Goal: Task Accomplishment & Management: Complete application form

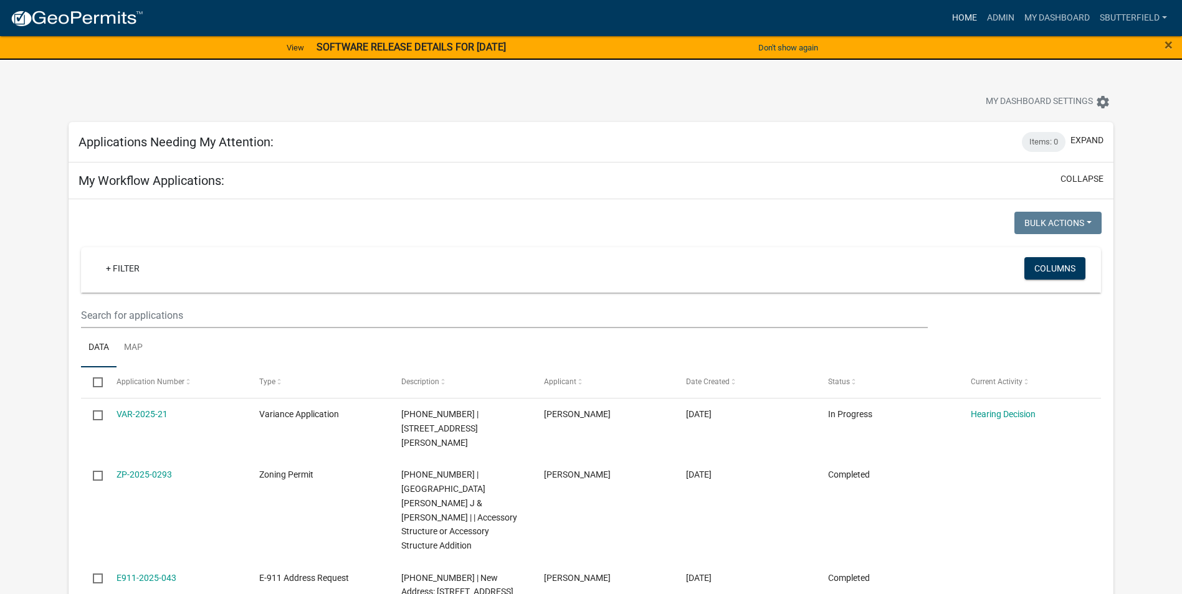
click at [958, 19] on link "Home" at bounding box center [964, 18] width 35 height 24
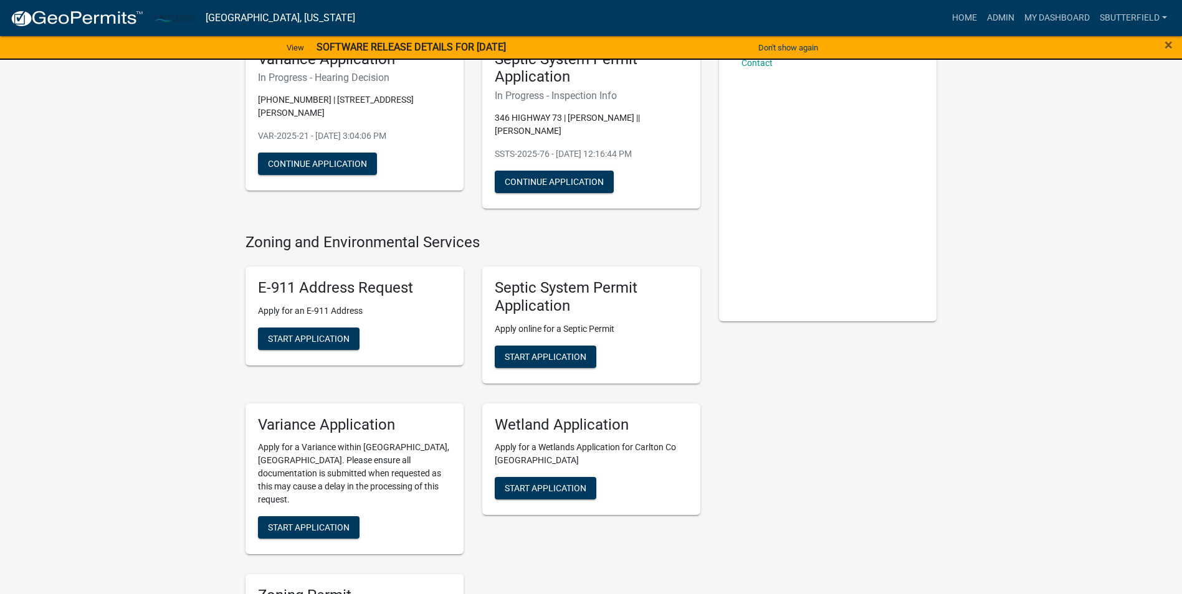
scroll to position [125, 0]
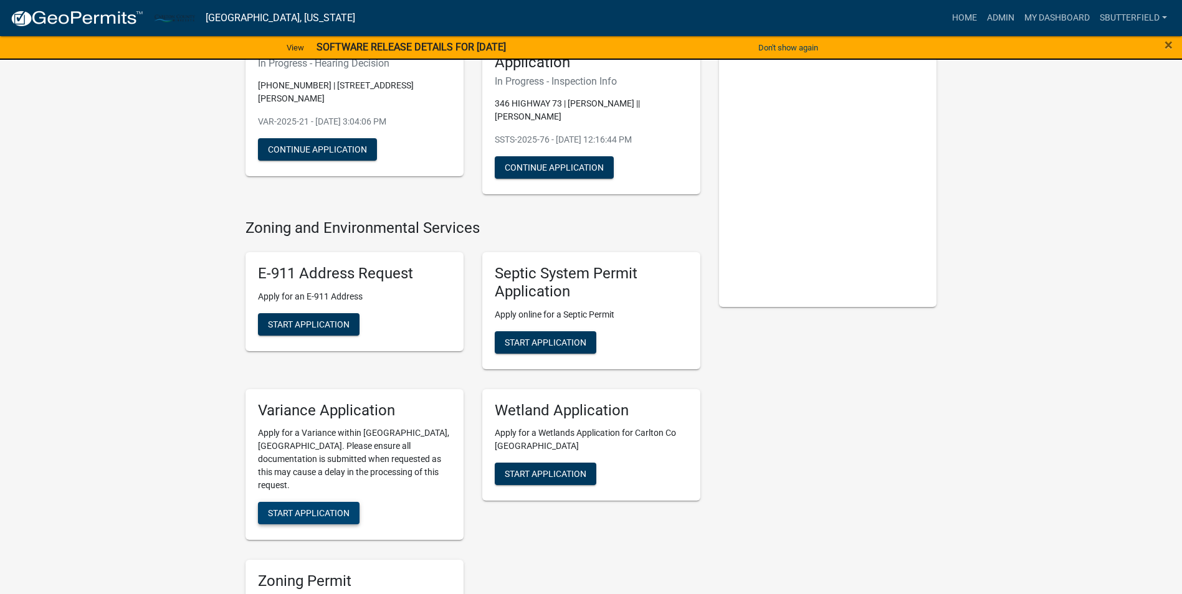
click at [291, 508] on span "Start Application" at bounding box center [309, 513] width 82 height 10
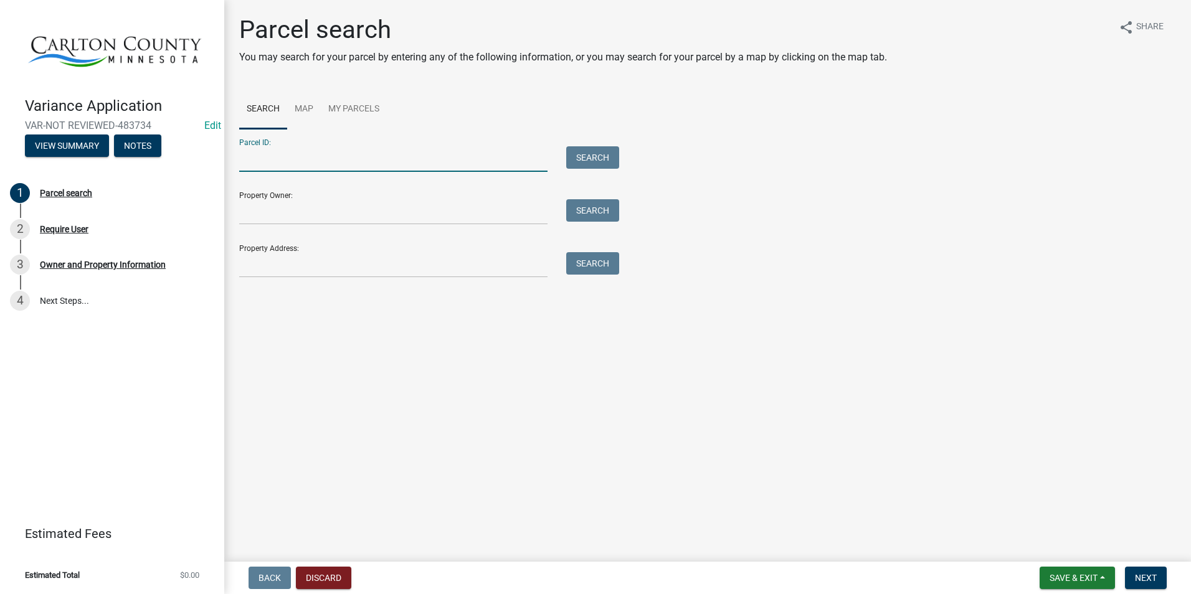
click at [352, 156] on input "Parcel ID:" at bounding box center [393, 159] width 308 height 26
type input "[PHONE_NUMBER]"
click at [592, 161] on button "Search" at bounding box center [592, 157] width 53 height 22
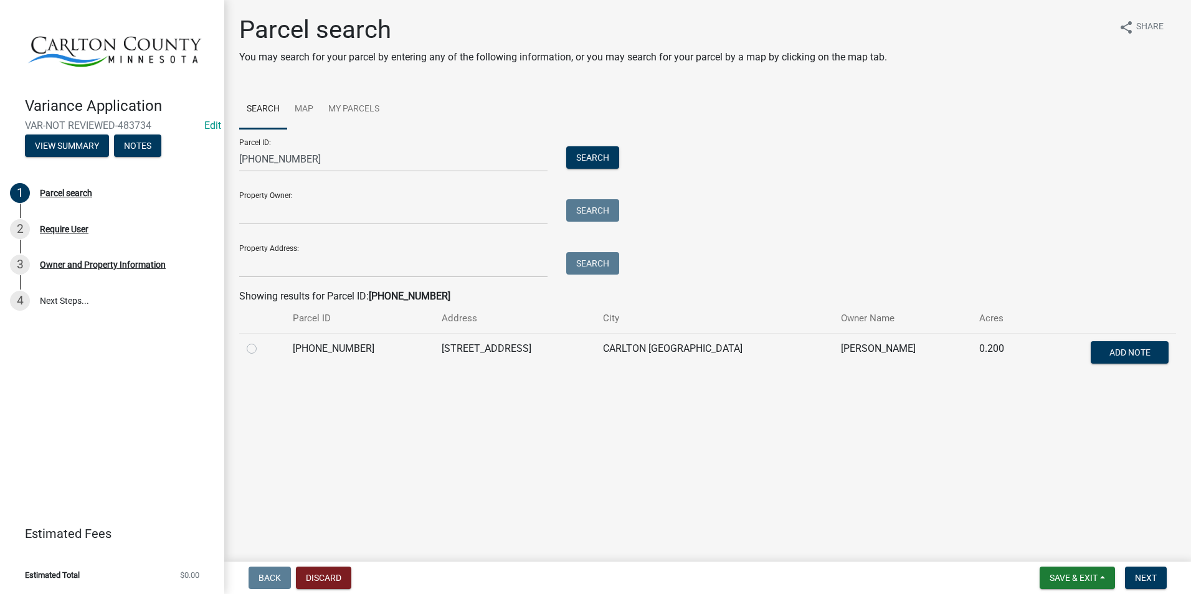
click at [262, 341] on label at bounding box center [262, 341] width 0 height 0
click at [262, 349] on input "radio" at bounding box center [266, 345] width 8 height 8
radio input "true"
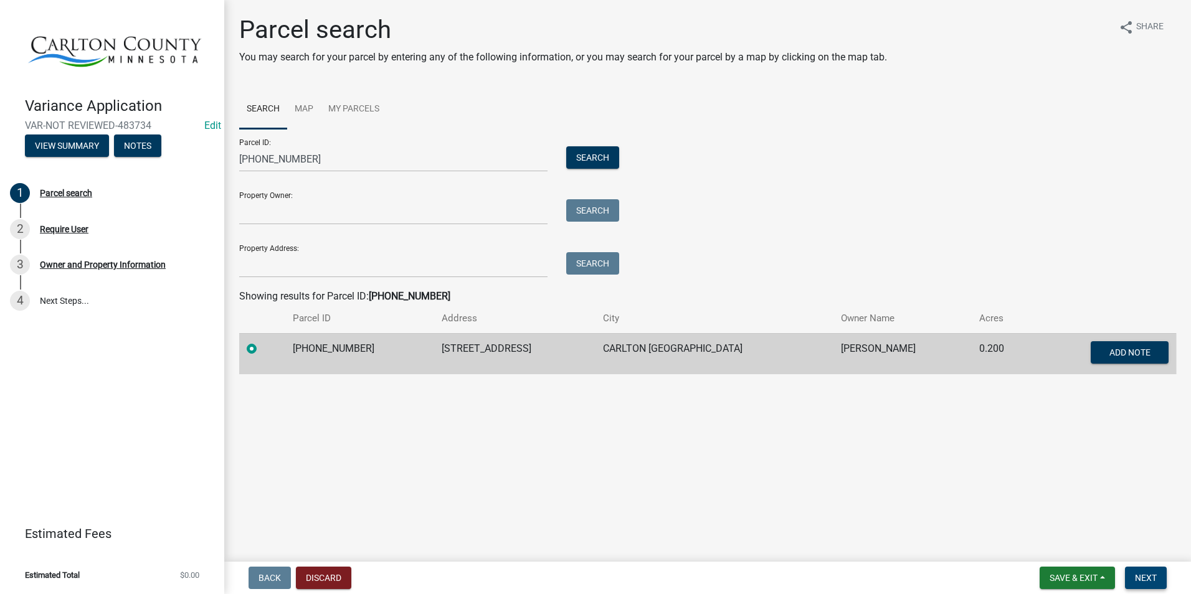
click at [1152, 575] on span "Next" at bounding box center [1146, 578] width 22 height 10
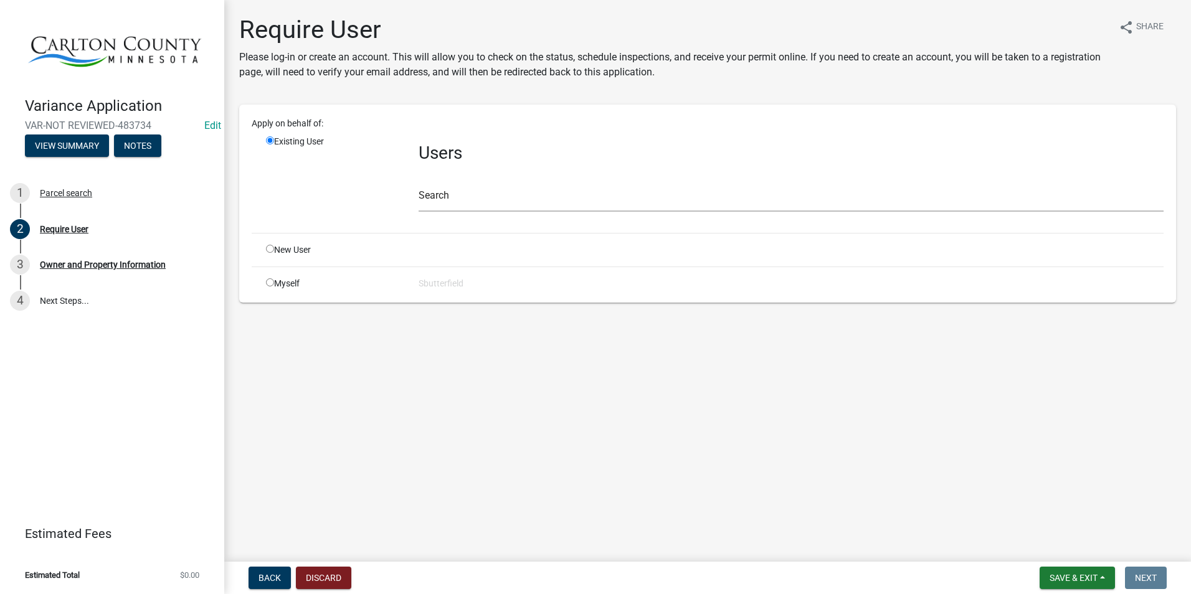
click at [266, 281] on input "radio" at bounding box center [270, 282] width 8 height 8
radio input "true"
radio input "false"
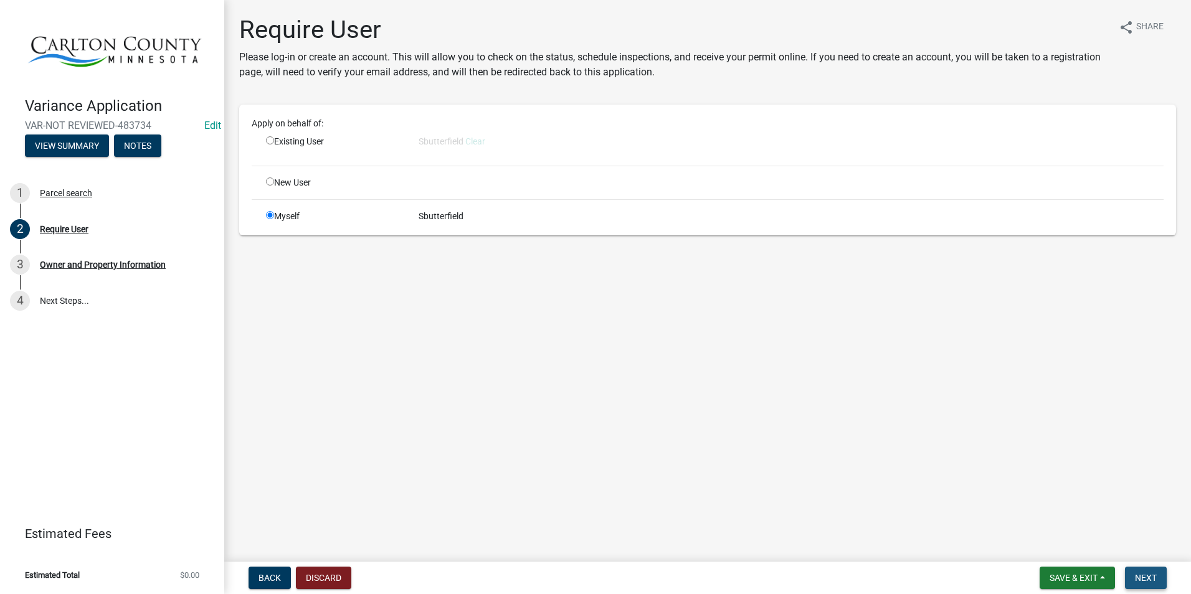
click at [1157, 576] on button "Next" at bounding box center [1146, 578] width 42 height 22
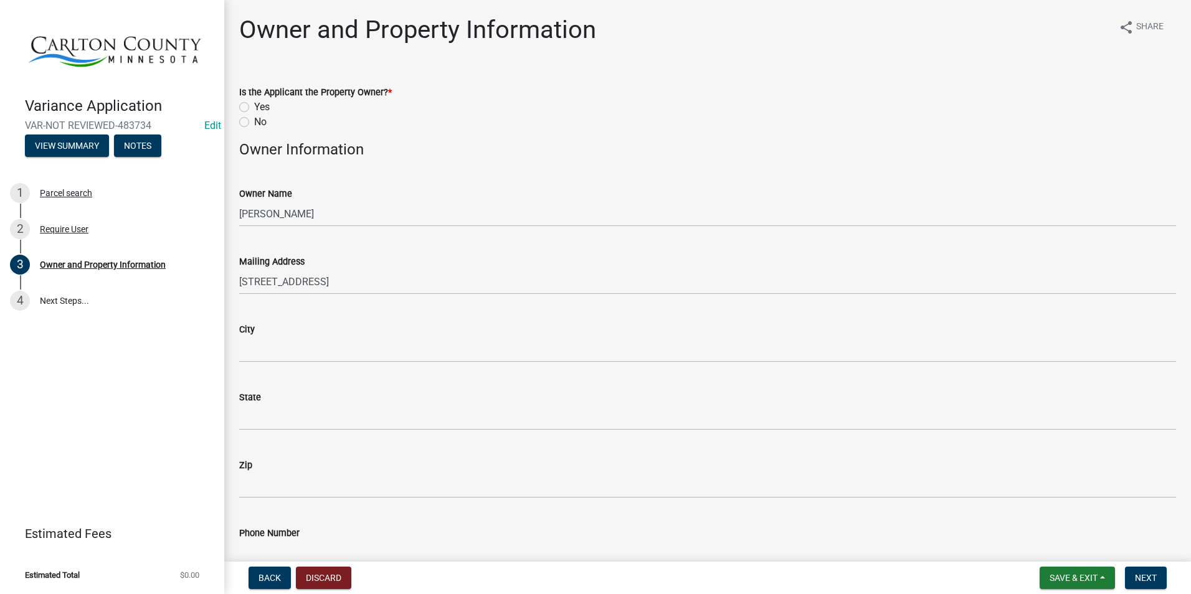
click at [254, 105] on label "Yes" at bounding box center [262, 107] width 16 height 15
click at [254, 105] on input "Yes" at bounding box center [258, 104] width 8 height 8
radio input "true"
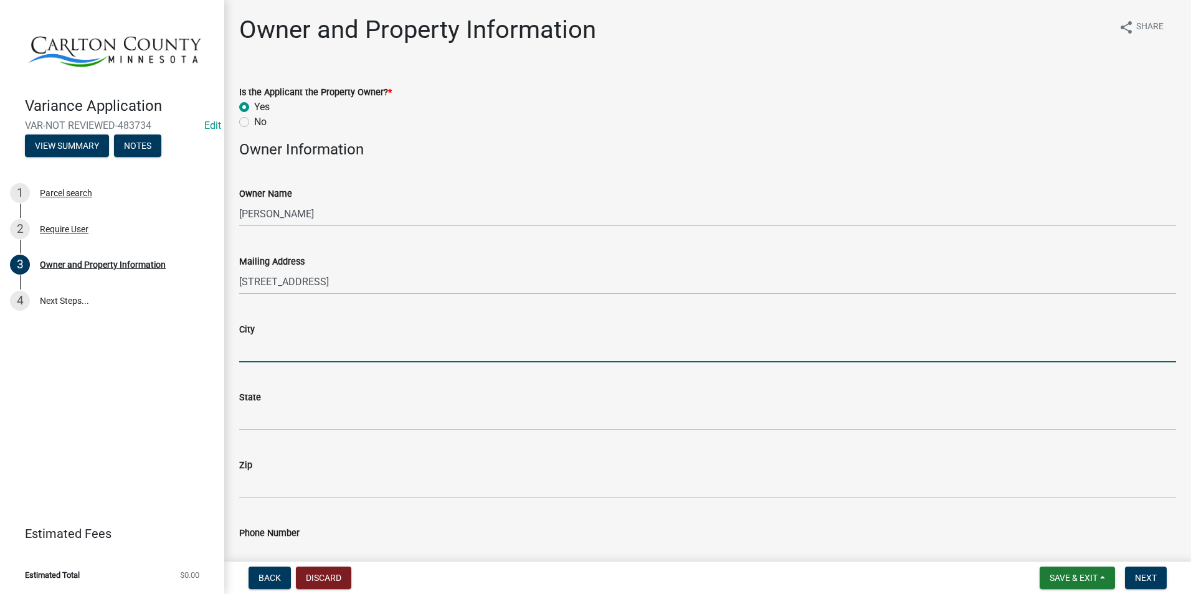
click at [304, 342] on input "City" at bounding box center [707, 350] width 937 height 26
type input "Cartlon"
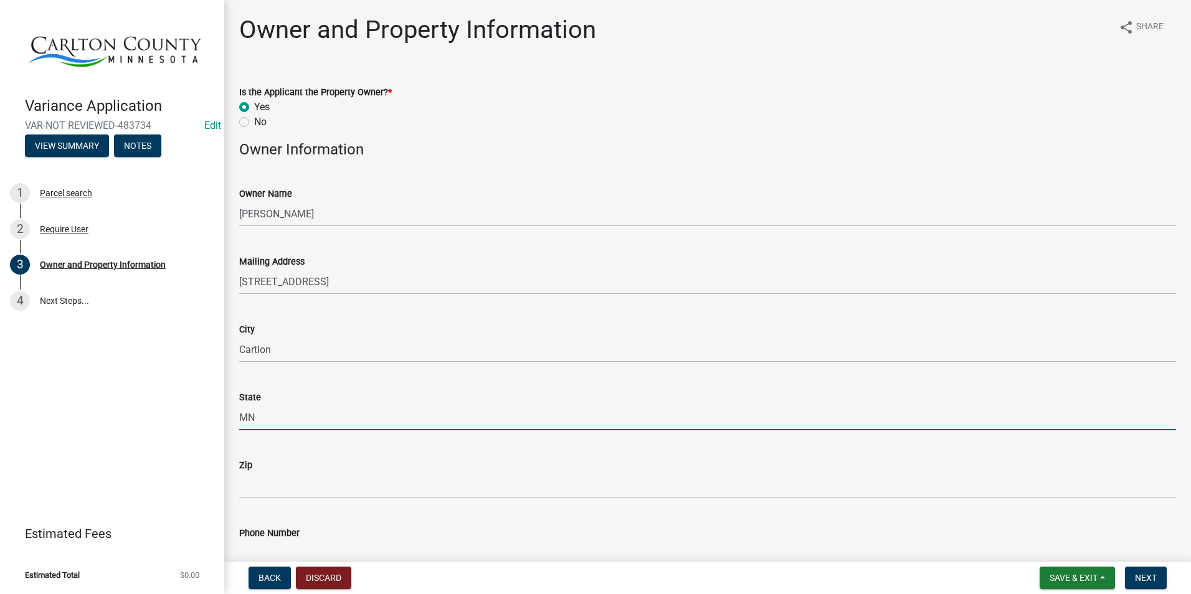
type input "MN"
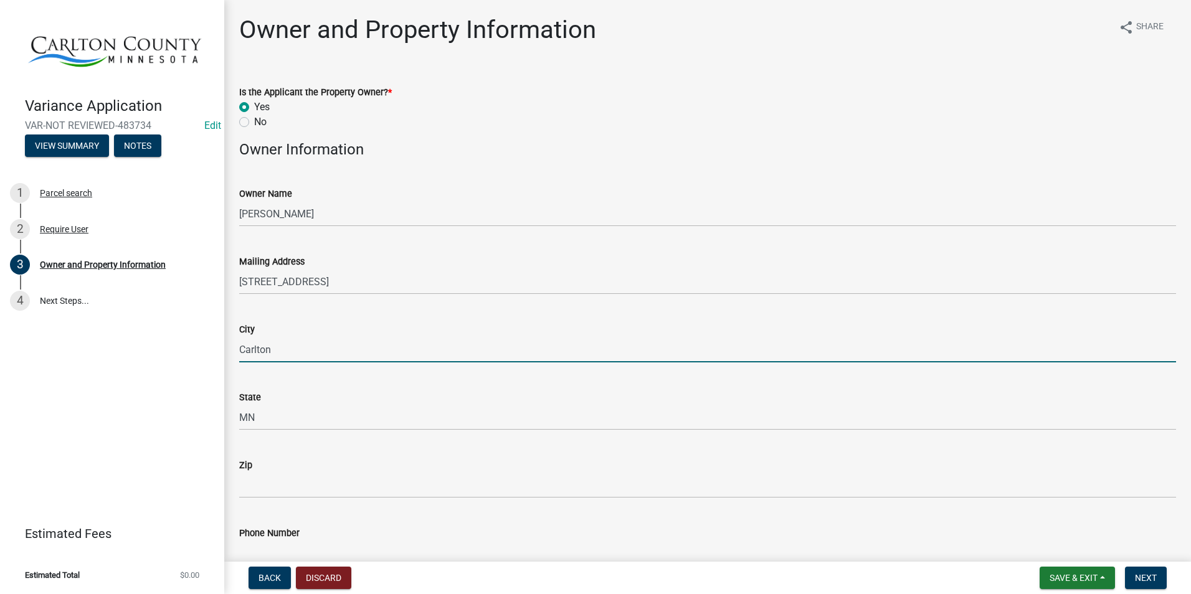
type input "Carlton"
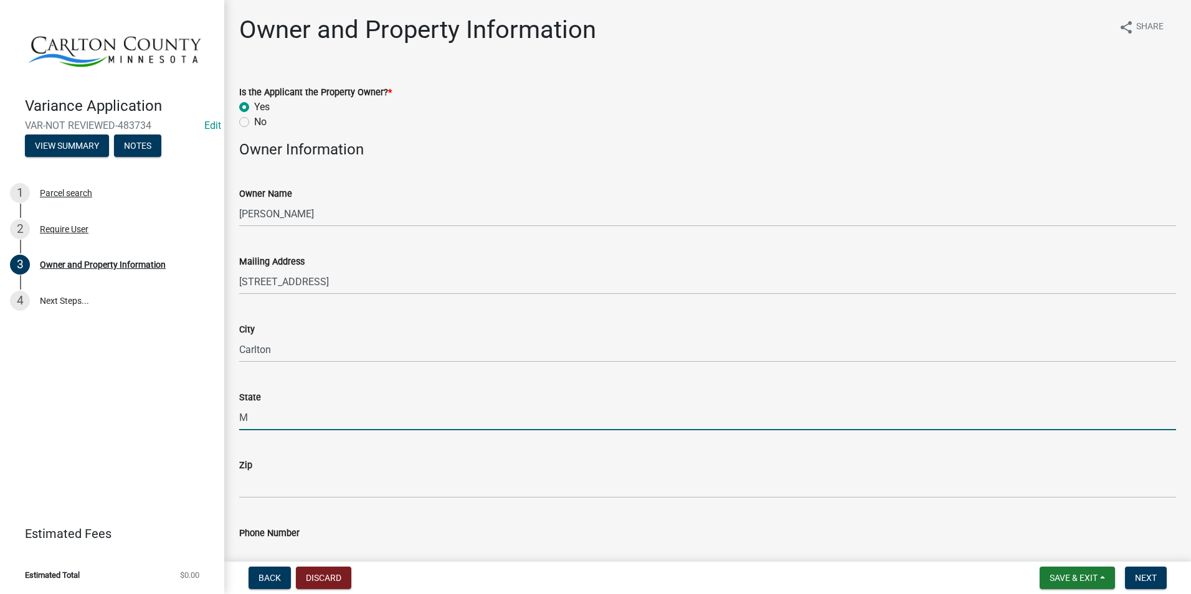
type input "MN"
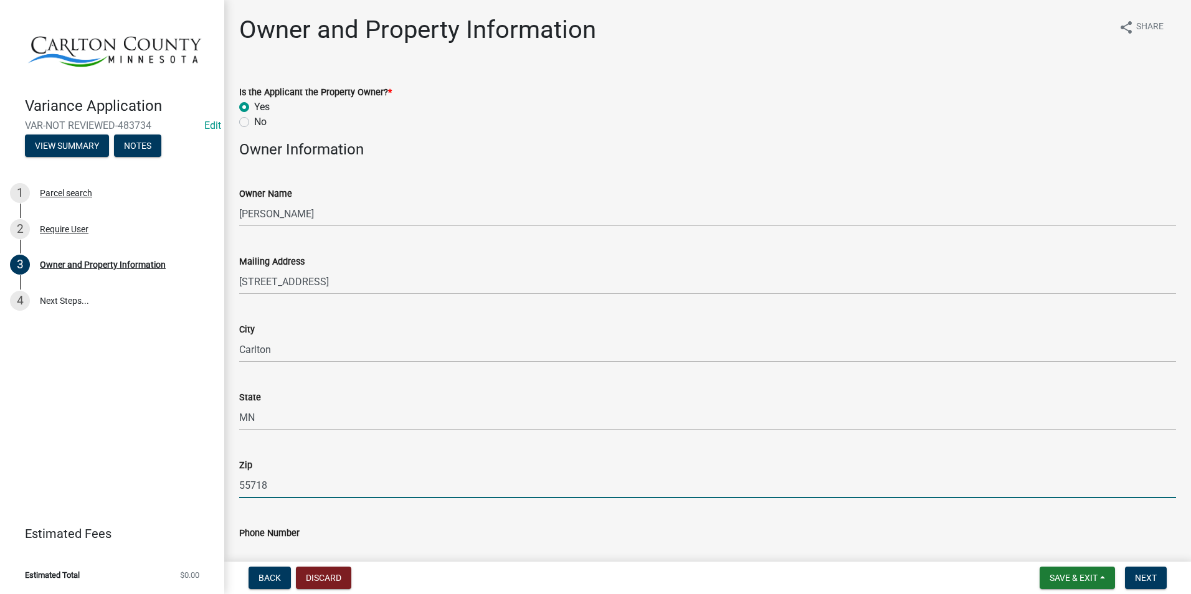
type input "55718"
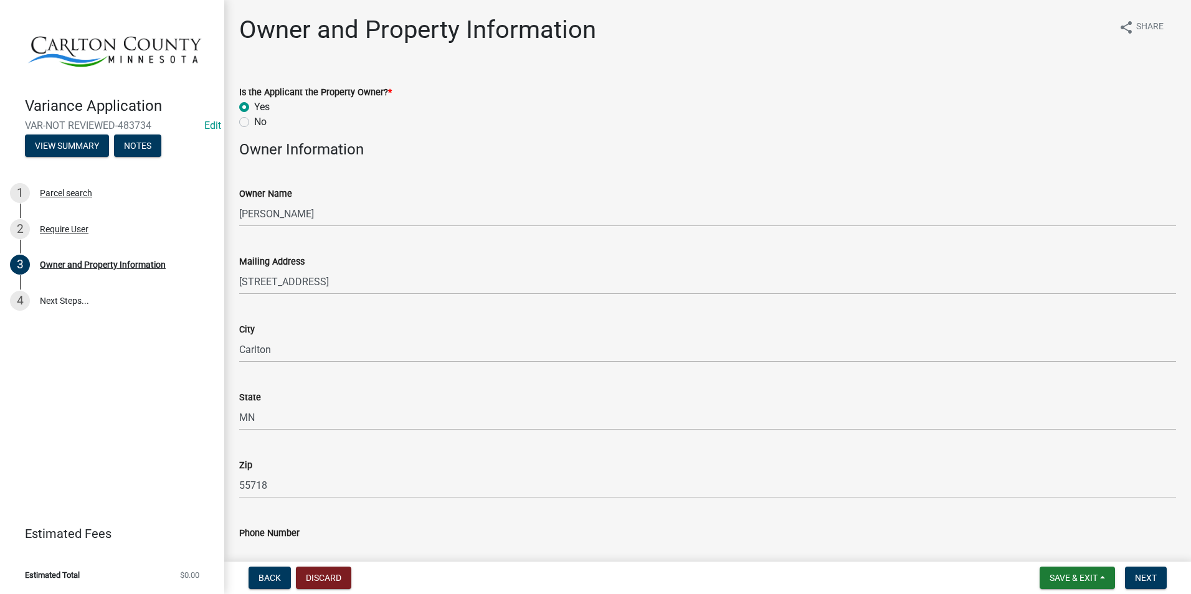
click at [322, 549] on input "Phone Number" at bounding box center [707, 554] width 937 height 26
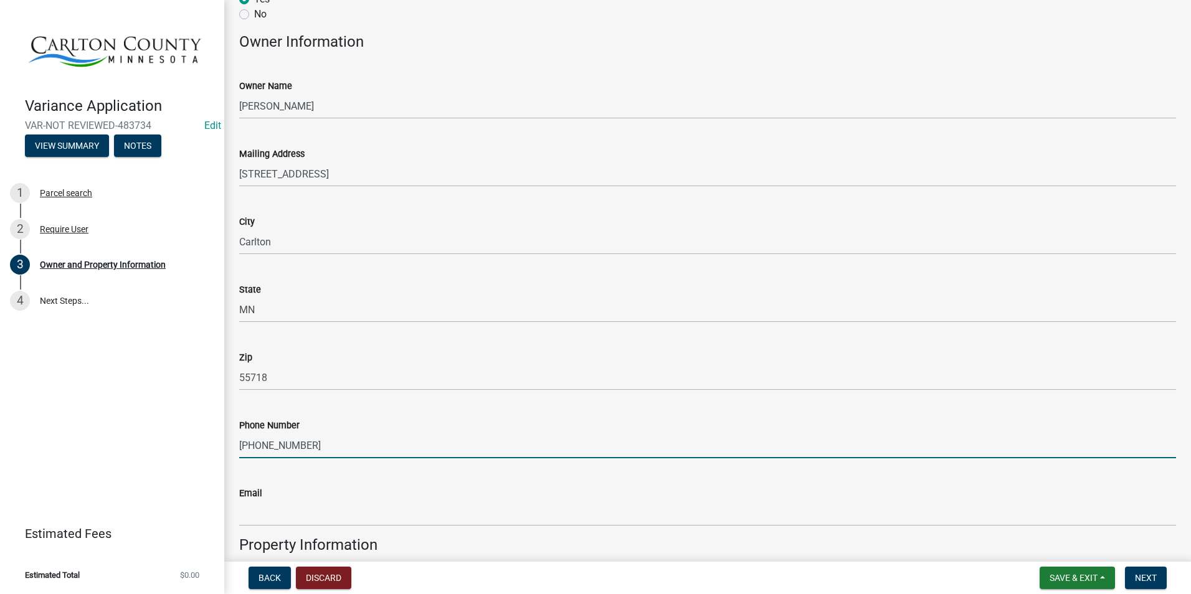
scroll to position [127, 0]
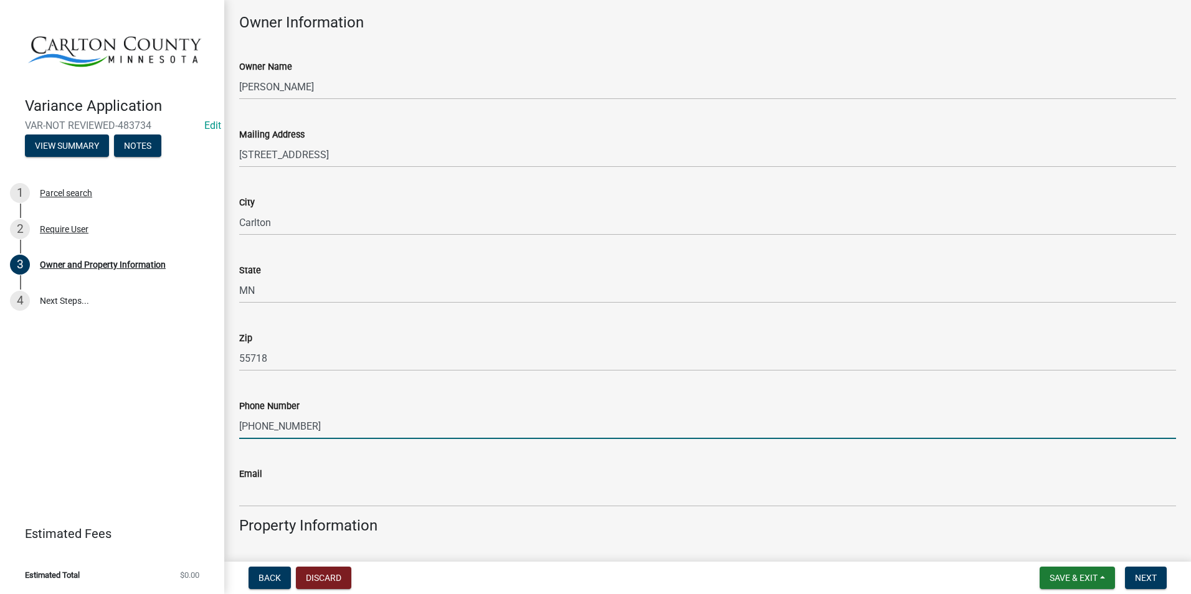
type input "763-222-7091"
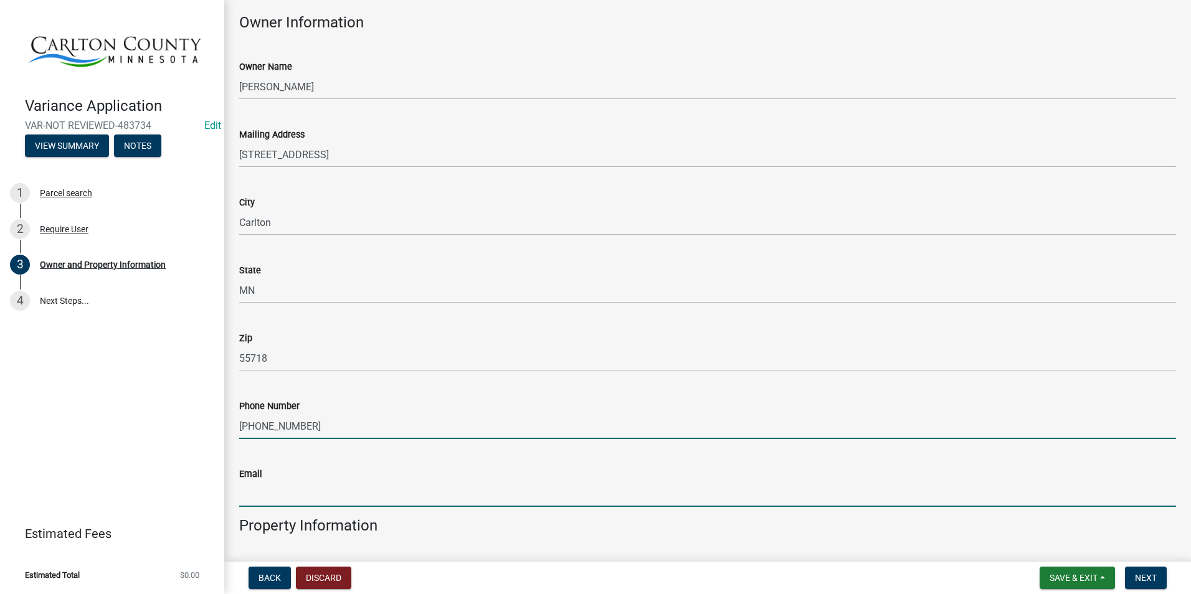
click at [336, 493] on input "Email" at bounding box center [707, 495] width 937 height 26
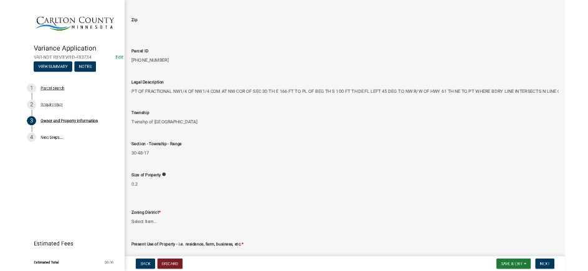
scroll to position [875, 0]
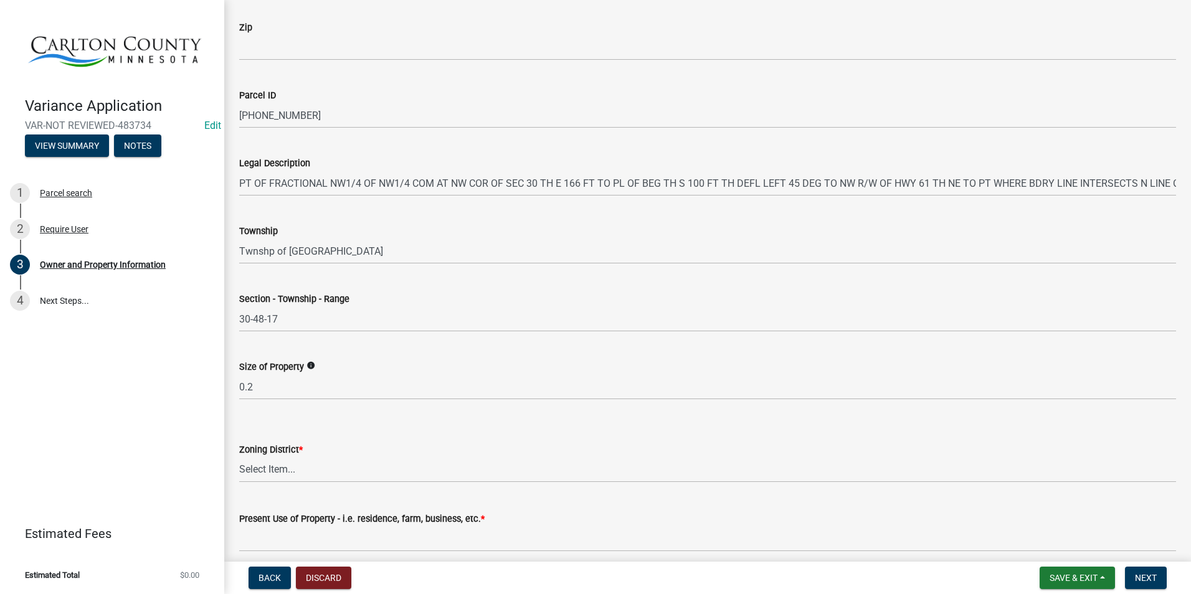
type input "jwekseth@gmail.com"
click at [278, 463] on select "Select Item... A-1 Agriculture/Forest Management District A-2 Agriculture/Rural…" at bounding box center [707, 470] width 937 height 26
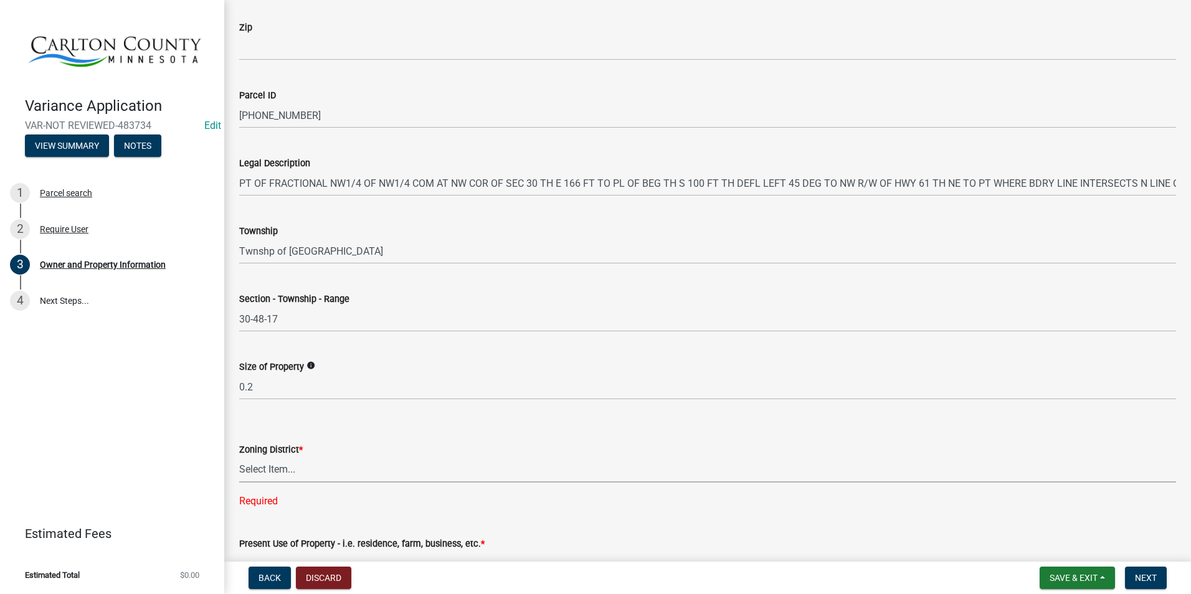
click at [312, 473] on select "Select Item... A-1 Agriculture/Forest Management District A-2 Agriculture/Rural…" at bounding box center [707, 470] width 937 height 26
click at [239, 457] on select "Select Item... A-1 Agriculture/Forest Management District A-2 Agriculture/Rural…" at bounding box center [707, 470] width 937 height 26
select select "342f297d-e66e-44c3-9aab-a7a7c58a864e"
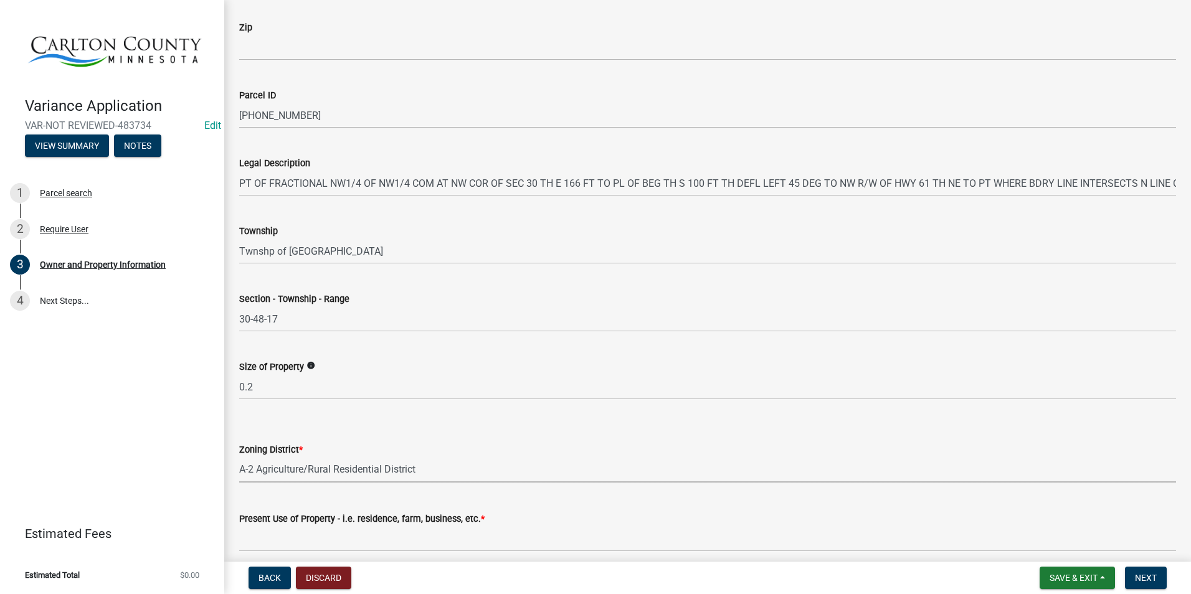
scroll to position [928, 0]
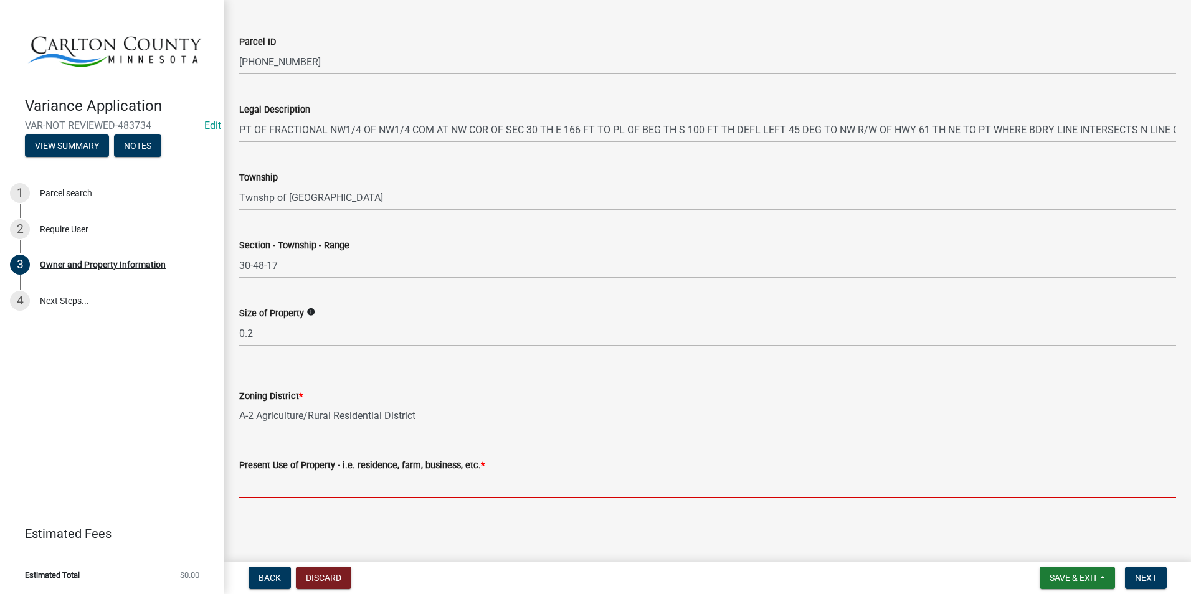
click at [392, 489] on input "Present Use of Property - i.e. residence, farm, business, etc. *" at bounding box center [707, 486] width 937 height 26
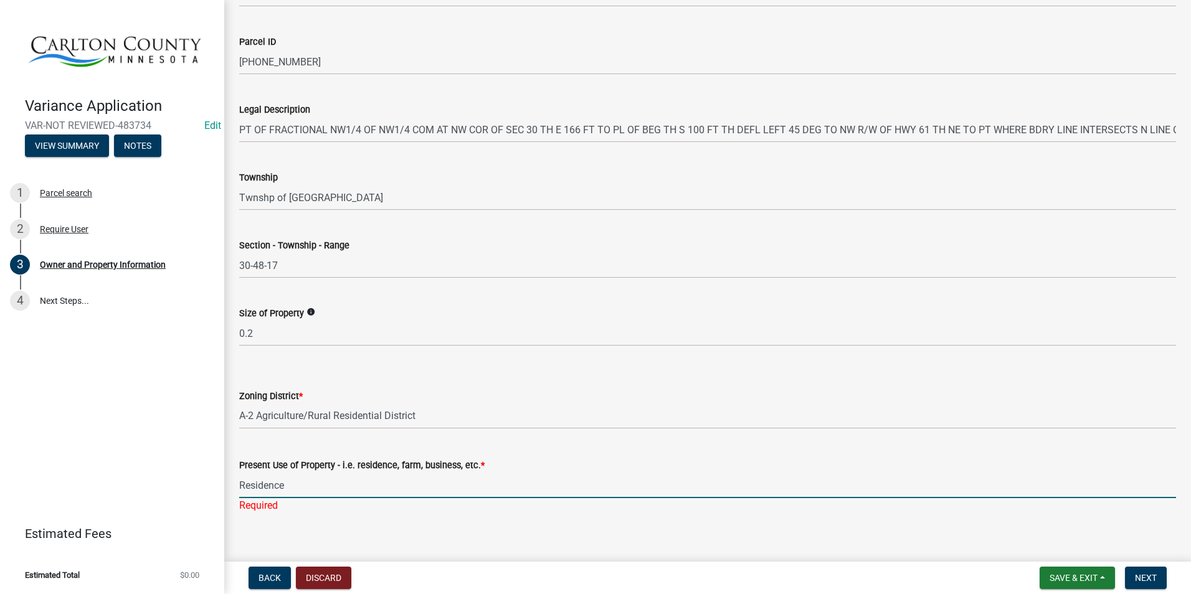
scroll to position [943, 0]
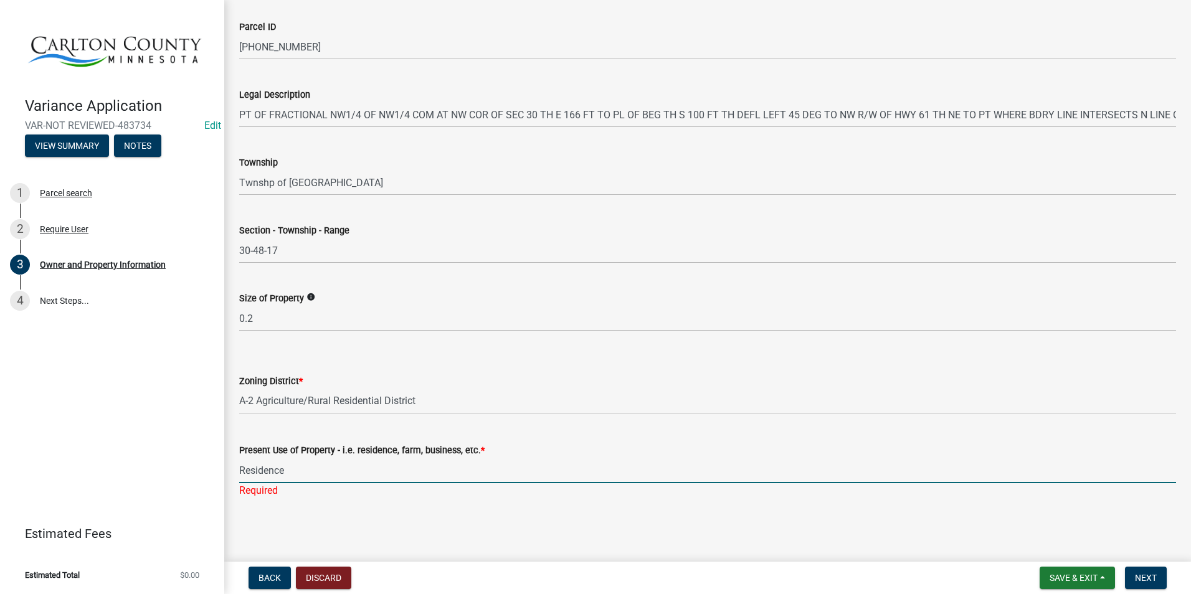
type input "Residence"
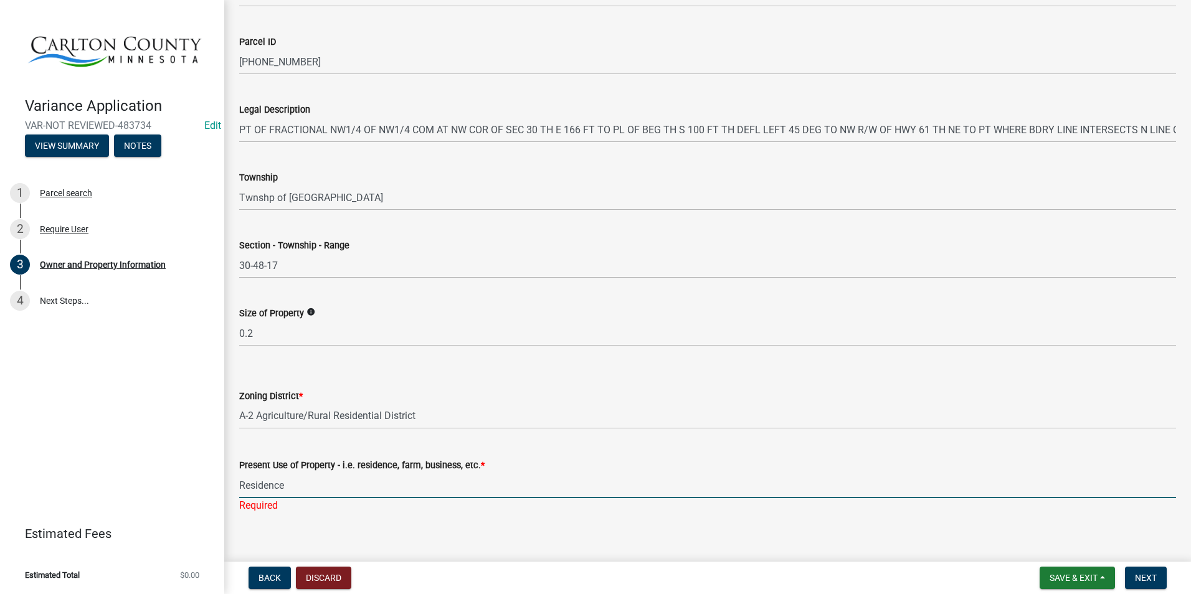
click at [420, 500] on wm-data-entity-input "Present Use of Property - i.e. residence, farm, business, etc. * Residence Requ…" at bounding box center [707, 481] width 937 height 83
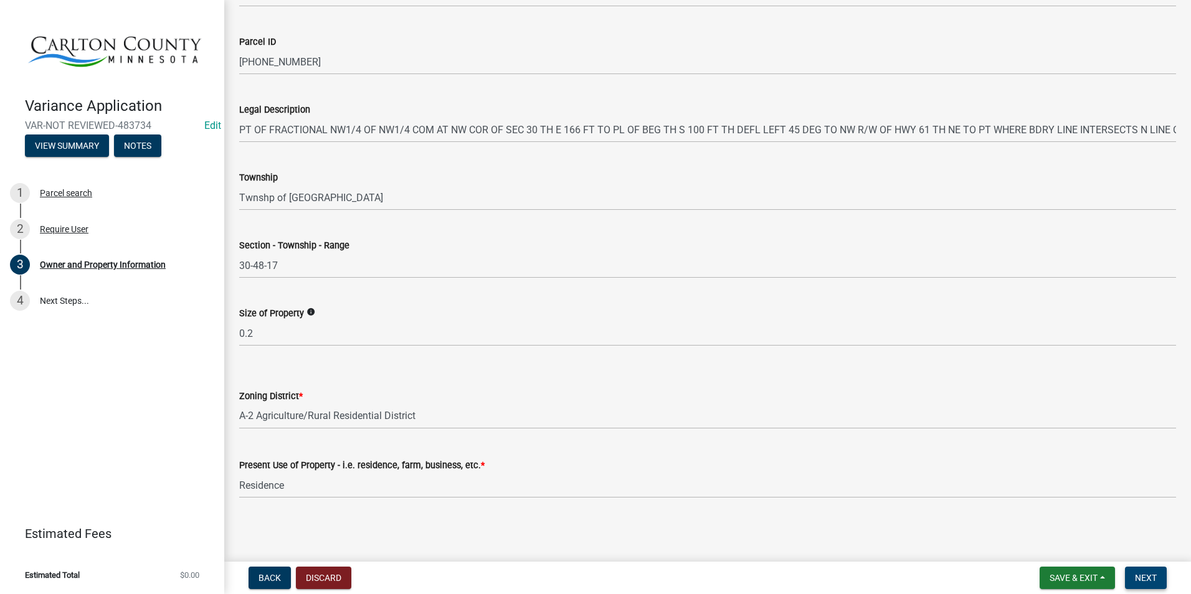
click at [1148, 579] on span "Next" at bounding box center [1146, 578] width 22 height 10
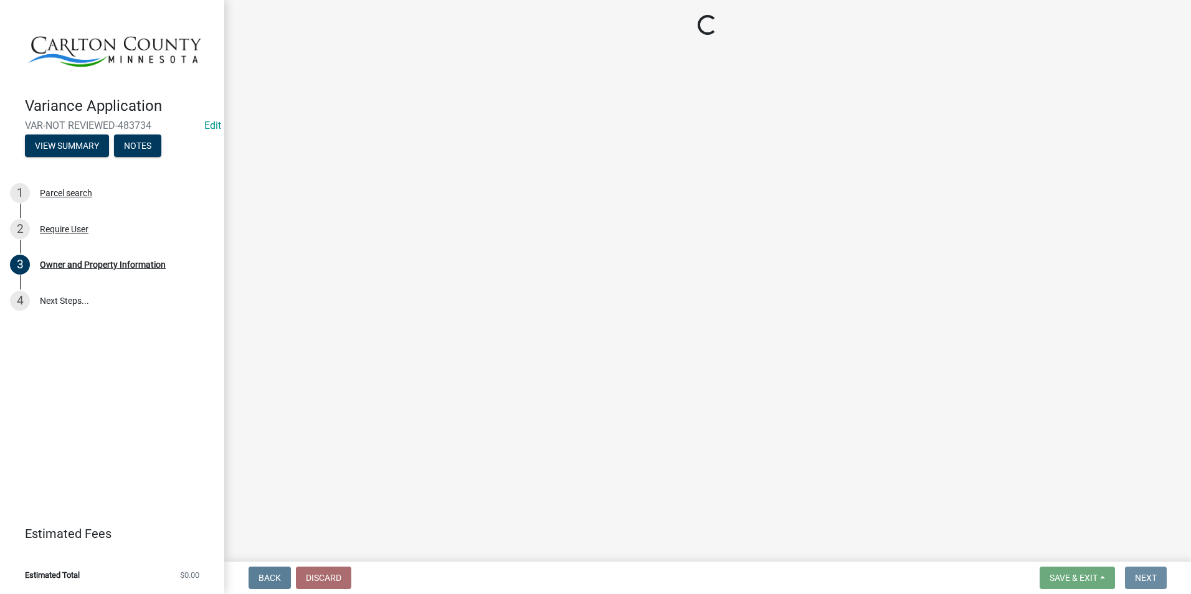
scroll to position [0, 0]
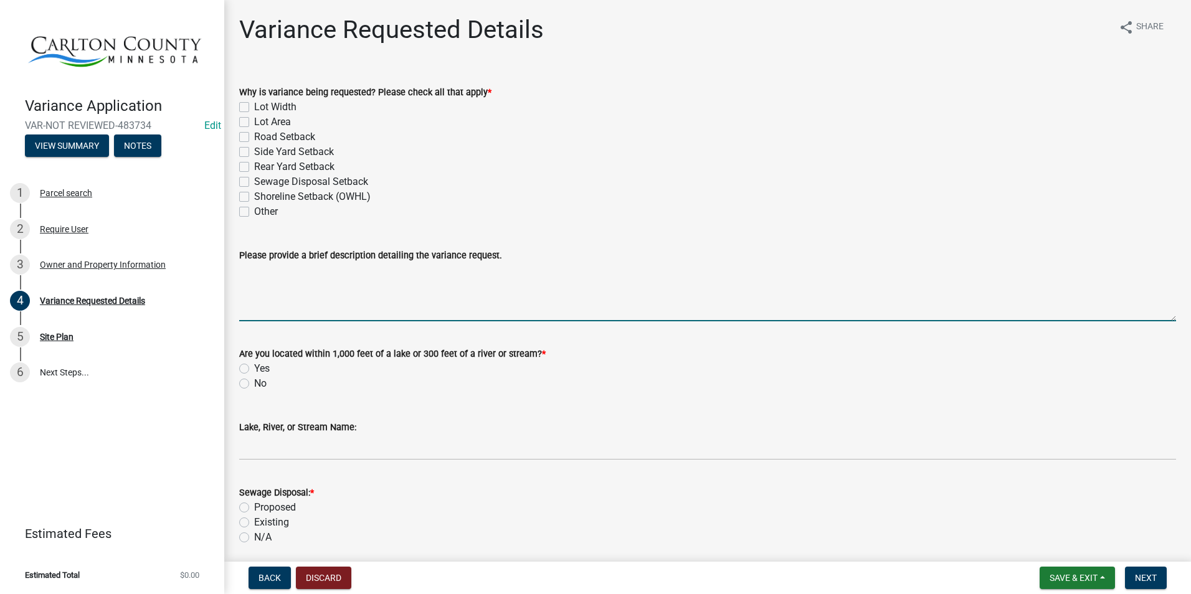
click at [279, 292] on textarea "Please provide a brief description detailing the variance request." at bounding box center [707, 292] width 937 height 59
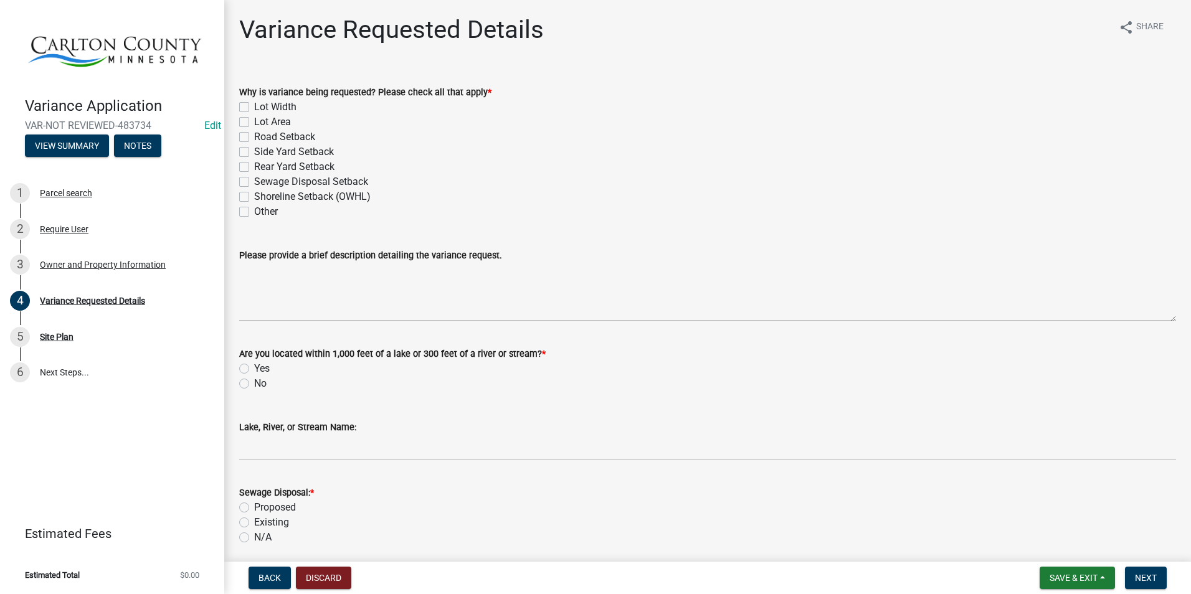
click at [245, 217] on div "Other" at bounding box center [707, 211] width 937 height 15
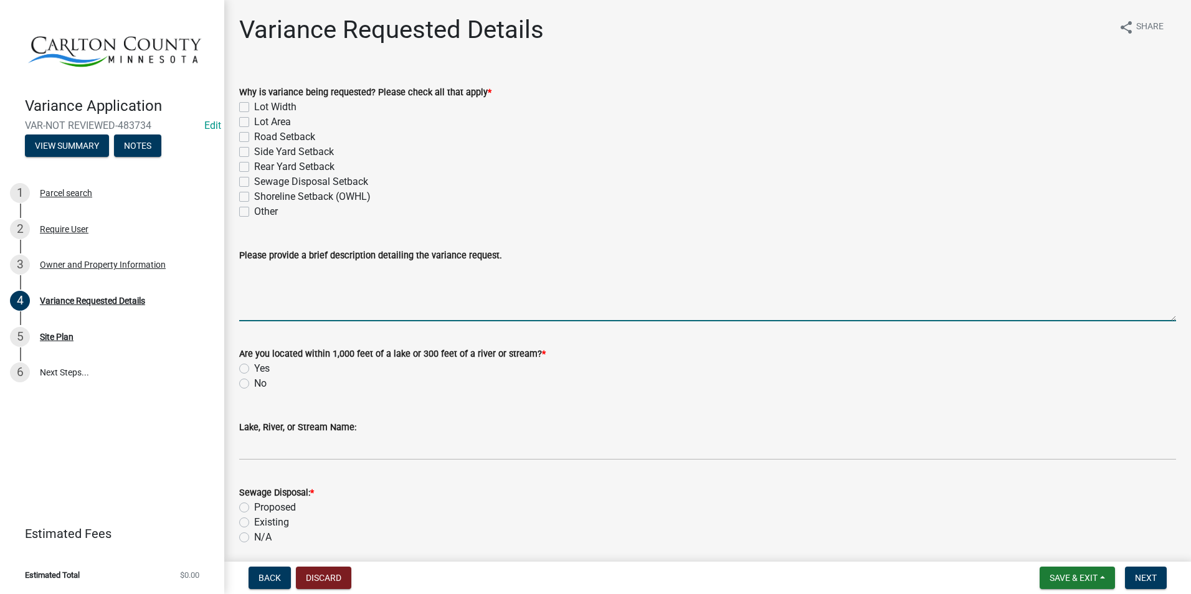
click at [282, 302] on textarea "Please provide a brief description detailing the variance request." at bounding box center [707, 292] width 937 height 59
click at [254, 212] on label "Other" at bounding box center [266, 211] width 24 height 15
click at [254, 212] on input "Other" at bounding box center [258, 208] width 8 height 8
checkbox input "true"
checkbox input "false"
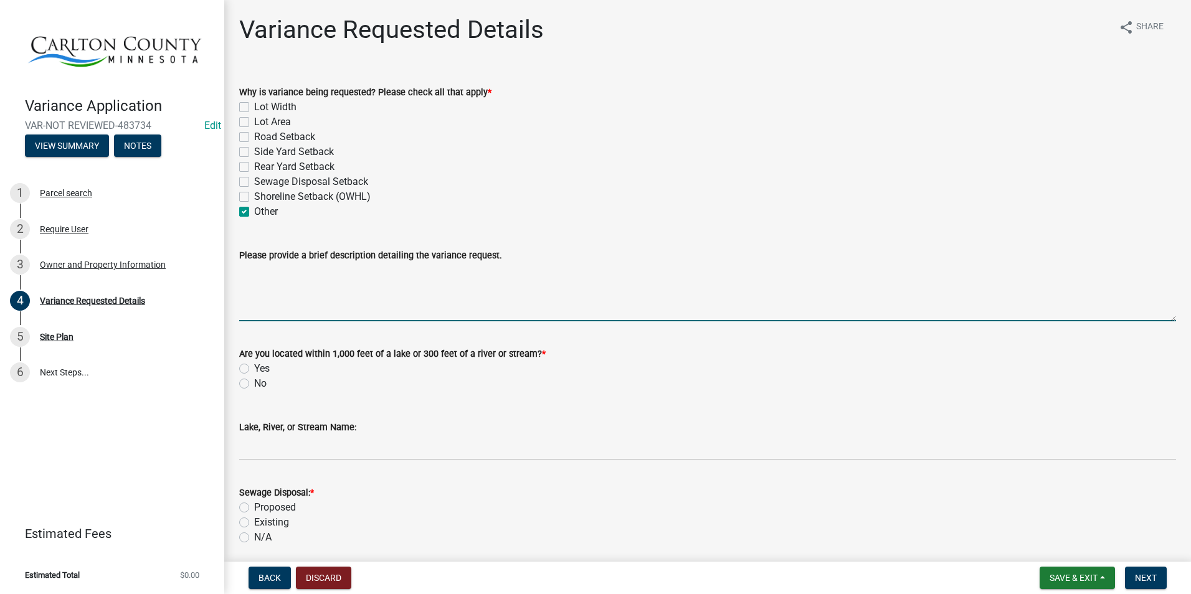
checkbox input "false"
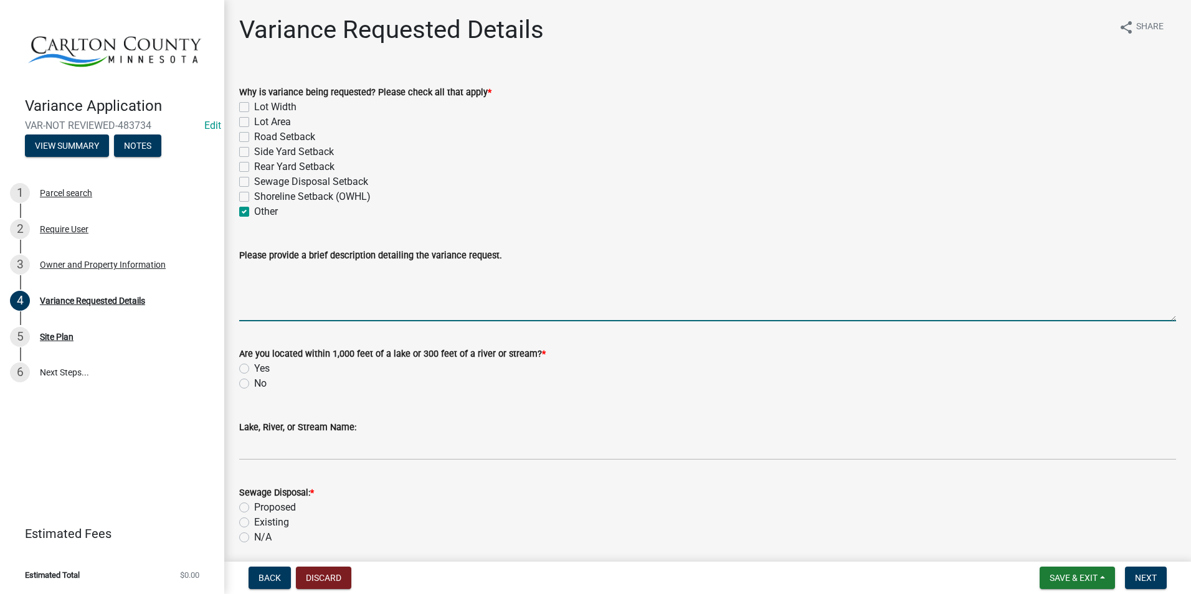
checkbox input "false"
checkbox input "true"
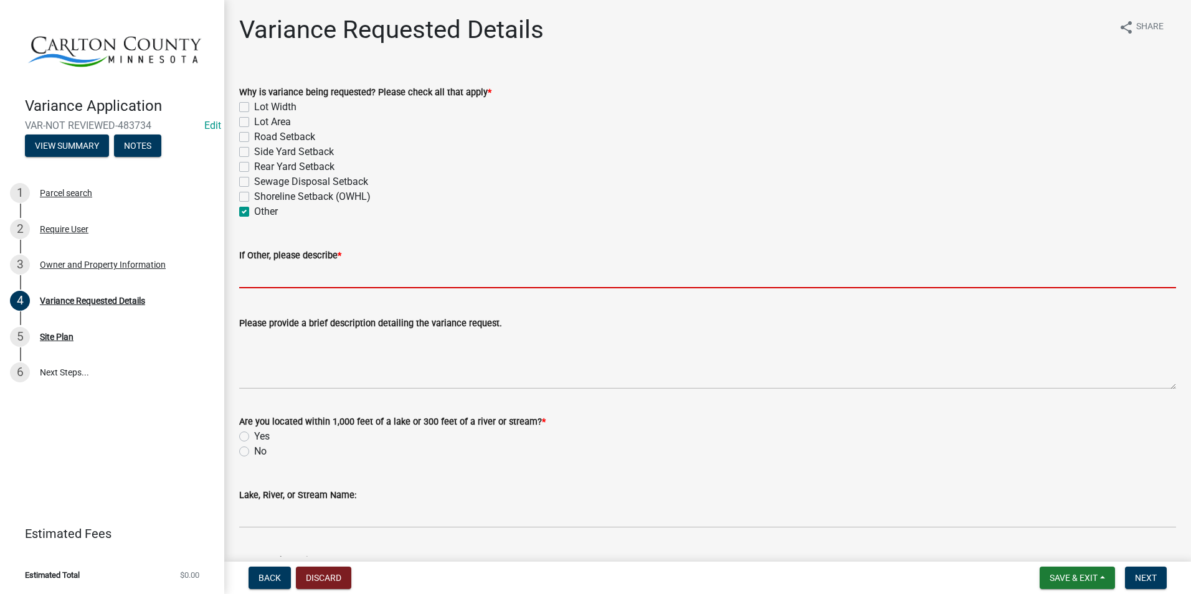
click at [323, 276] on input "If Other, please describe *" at bounding box center [707, 276] width 937 height 26
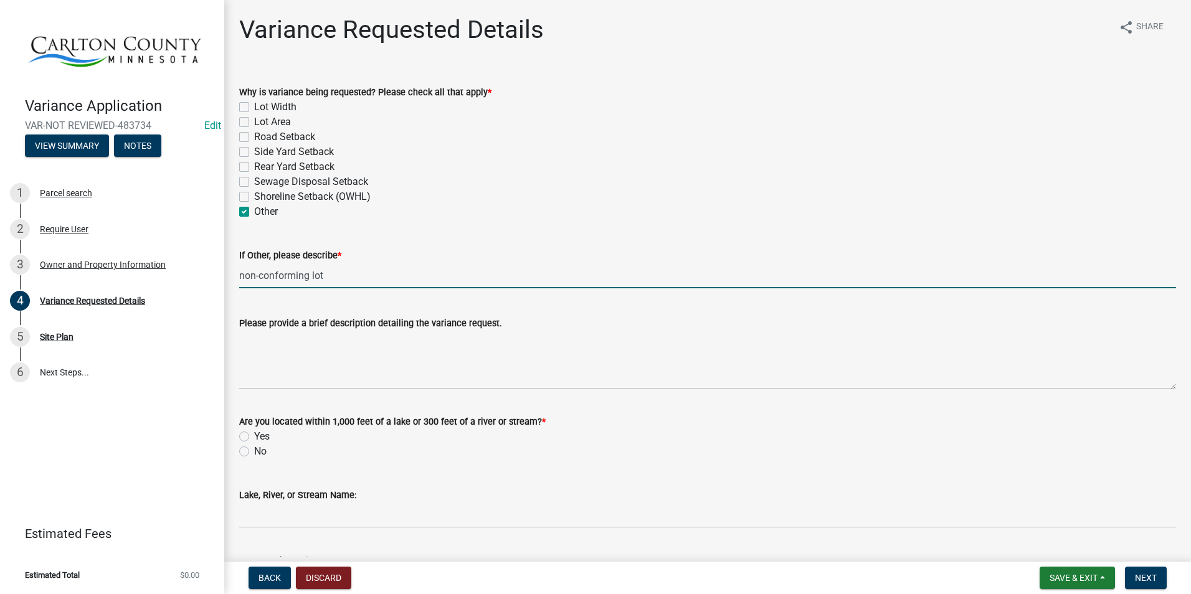
type input "non-conforming lot"
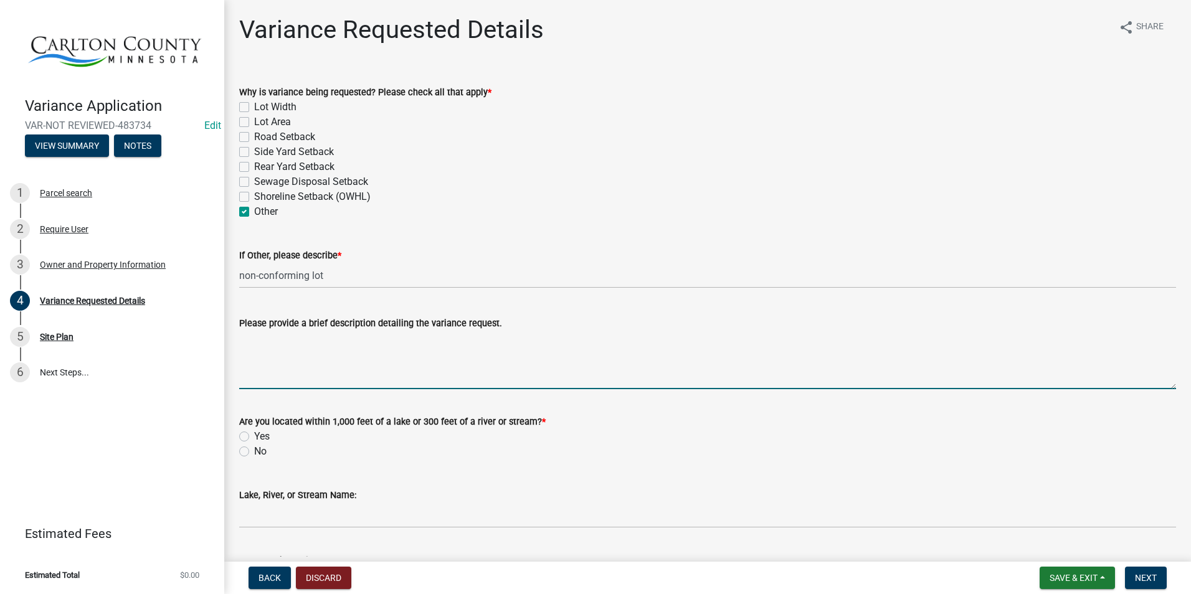
click at [319, 361] on textarea "Please provide a brief description detailing the variance request." at bounding box center [707, 360] width 937 height 59
type textarea "ATF Shed"
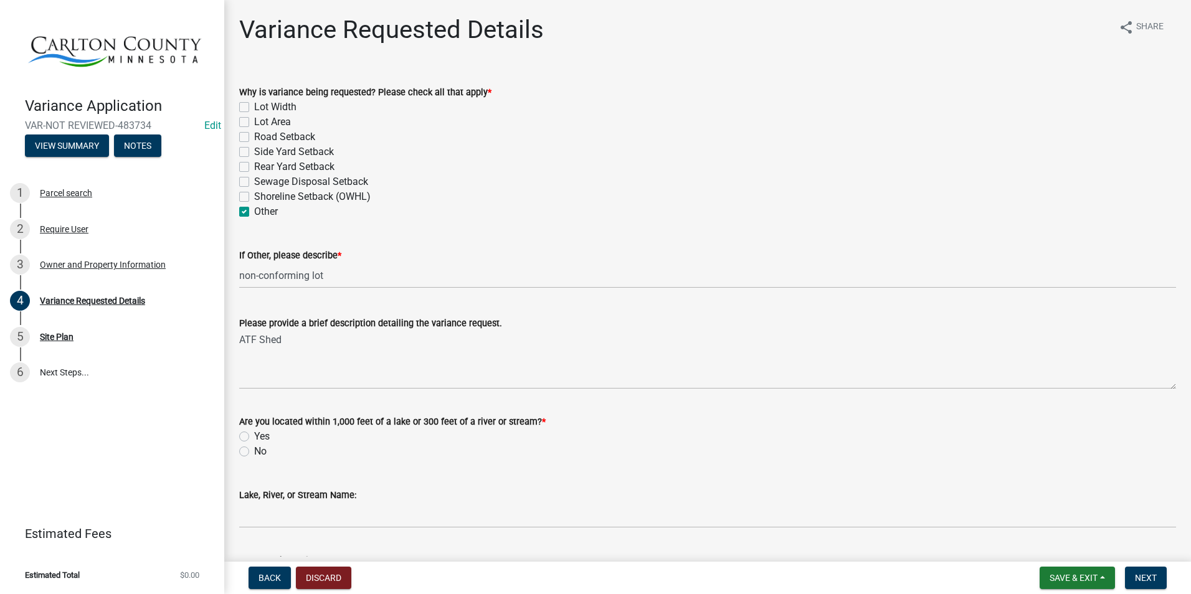
click at [743, 457] on div "No" at bounding box center [707, 451] width 937 height 15
click at [239, 455] on div "Are you located within 1,000 feet of a lake or 300 feet of a river or stream? *…" at bounding box center [708, 429] width 956 height 60
click at [254, 449] on label "No" at bounding box center [260, 451] width 12 height 15
click at [254, 449] on input "No" at bounding box center [258, 448] width 8 height 8
radio input "true"
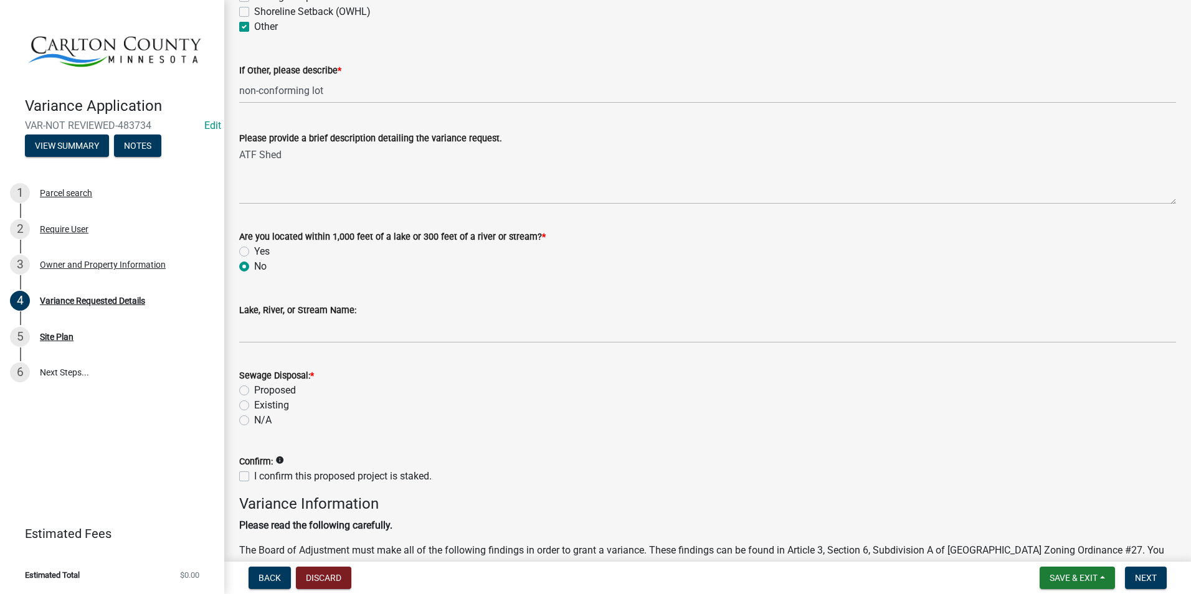
scroll to position [187, 0]
click at [254, 401] on label "Existing" at bounding box center [271, 403] width 35 height 15
click at [254, 401] on input "Existing" at bounding box center [258, 400] width 8 height 8
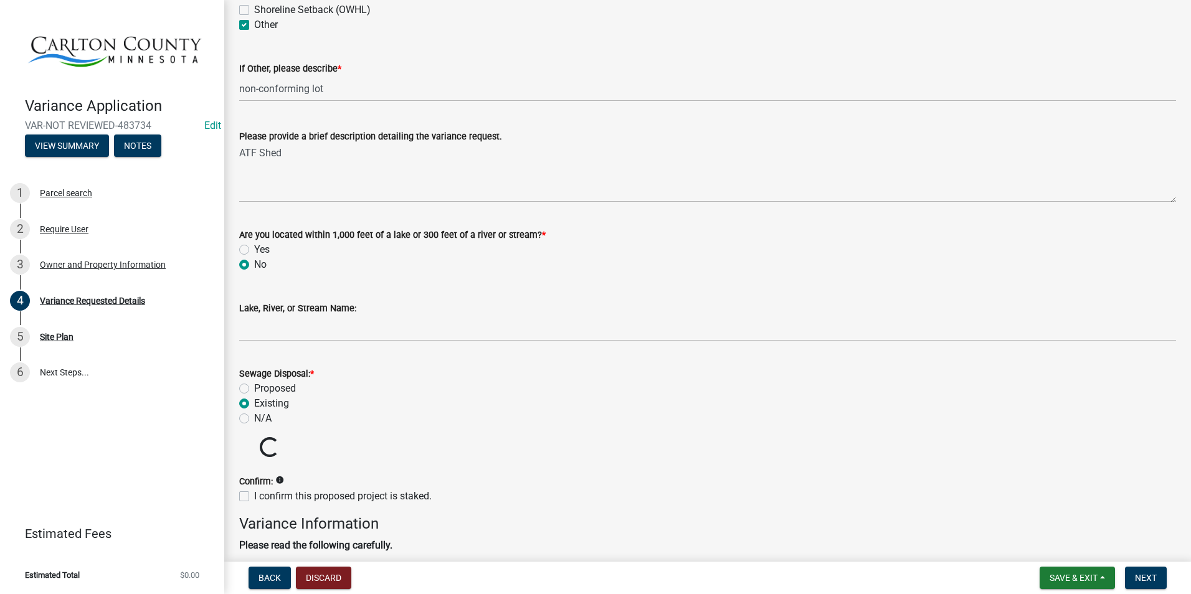
radio input "true"
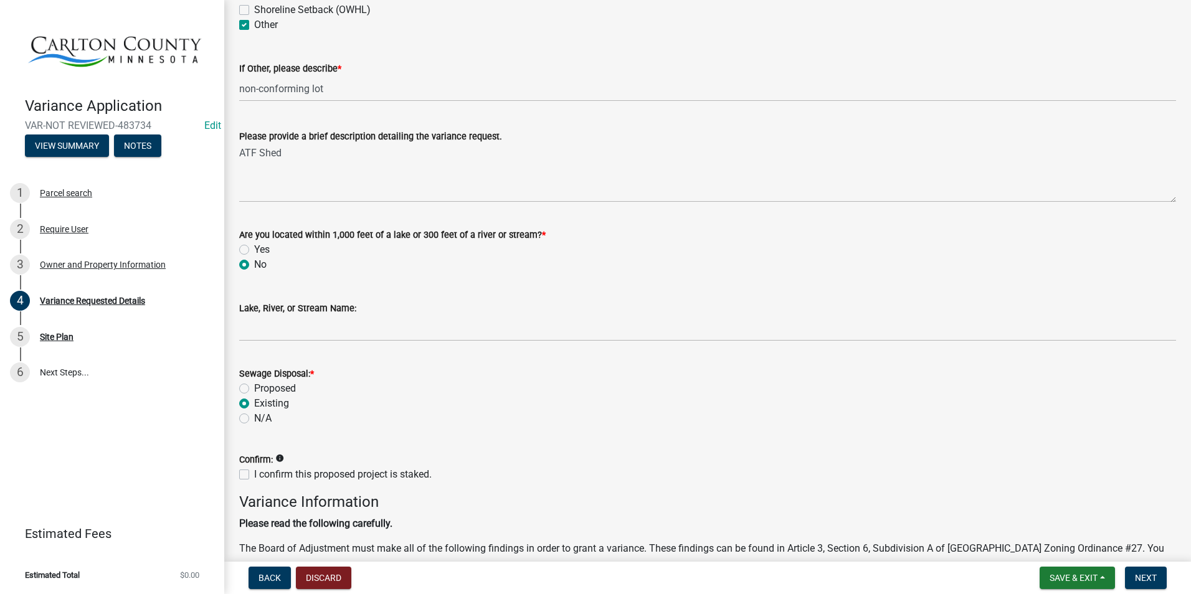
click at [254, 472] on label "I confirm this proposed project is staked." at bounding box center [343, 474] width 178 height 15
click at [254, 472] on input "I confirm this proposed project is staked." at bounding box center [258, 471] width 8 height 8
checkbox input "true"
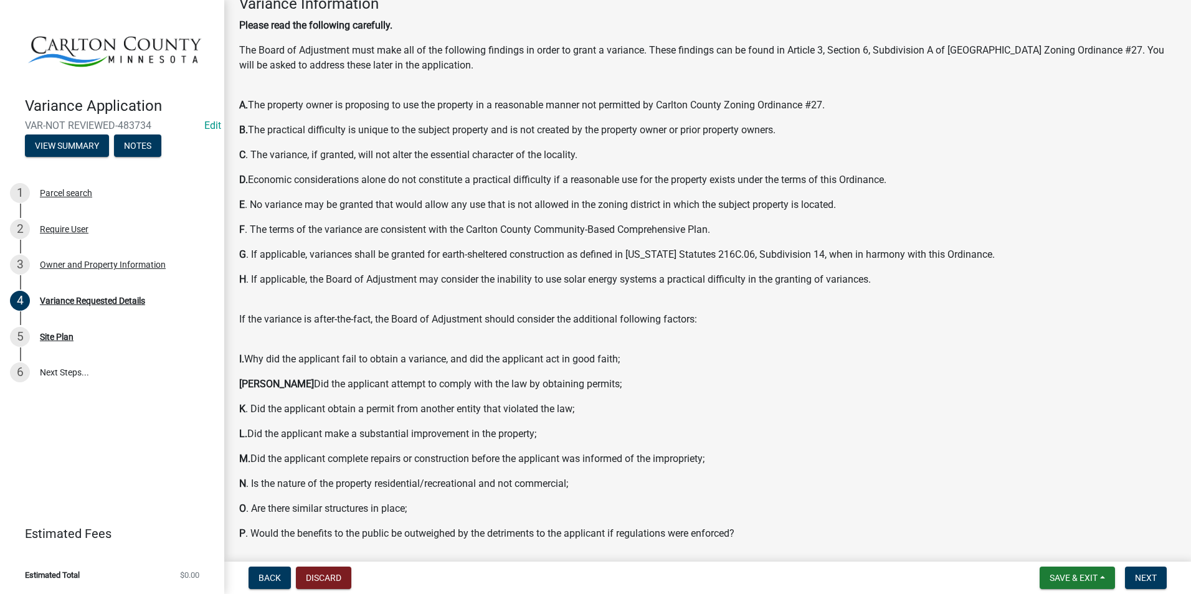
scroll to position [829, 0]
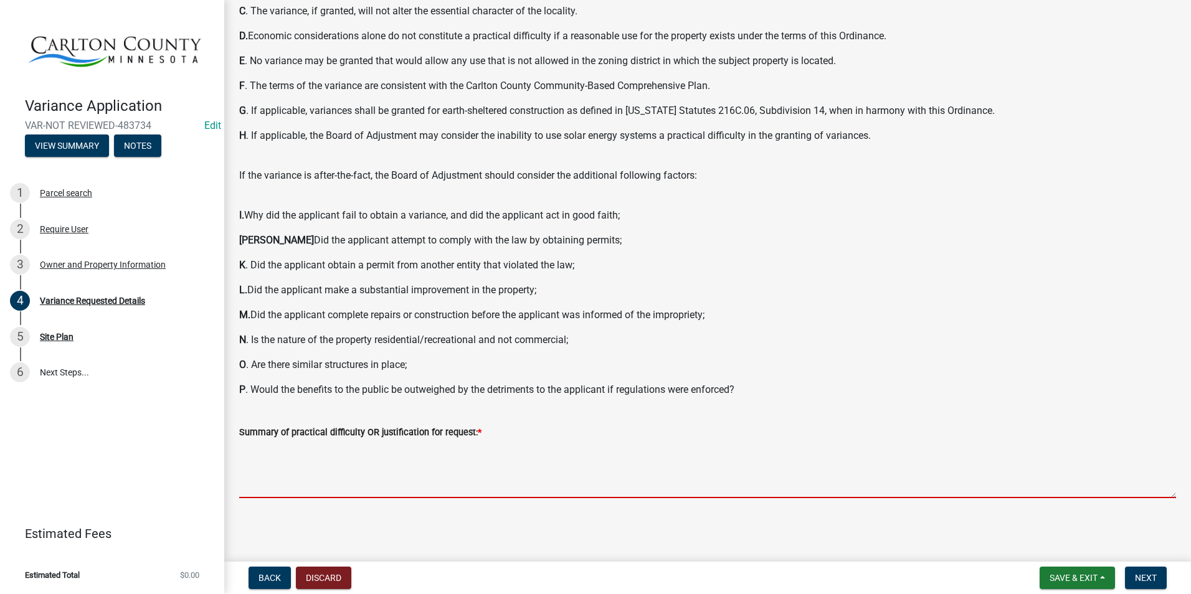
click at [370, 472] on textarea "Summary of practical difficulty OR justification for request: *" at bounding box center [707, 469] width 937 height 59
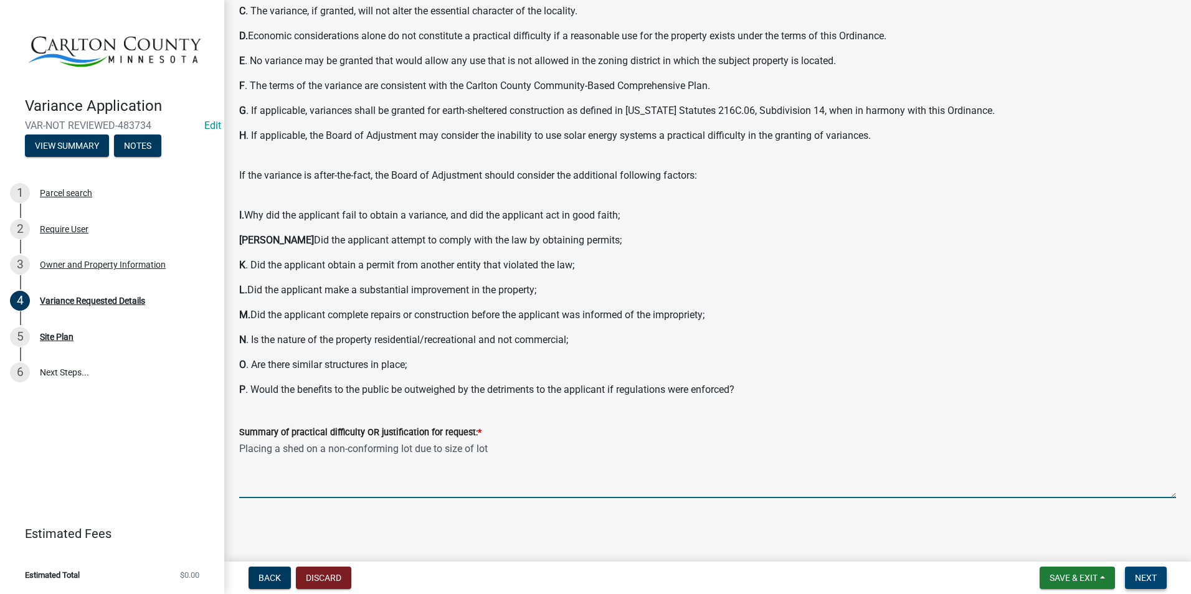
type textarea "Placing a shed on a non-conforming lot due to size of lot"
click at [1145, 579] on span "Next" at bounding box center [1146, 578] width 22 height 10
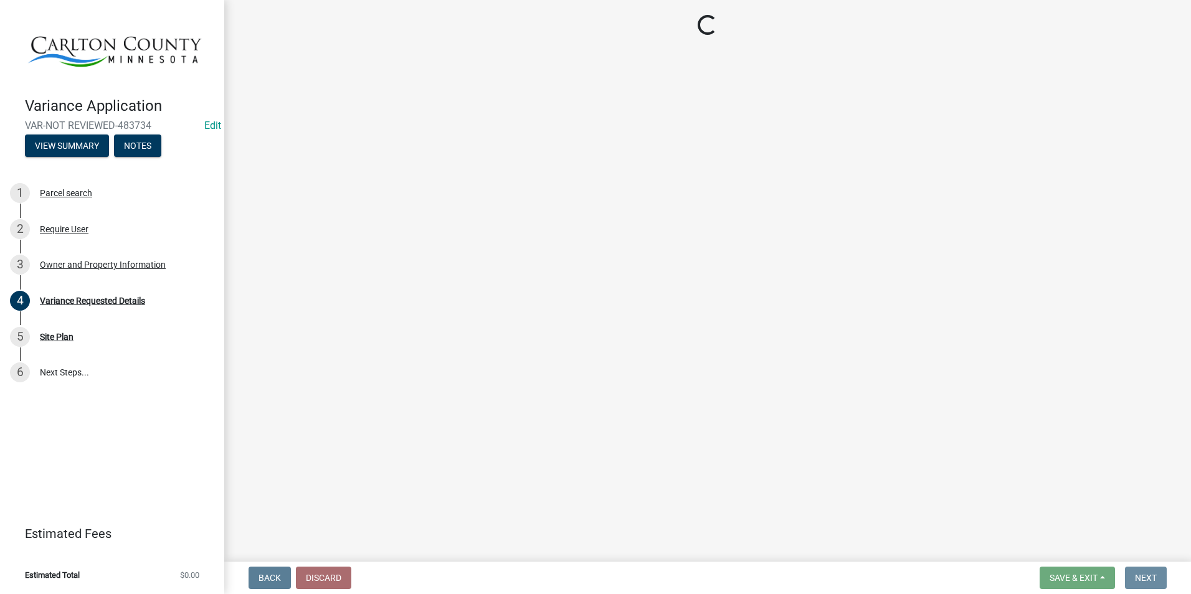
scroll to position [0, 0]
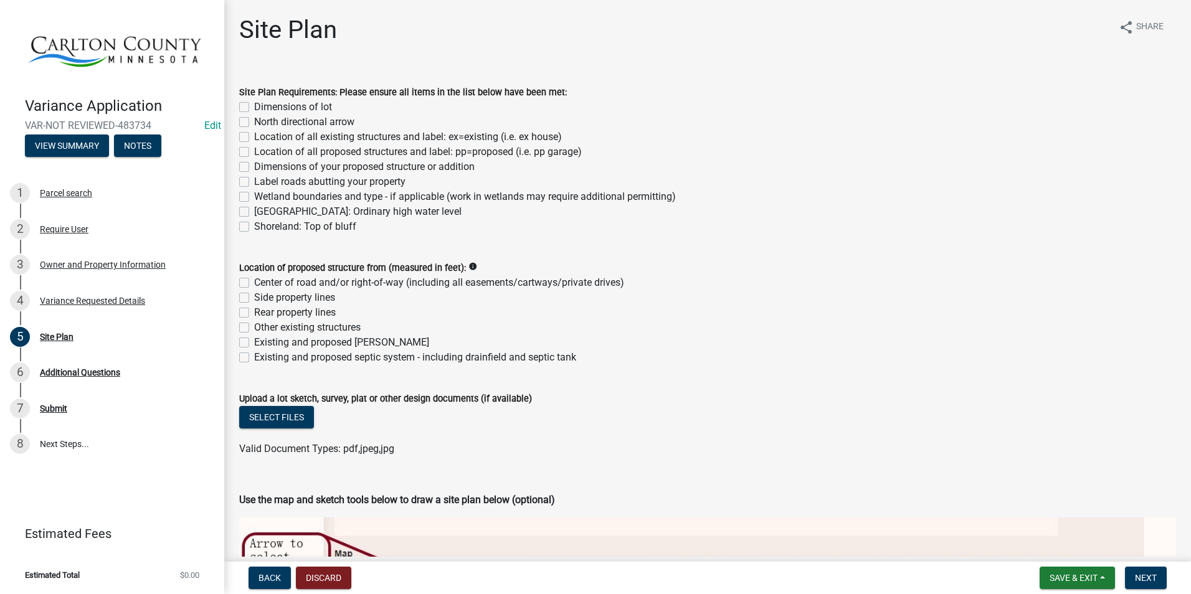
click at [254, 104] on label "Dimensions of lot" at bounding box center [293, 107] width 78 height 15
click at [254, 104] on input "Dimensions of lot" at bounding box center [258, 104] width 8 height 8
checkbox input "true"
checkbox input "false"
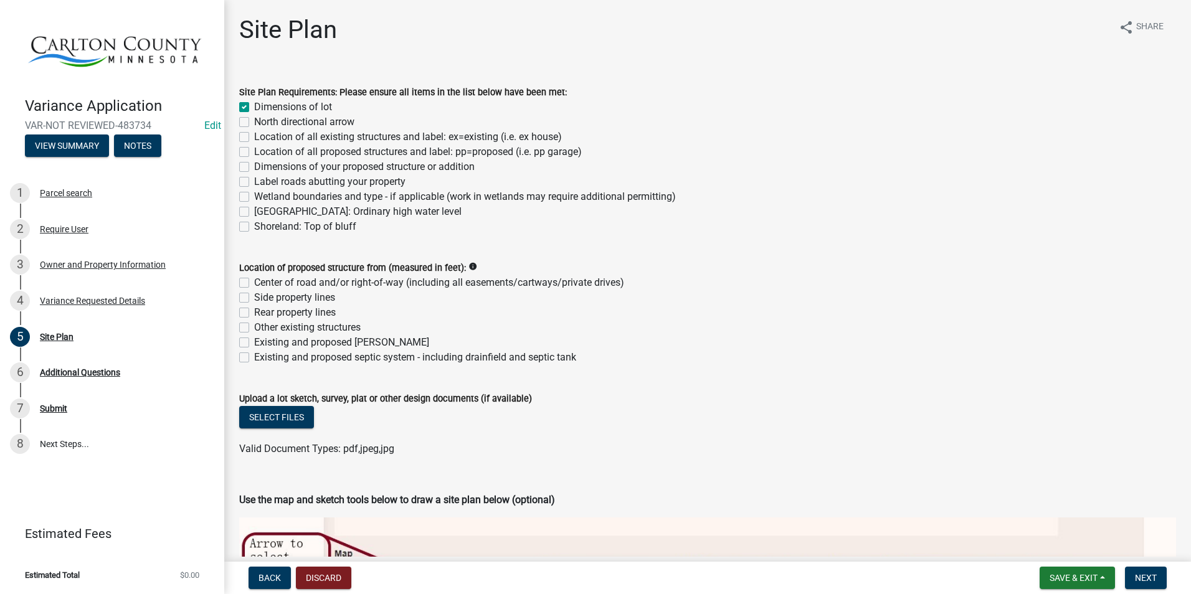
checkbox input "false"
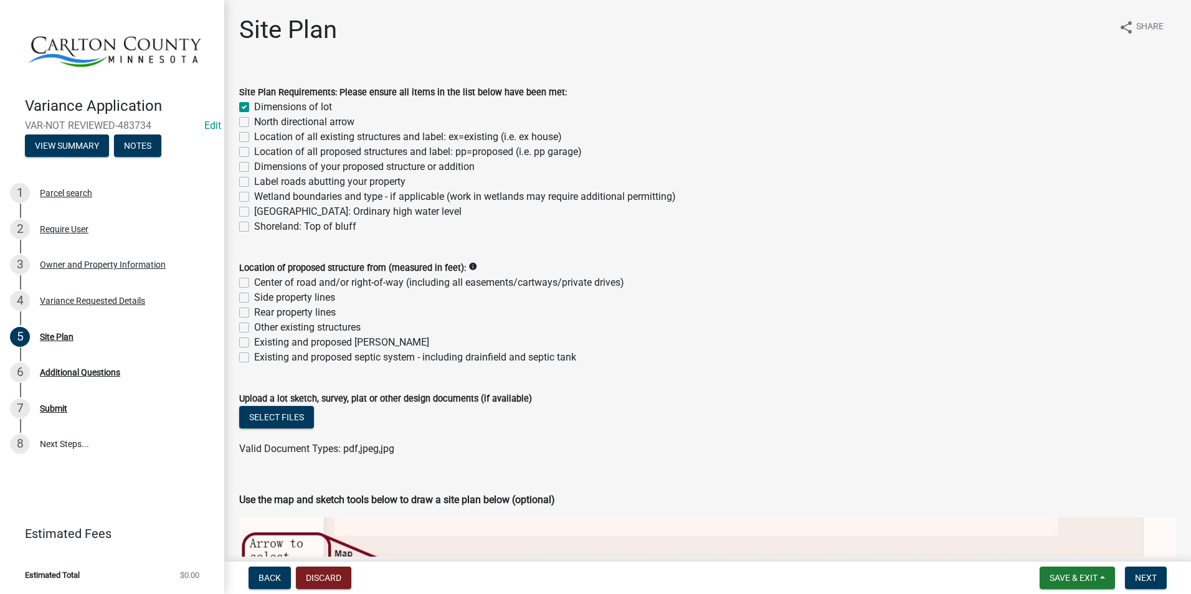
checkbox input "false"
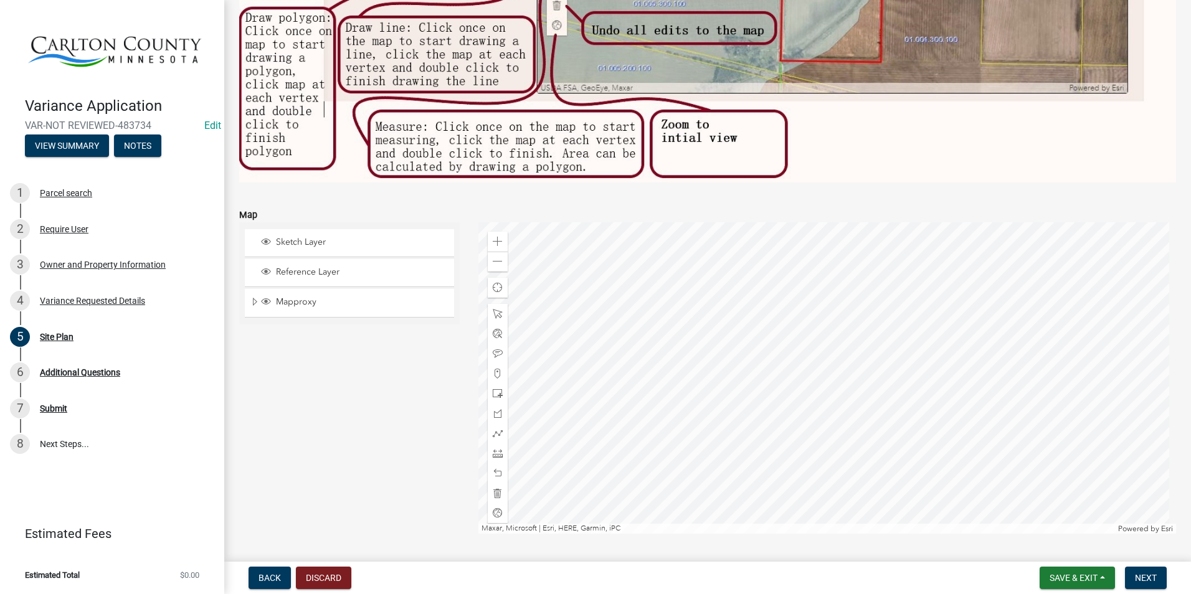
scroll to position [754, 0]
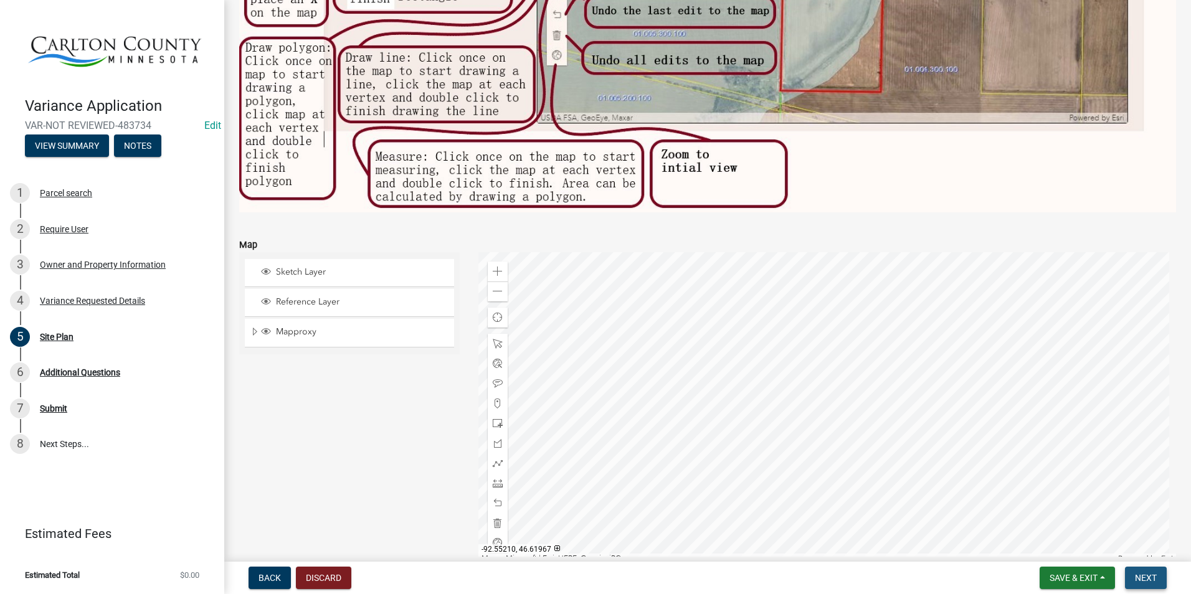
click at [1147, 574] on span "Next" at bounding box center [1146, 578] width 22 height 10
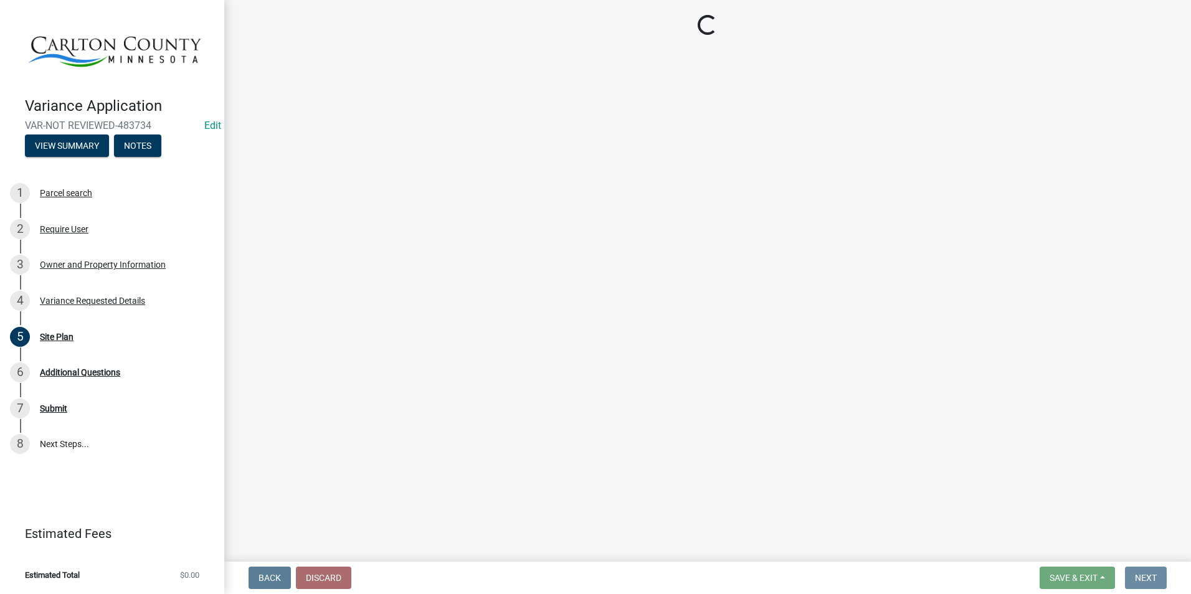
scroll to position [0, 0]
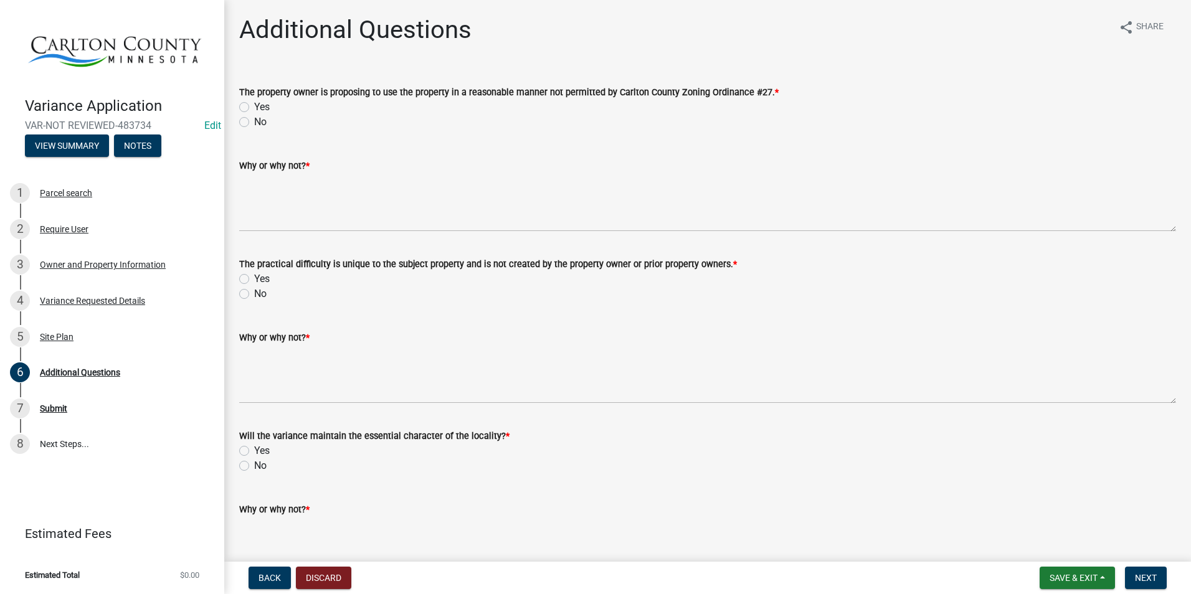
click at [254, 107] on label "Yes" at bounding box center [262, 107] width 16 height 15
click at [254, 107] on input "Yes" at bounding box center [258, 104] width 8 height 8
radio input "true"
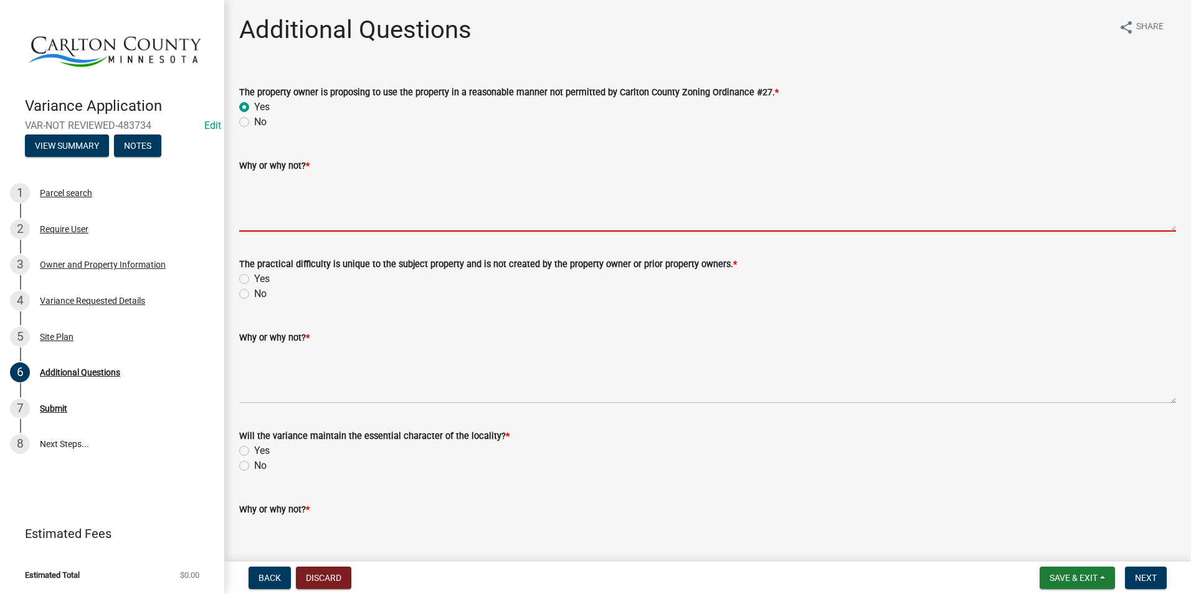
click at [311, 199] on textarea "Why or why not? *" at bounding box center [707, 202] width 937 height 59
click at [301, 184] on textarea "Why or why not? *" at bounding box center [707, 202] width 937 height 59
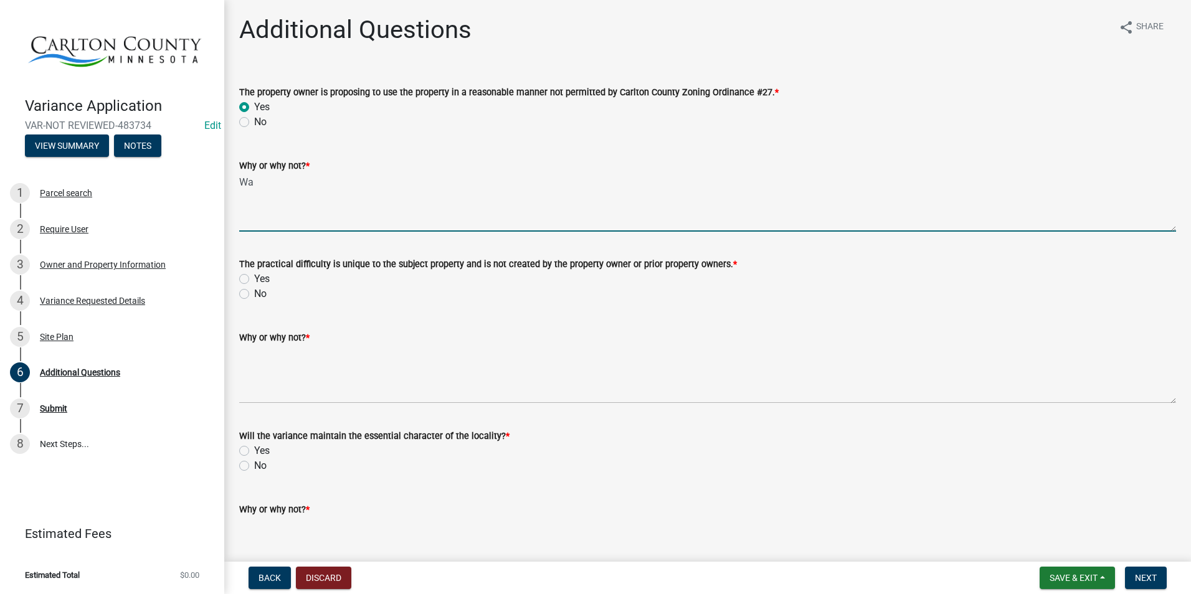
type textarea "W"
drag, startPoint x: 362, startPoint y: 184, endPoint x: 225, endPoint y: 189, distance: 137.1
click at [273, 179] on textarea "non conforming lot" at bounding box center [707, 202] width 937 height 59
type textarea "non-conforming lot"
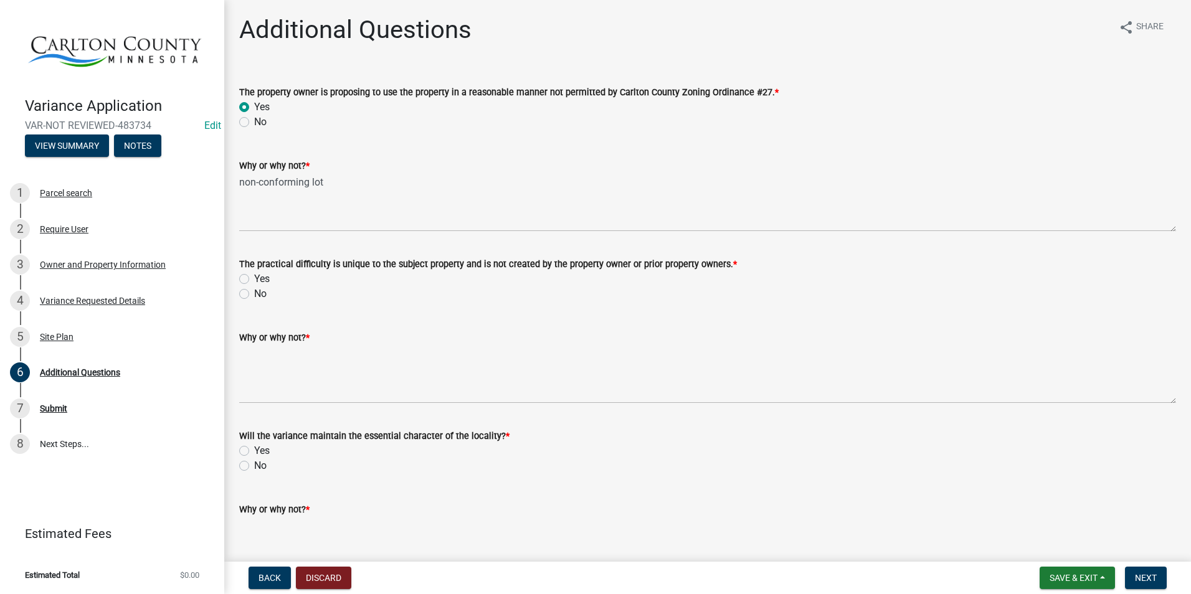
click at [254, 280] on label "Yes" at bounding box center [262, 279] width 16 height 15
click at [254, 280] on input "Yes" at bounding box center [258, 276] width 8 height 8
radio input "true"
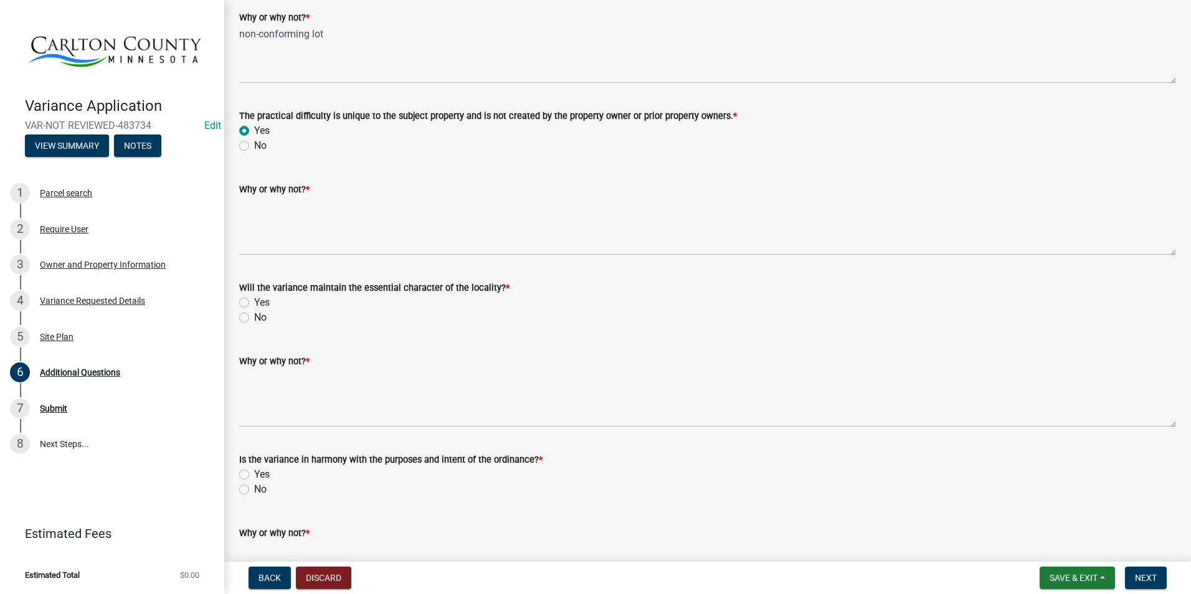
scroll to position [187, 0]
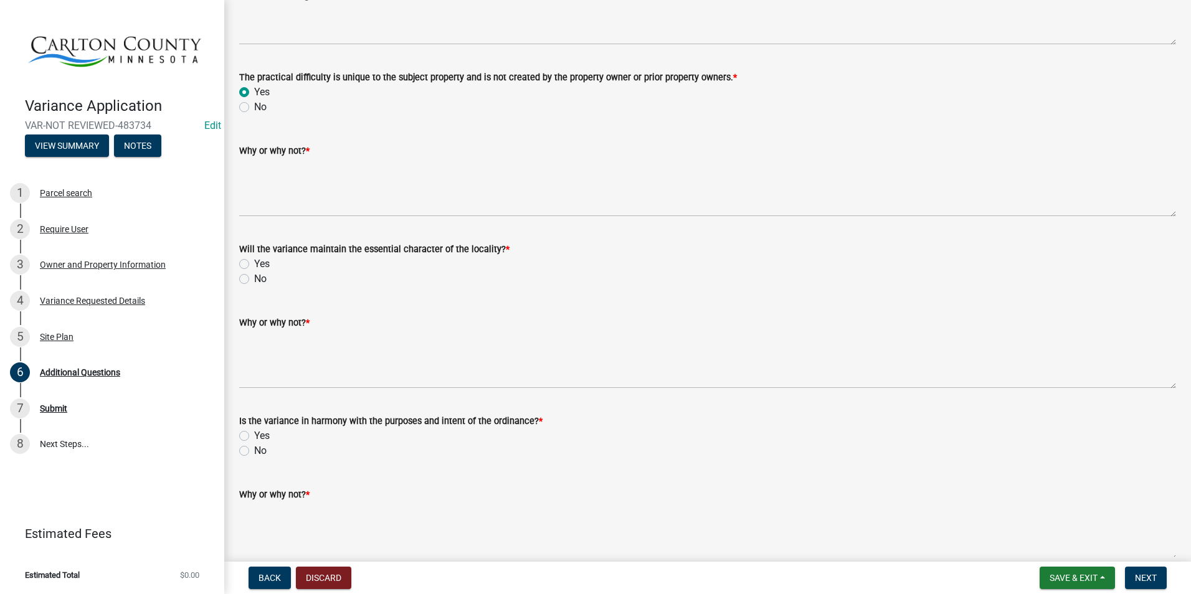
click at [254, 263] on label "Yes" at bounding box center [262, 264] width 16 height 15
click at [254, 263] on input "Yes" at bounding box center [258, 261] width 8 height 8
radio input "true"
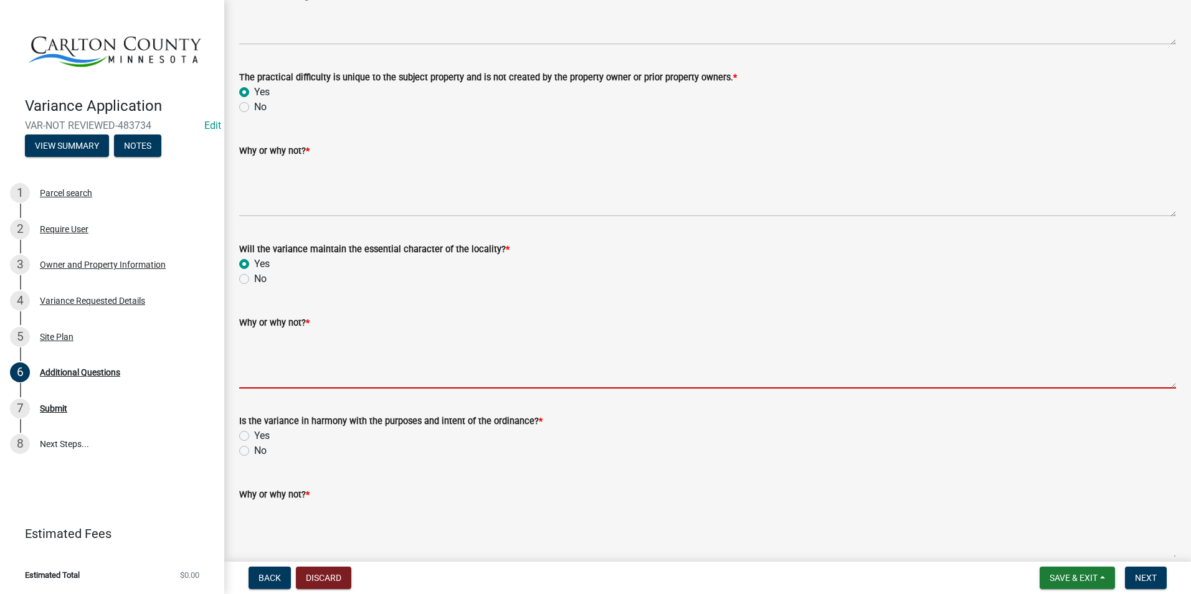
click at [264, 354] on textarea "Why or why not? *" at bounding box center [707, 359] width 937 height 59
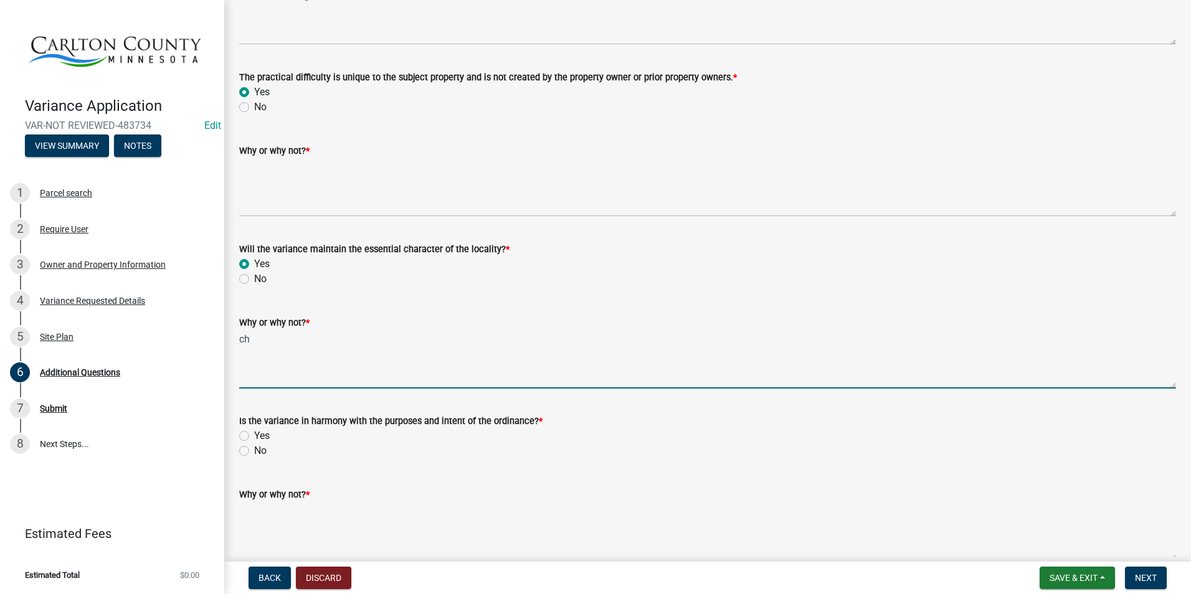
type textarea "c"
type textarea "property will not change but adding shed"
click at [634, 477] on div "Why or why not? *" at bounding box center [707, 515] width 937 height 91
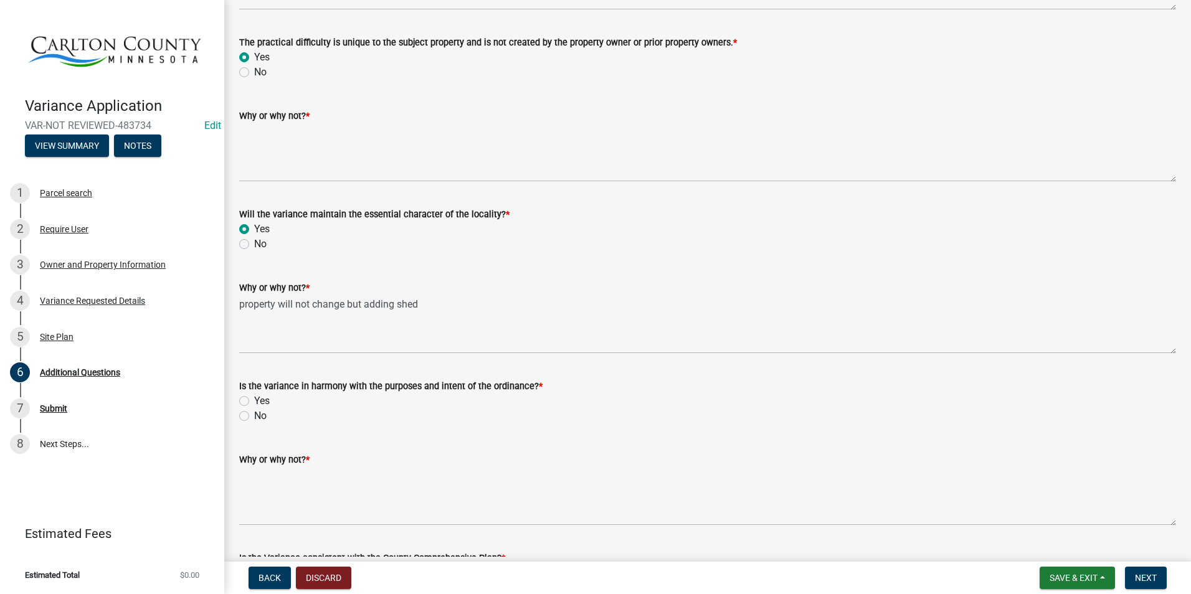
scroll to position [249, 0]
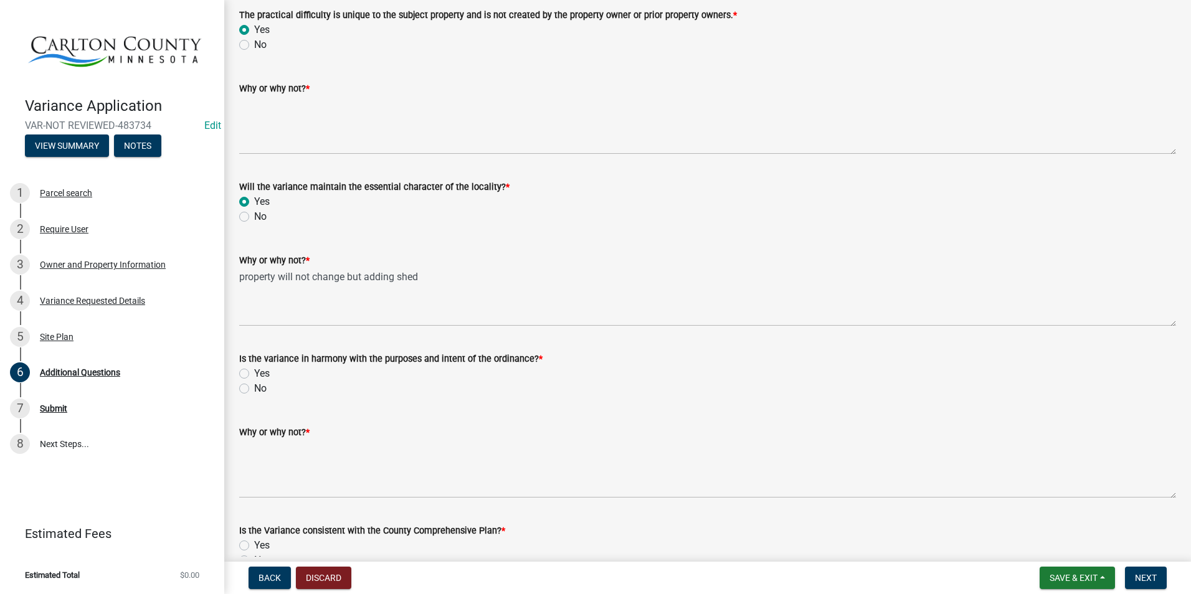
click at [254, 373] on label "Yes" at bounding box center [262, 373] width 16 height 15
click at [254, 373] on input "Yes" at bounding box center [258, 370] width 8 height 8
radio input "true"
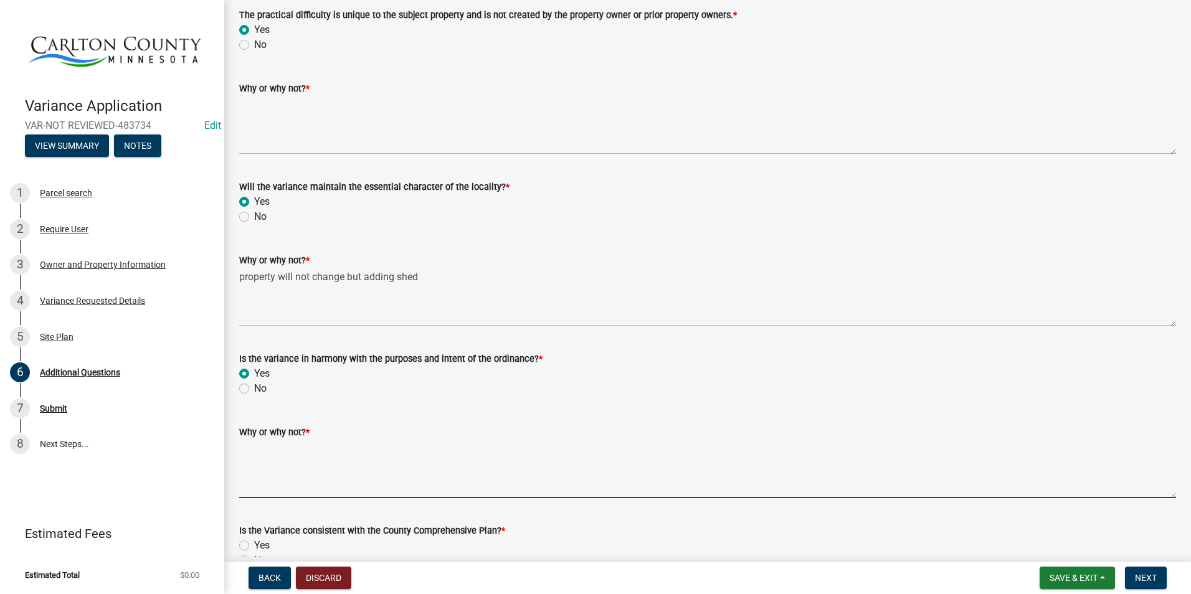
click at [278, 462] on textarea "Why or why not? *" at bounding box center [707, 469] width 937 height 59
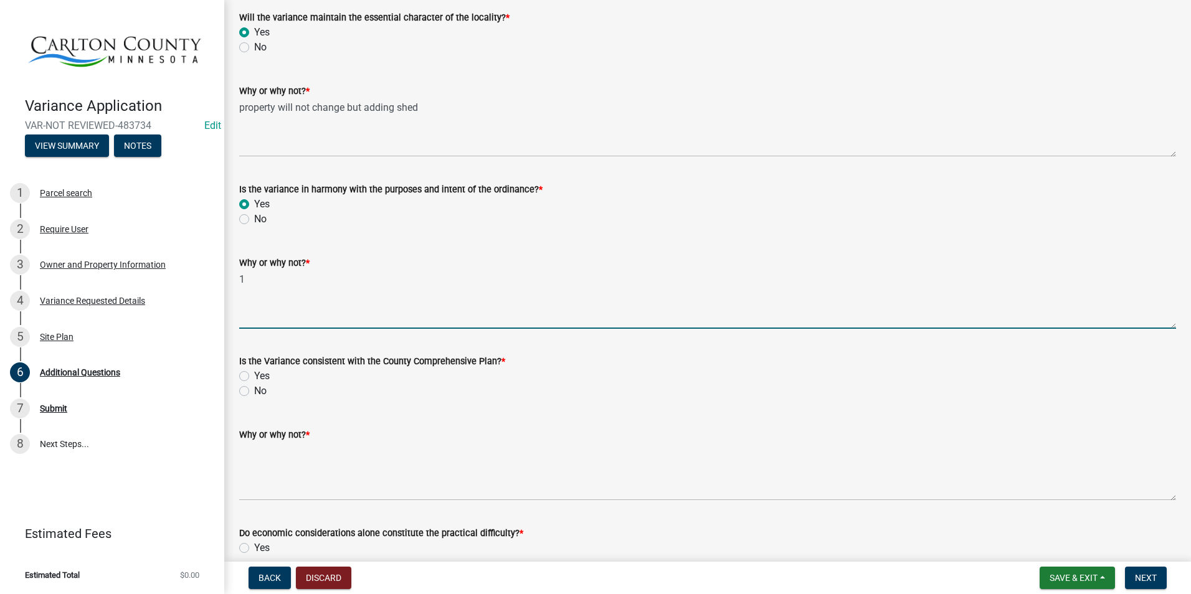
scroll to position [436, 0]
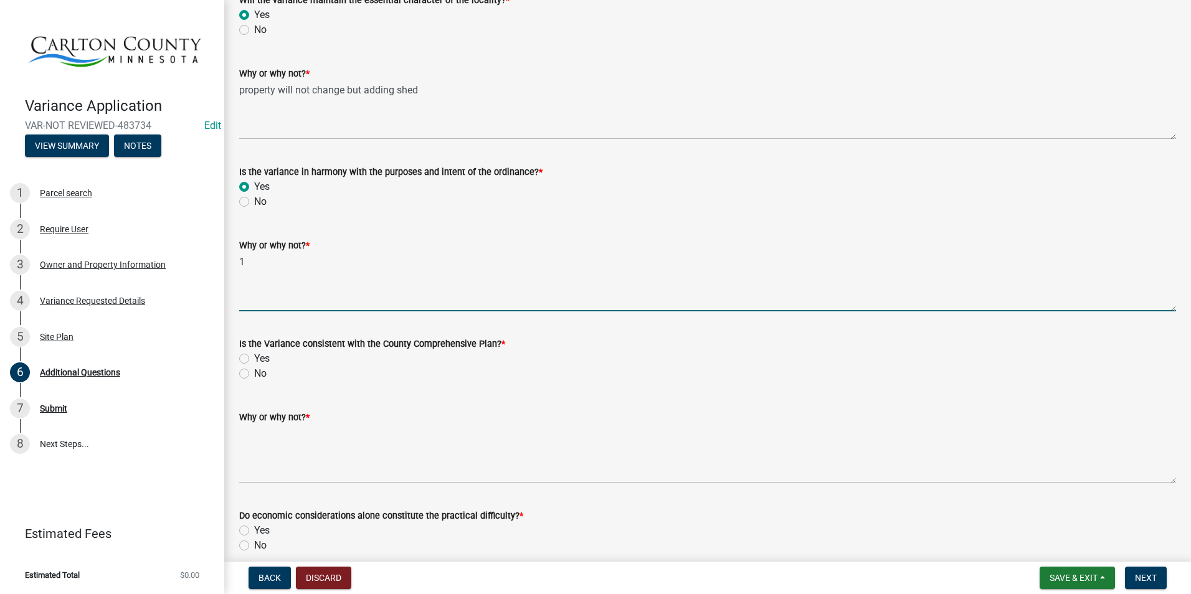
type textarea "1"
click at [254, 358] on label "Yes" at bounding box center [262, 358] width 16 height 15
click at [254, 358] on input "Yes" at bounding box center [258, 355] width 8 height 8
radio input "true"
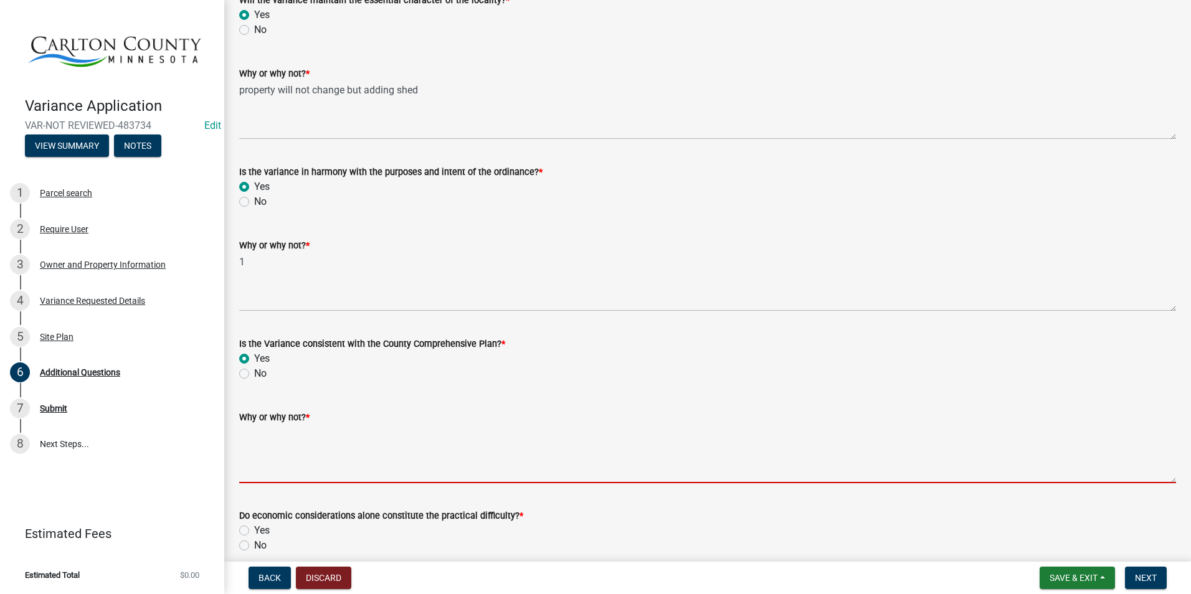
click at [255, 440] on textarea "Why or why not? *" at bounding box center [707, 454] width 937 height 59
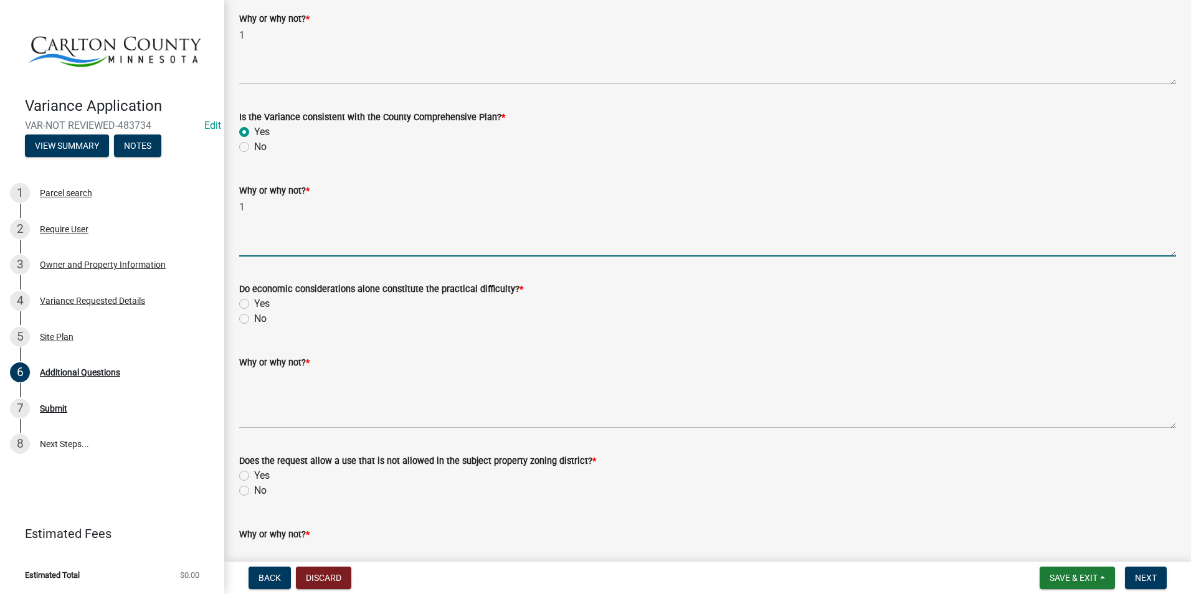
scroll to position [685, 0]
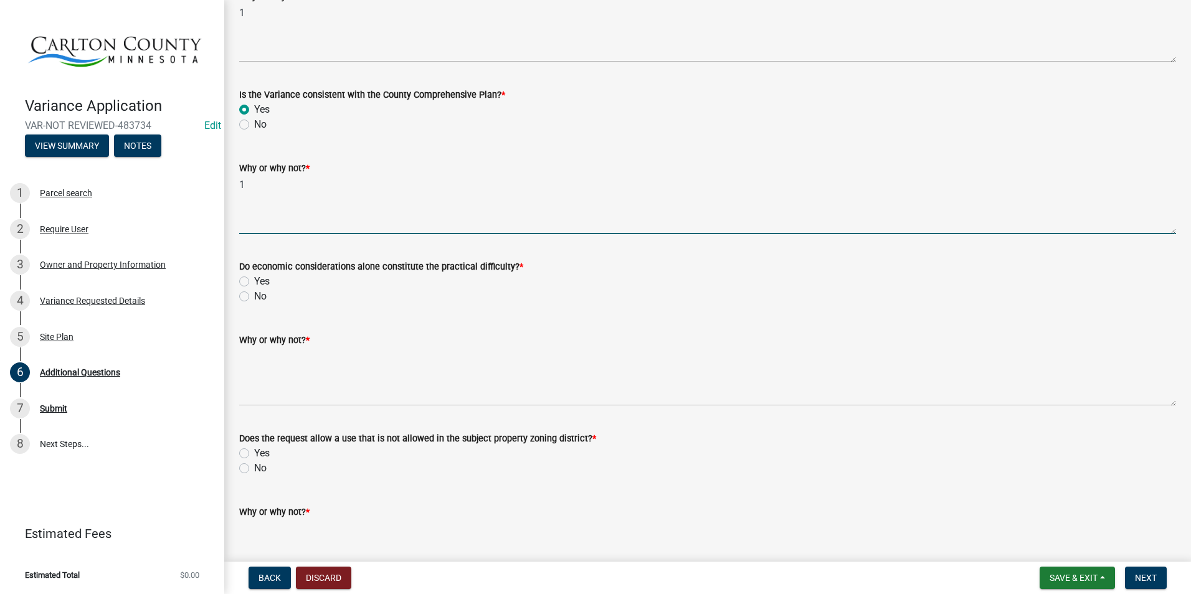
type textarea "1"
click at [254, 296] on label "No" at bounding box center [260, 296] width 12 height 15
click at [254, 296] on input "No" at bounding box center [258, 293] width 8 height 8
radio input "true"
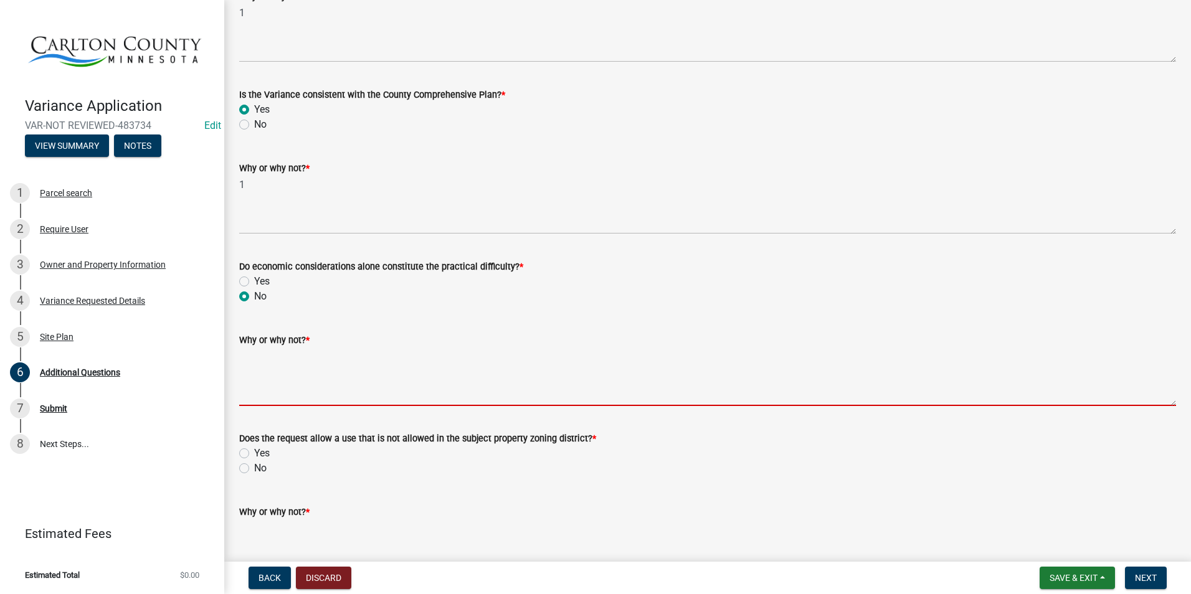
click at [309, 371] on textarea "Why or why not? *" at bounding box center [707, 377] width 937 height 59
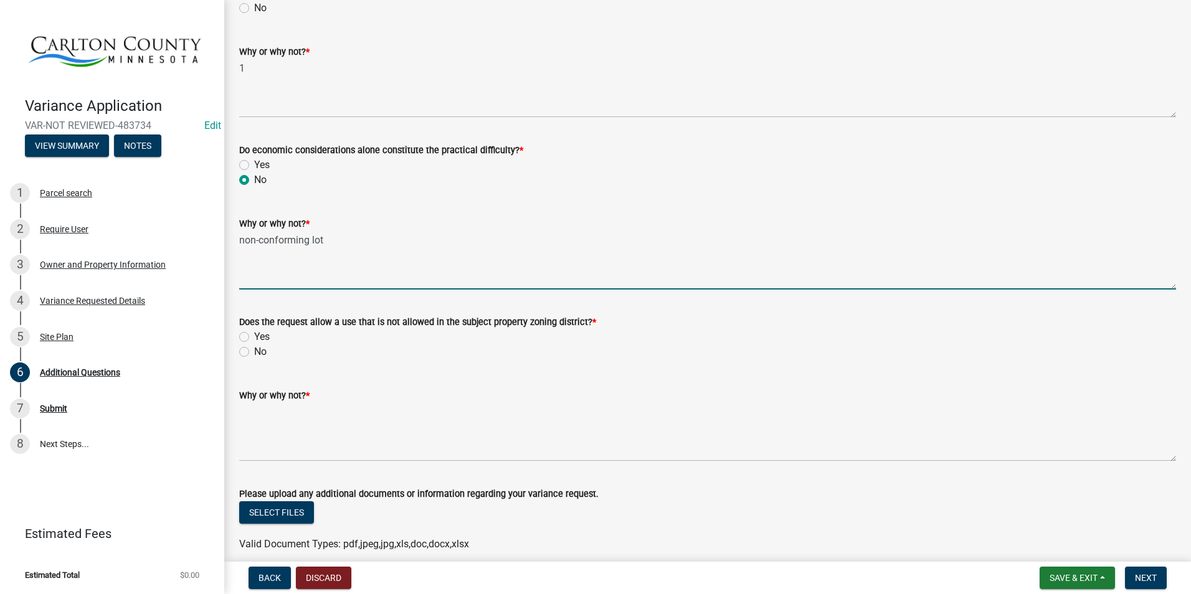
scroll to position [810, 0]
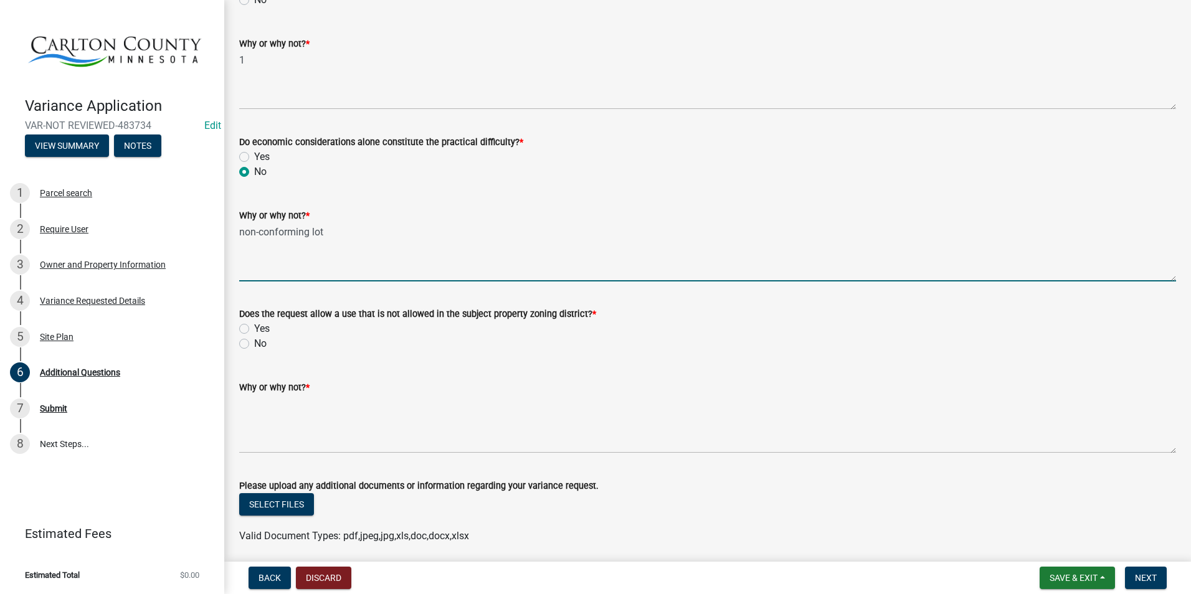
type textarea "non-conforming lot"
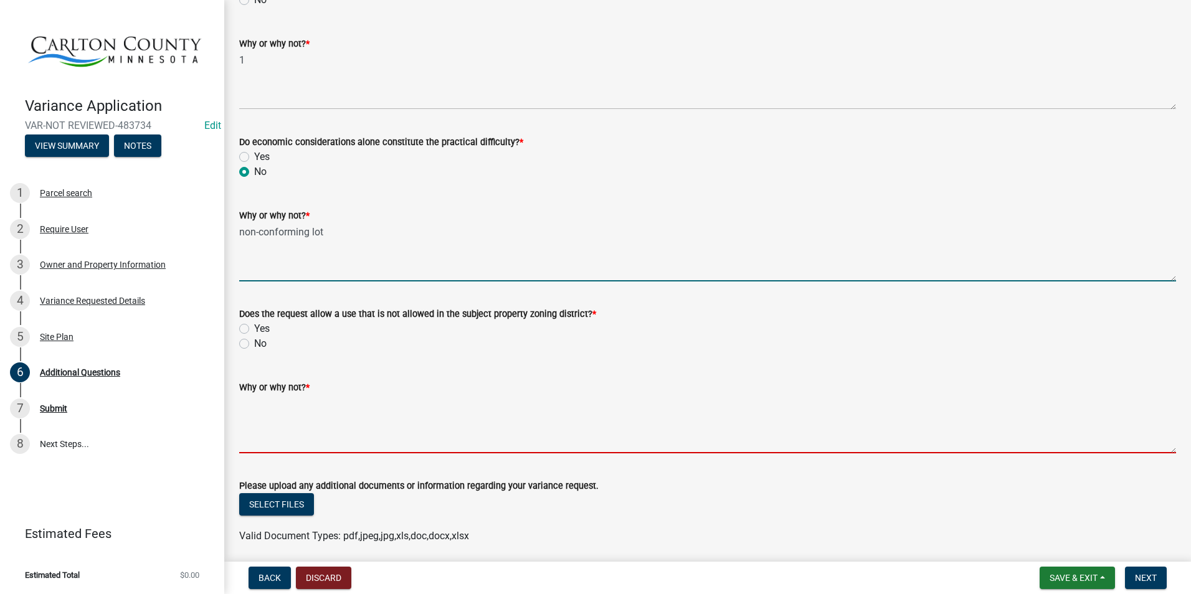
click at [284, 429] on textarea "Why or why not? *" at bounding box center [707, 424] width 937 height 59
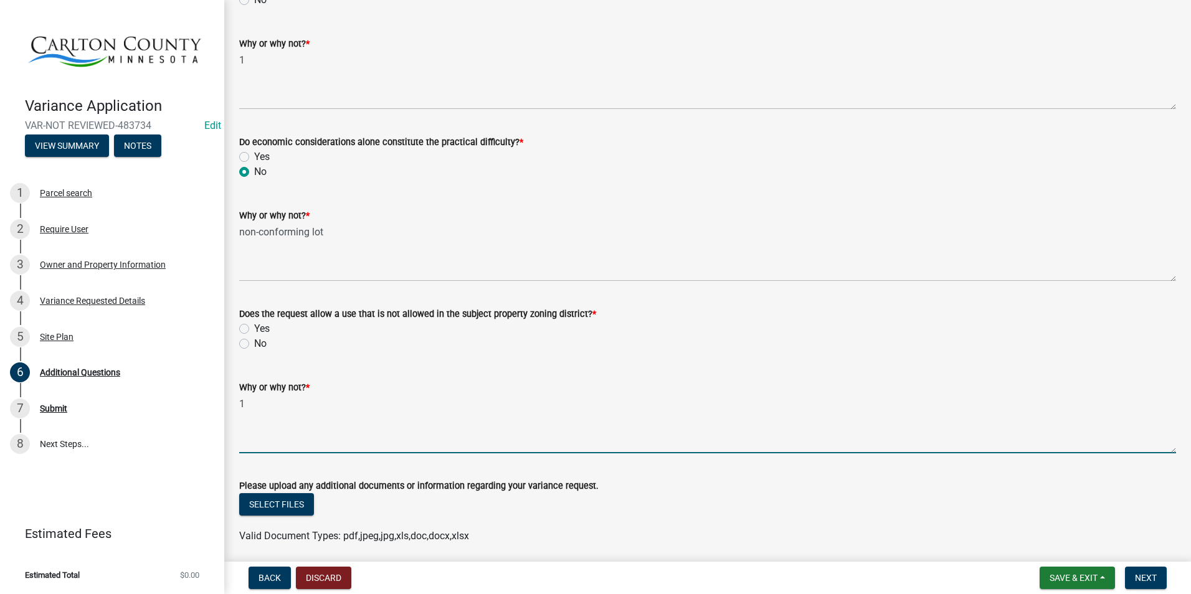
type textarea "1"
click at [254, 330] on label "Yes" at bounding box center [262, 328] width 16 height 15
click at [254, 330] on input "Yes" at bounding box center [258, 325] width 8 height 8
radio input "true"
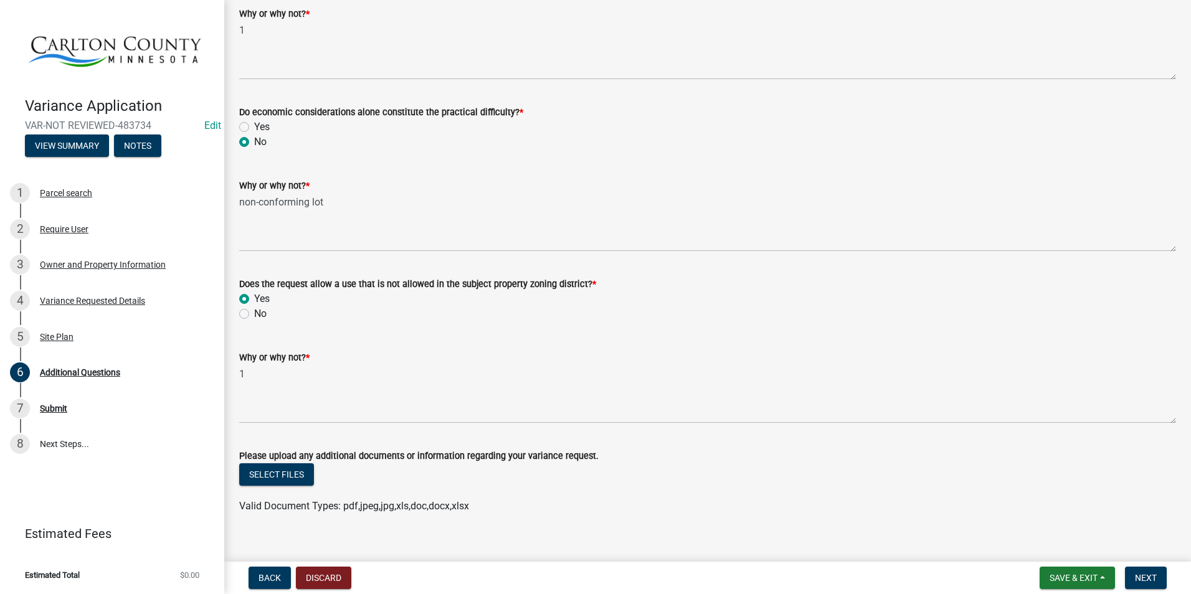
scroll to position [857, 0]
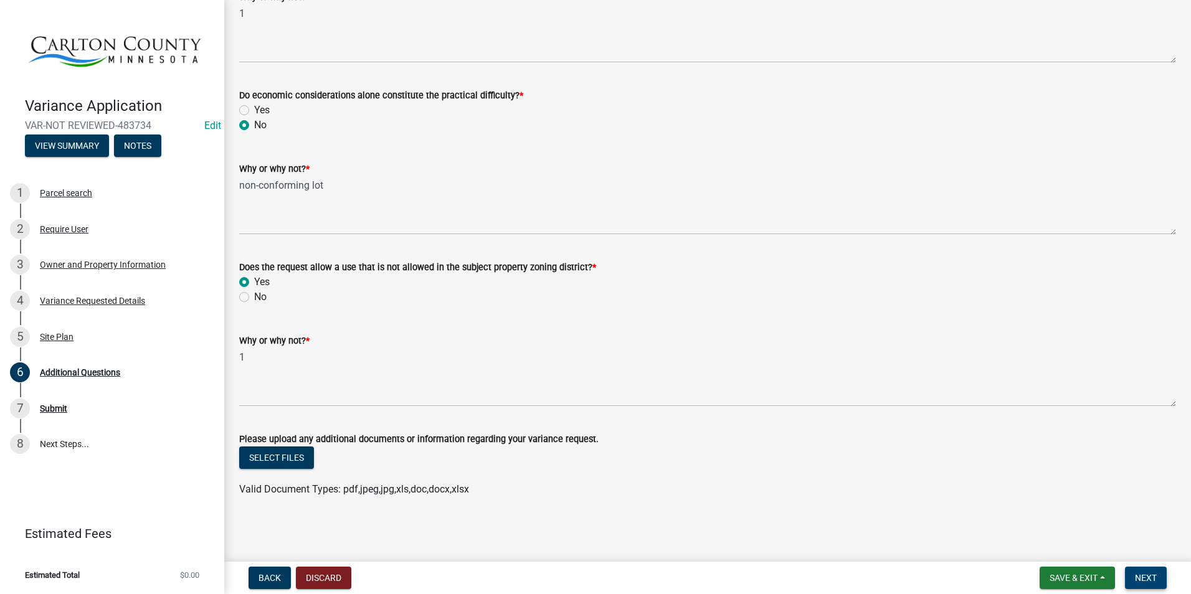
click at [1155, 574] on span "Next" at bounding box center [1146, 578] width 22 height 10
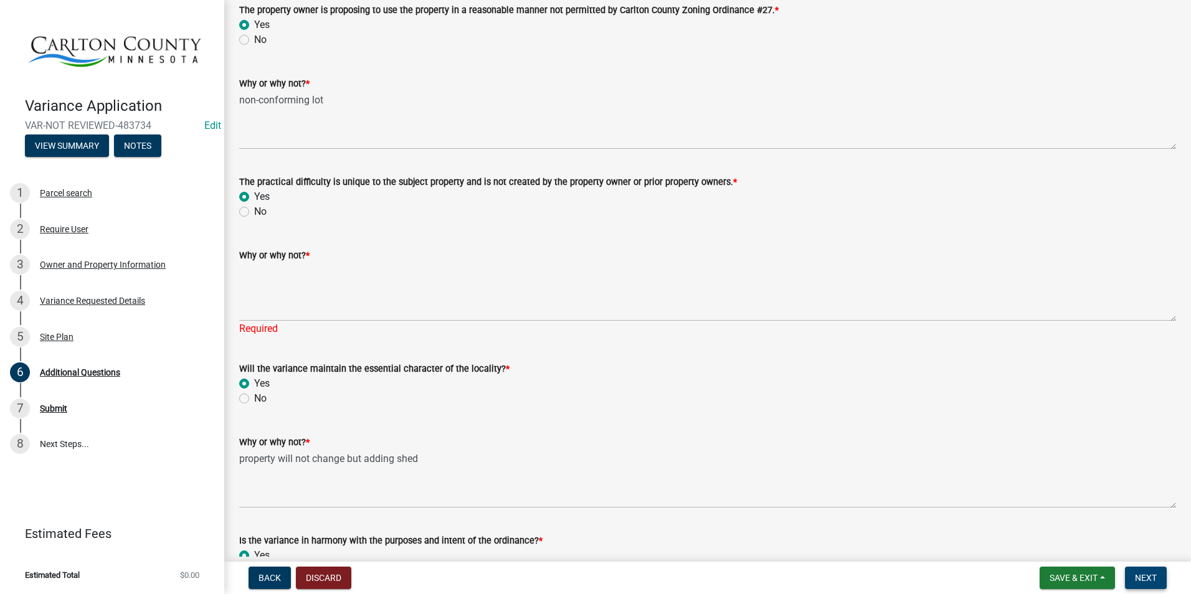
scroll to position [62, 0]
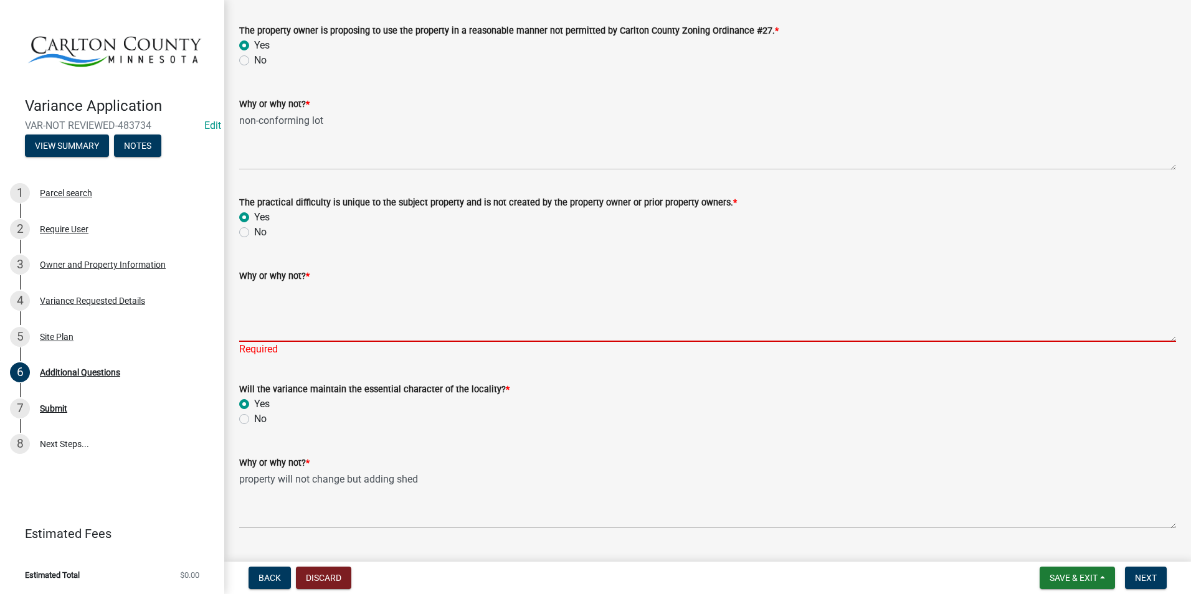
click at [336, 310] on textarea "Why or why not? *" at bounding box center [707, 312] width 937 height 59
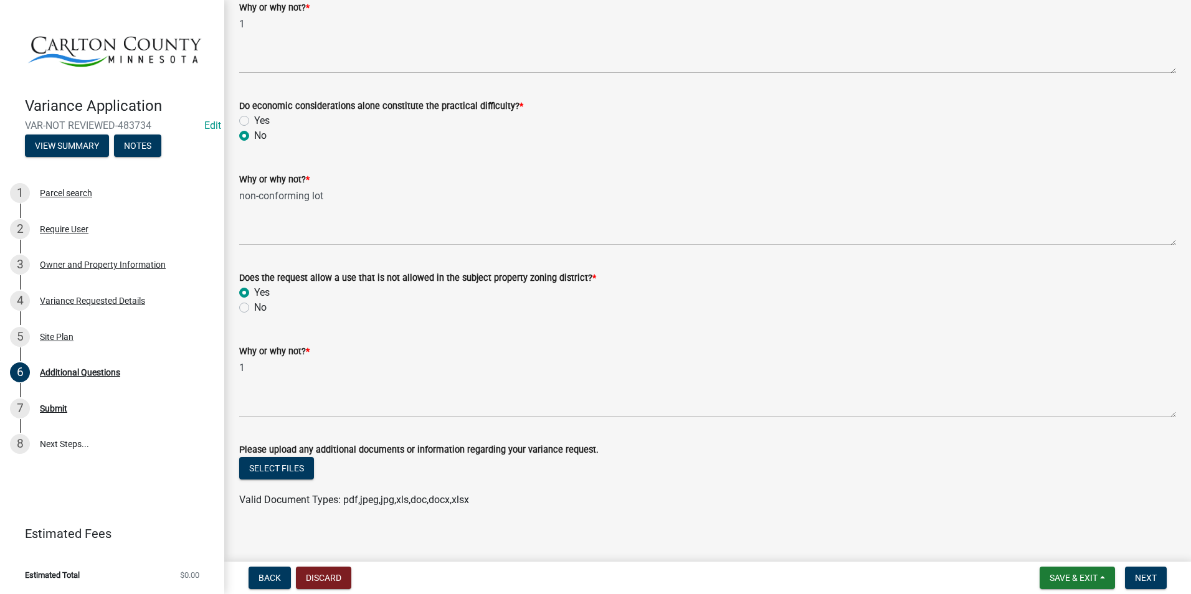
scroll to position [872, 0]
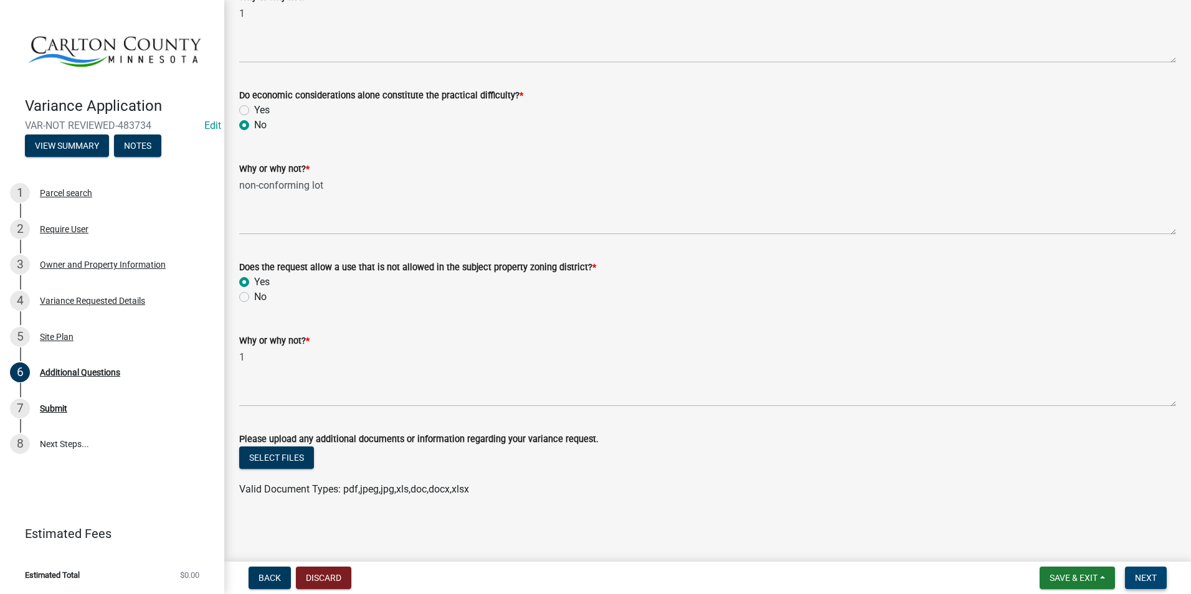
type textarea "1"
click at [1138, 575] on span "Next" at bounding box center [1146, 578] width 22 height 10
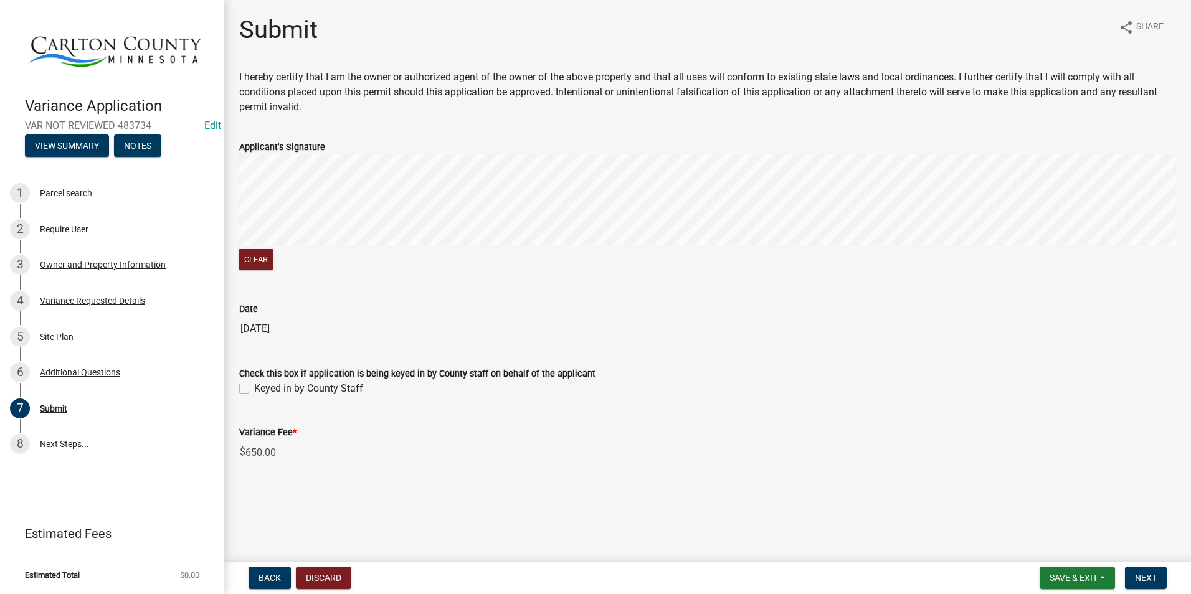
click at [254, 386] on label "Keyed in by County Staff" at bounding box center [308, 388] width 109 height 15
click at [254, 386] on input "Keyed in by County Staff" at bounding box center [258, 385] width 8 height 8
checkbox input "true"
click at [1154, 578] on span "Next" at bounding box center [1146, 578] width 22 height 10
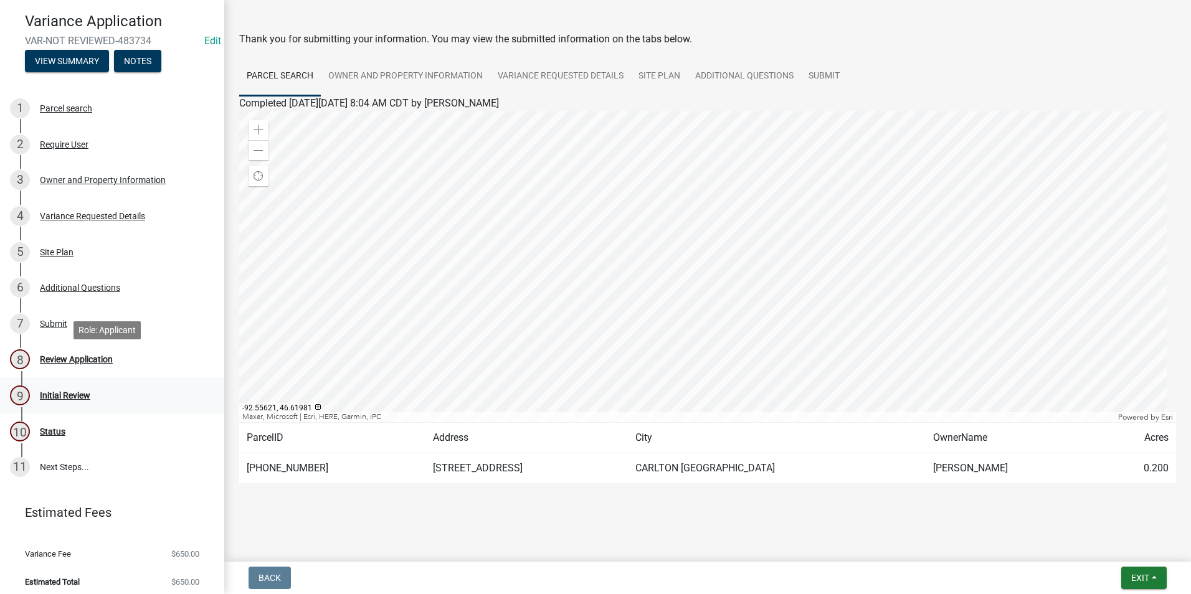
scroll to position [88, 0]
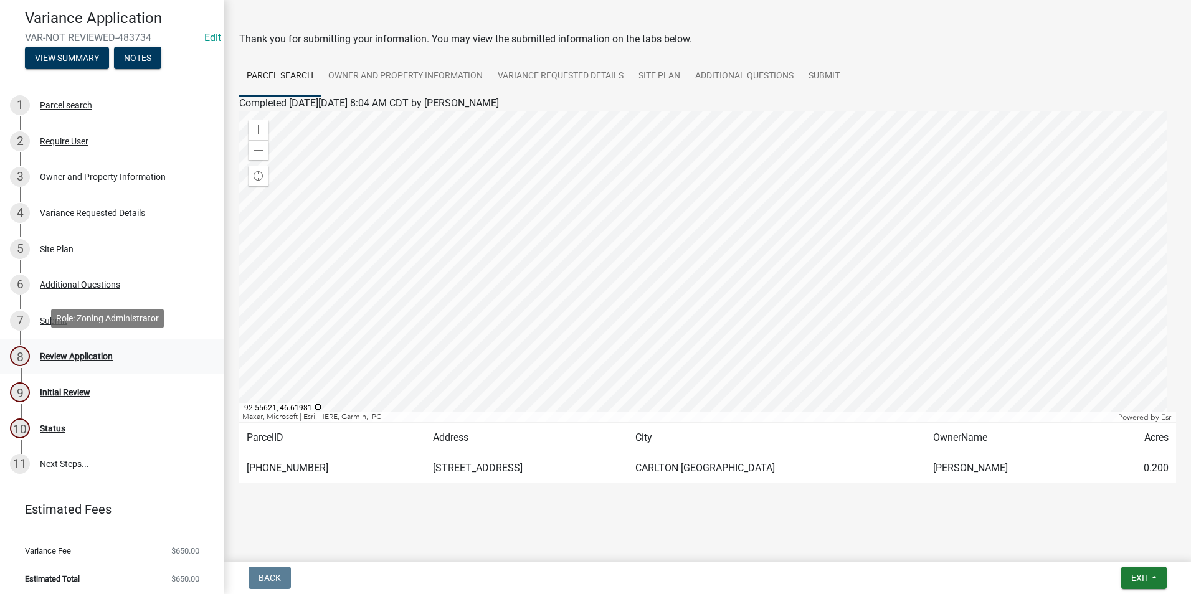
click at [97, 353] on div "Review Application" at bounding box center [76, 356] width 73 height 9
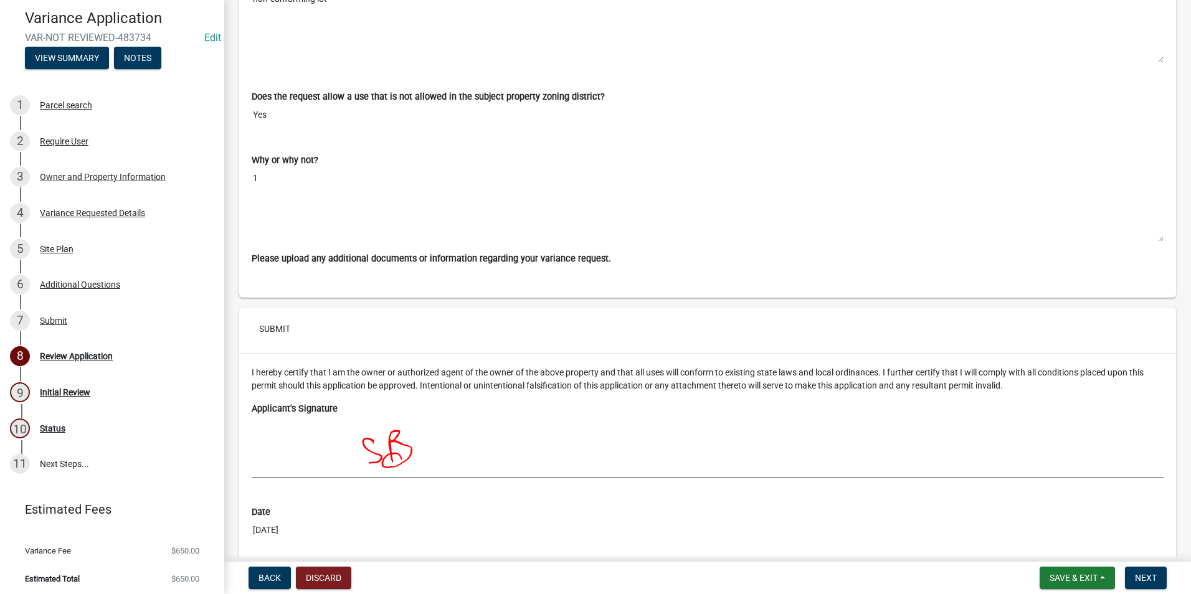
scroll to position [5390, 0]
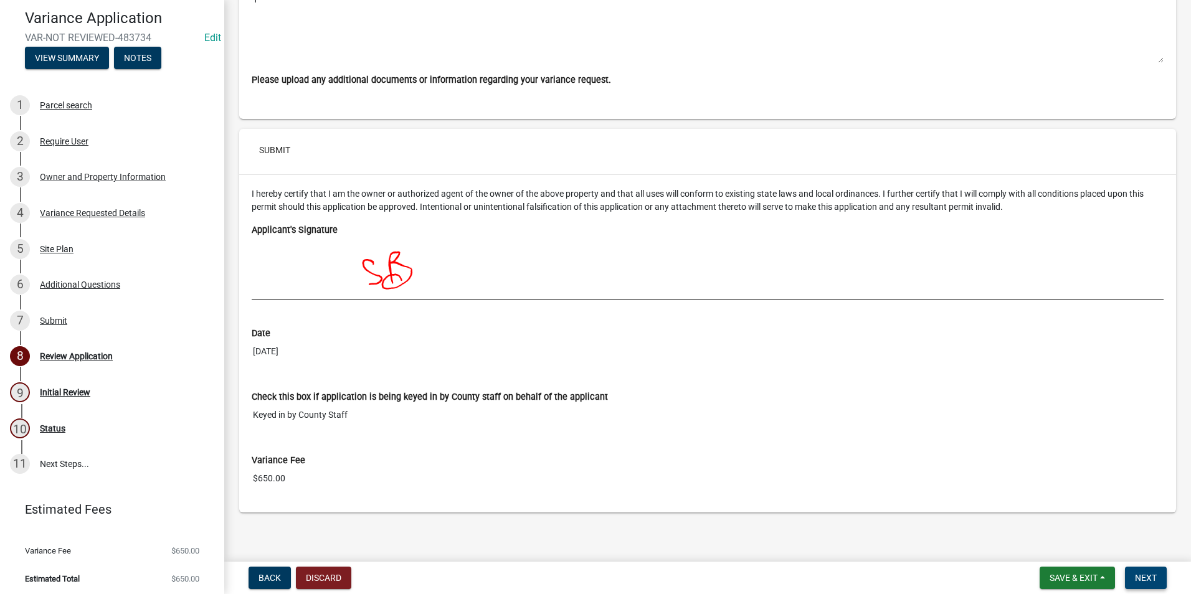
click at [1144, 576] on span "Next" at bounding box center [1146, 578] width 22 height 10
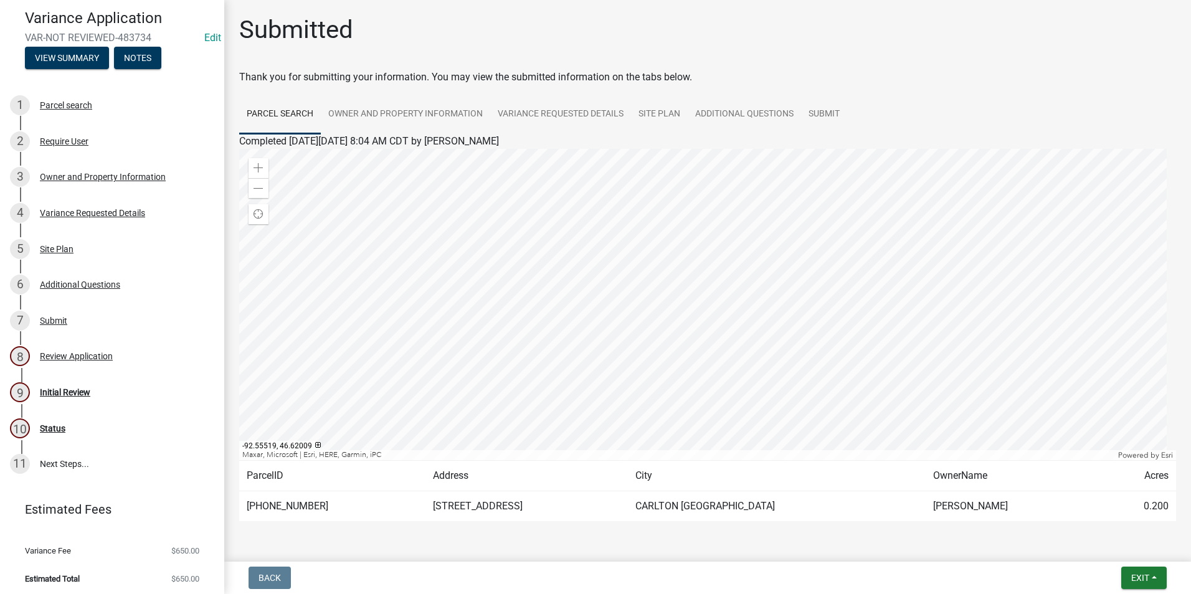
scroll to position [38, 0]
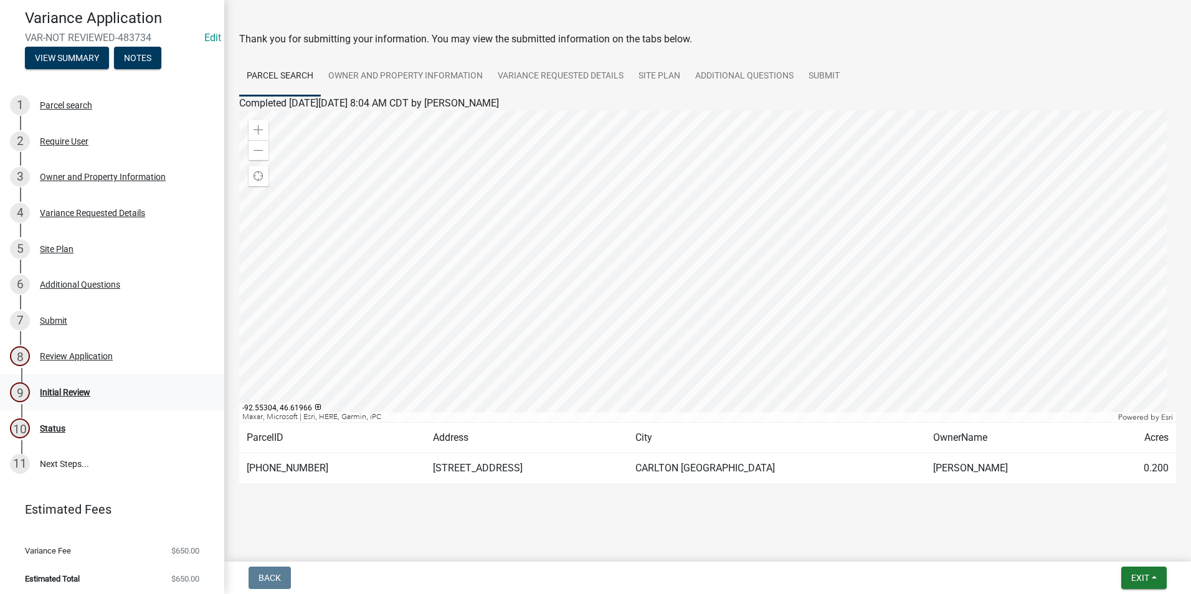
click at [75, 388] on div "Initial Review" at bounding box center [65, 392] width 50 height 9
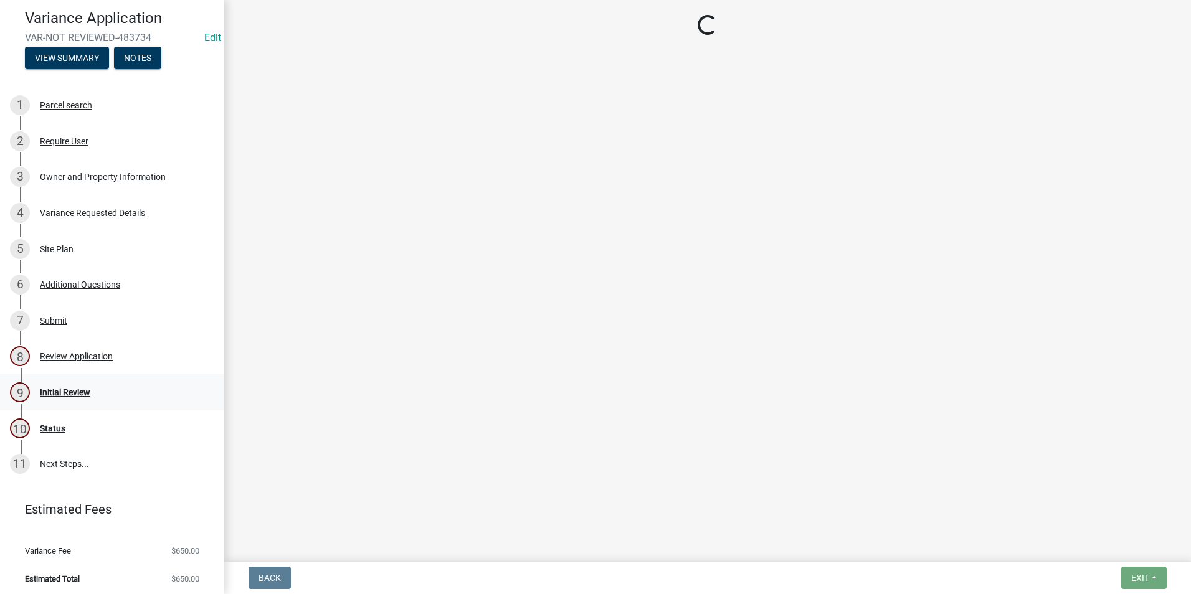
scroll to position [0, 0]
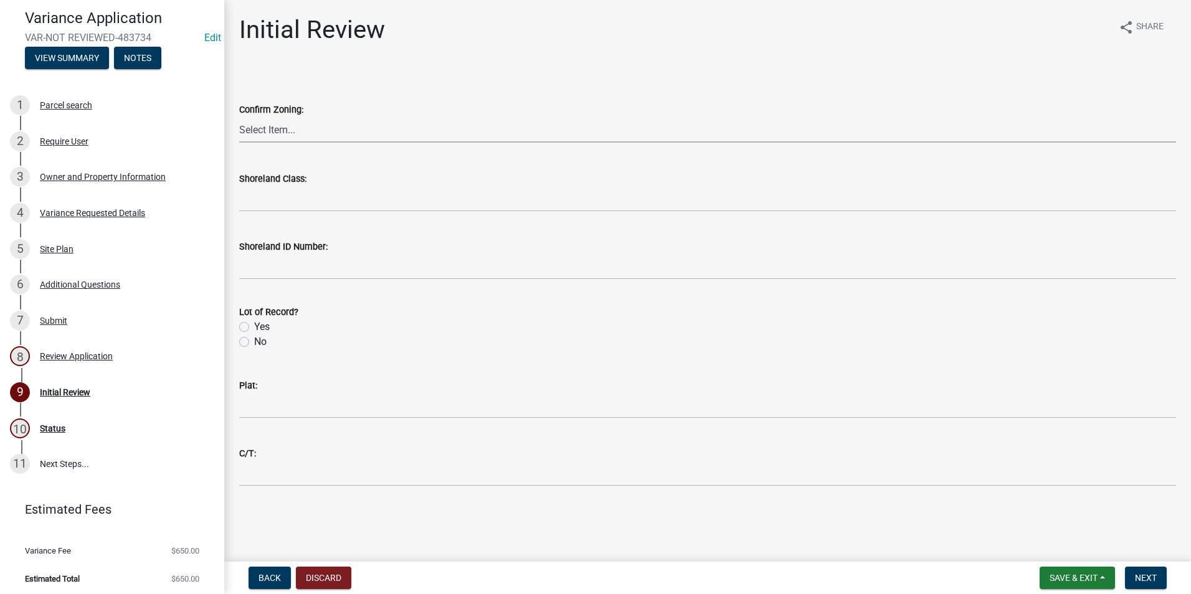
click at [320, 130] on select "Select Item... A-1 Agriculture/Forest Management District A-2 Agriculture/Rural…" at bounding box center [707, 130] width 937 height 26
click at [239, 117] on select "Select Item... A-1 Agriculture/Forest Management District A-2 Agriculture/Rural…" at bounding box center [707, 130] width 937 height 26
select select "342f297d-e66e-44c3-9aab-a7a7c58a864e"
click at [1159, 579] on button "Next" at bounding box center [1146, 578] width 42 height 22
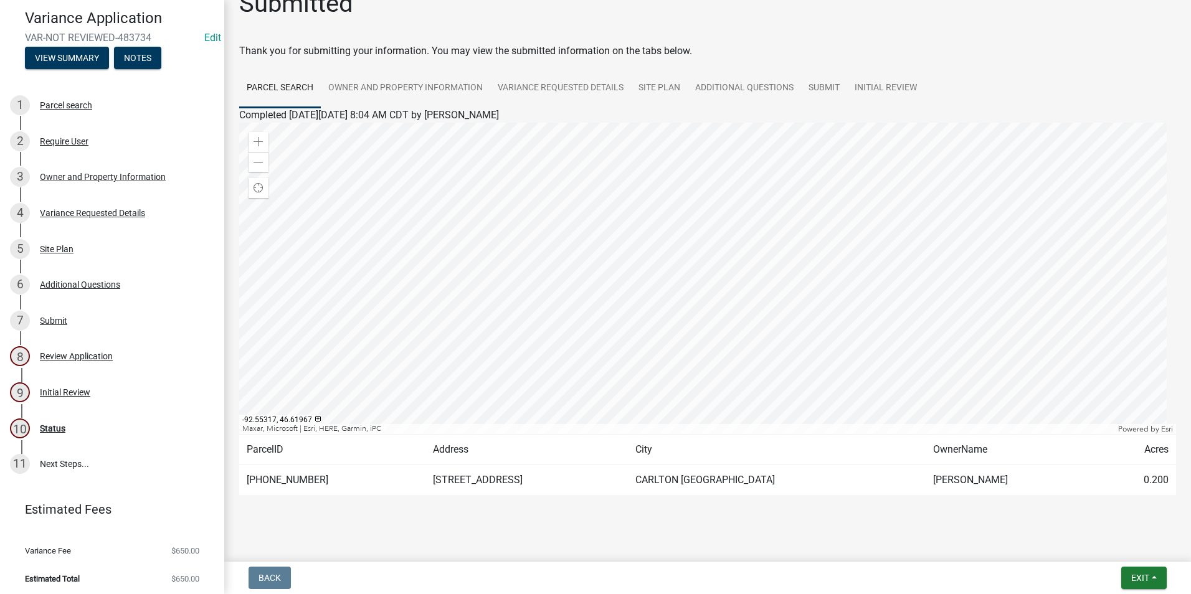
scroll to position [38, 0]
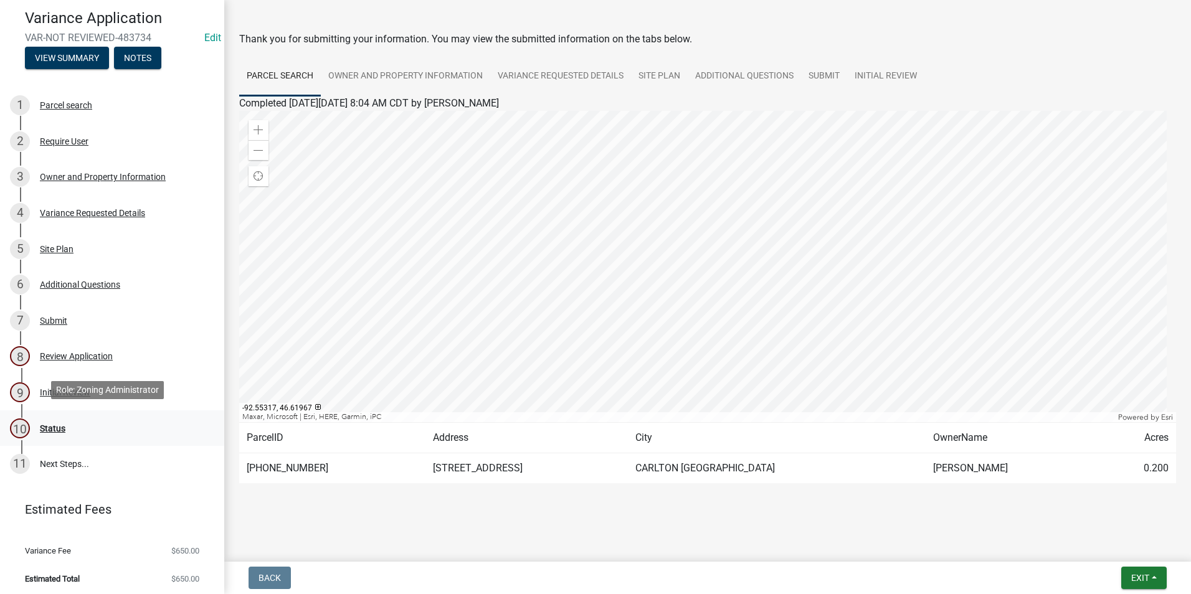
click at [54, 424] on div "Status" at bounding box center [53, 428] width 26 height 9
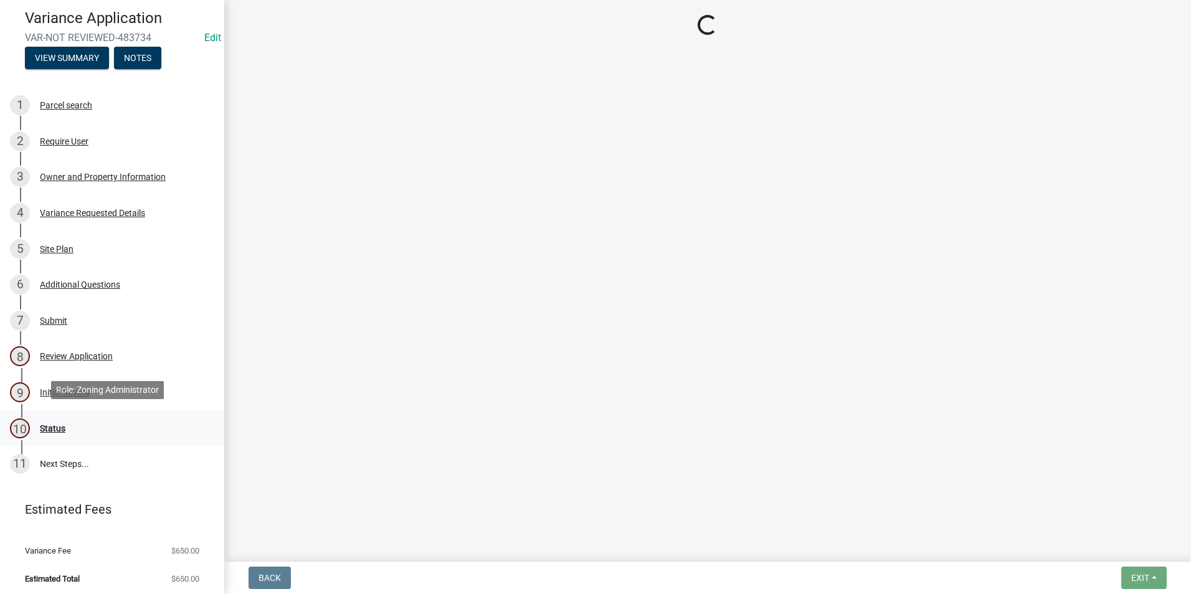
scroll to position [0, 0]
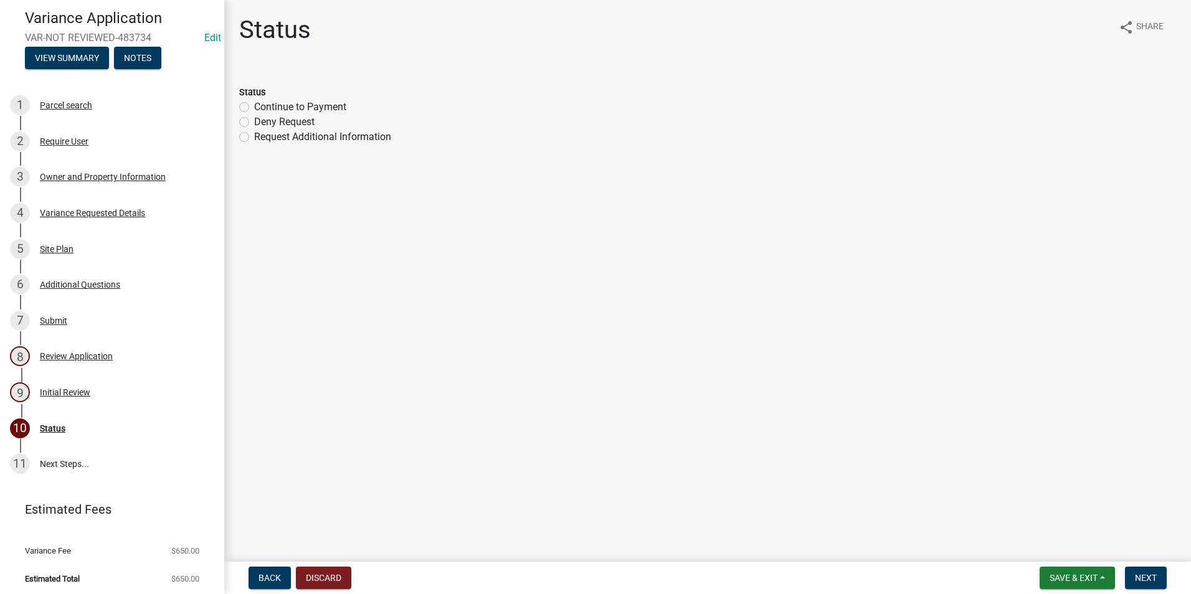
click at [254, 108] on label "Continue to Payment" at bounding box center [300, 107] width 92 height 15
click at [254, 108] on input "Continue to Payment" at bounding box center [258, 104] width 8 height 8
radio input "true"
click at [1148, 576] on span "Next" at bounding box center [1146, 578] width 22 height 10
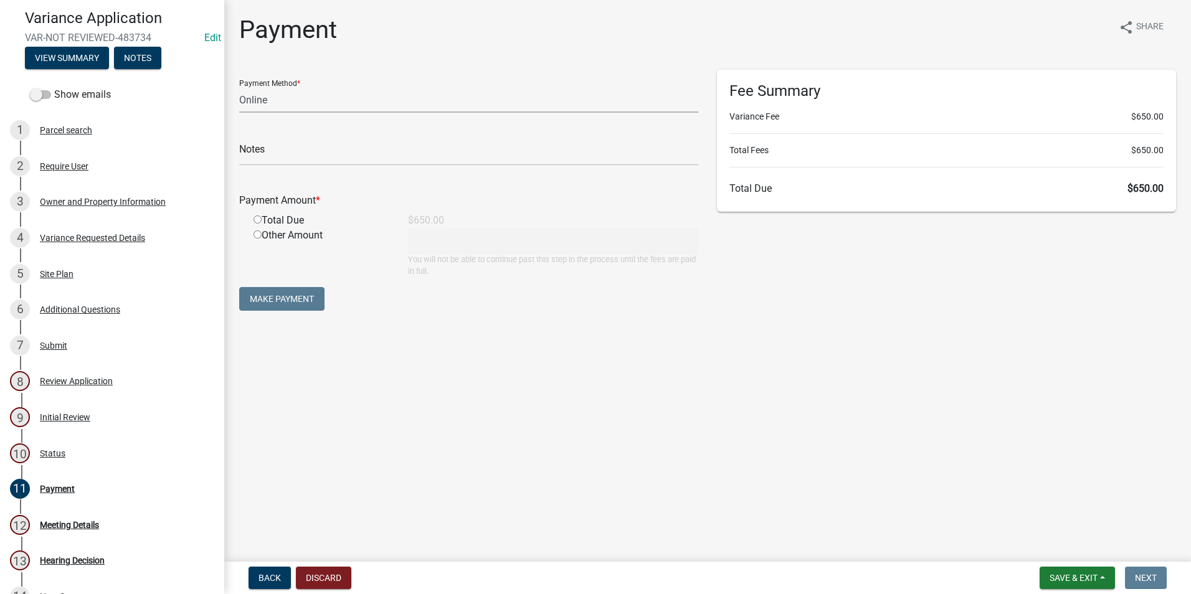
click at [364, 102] on select "Credit Card POS Check Cash Online" at bounding box center [468, 100] width 459 height 26
select select "1: 0"
click at [239, 87] on select "Credit Card POS Check Cash Online" at bounding box center [468, 100] width 459 height 26
click at [331, 151] on input "text" at bounding box center [468, 153] width 459 height 26
type input "3253"
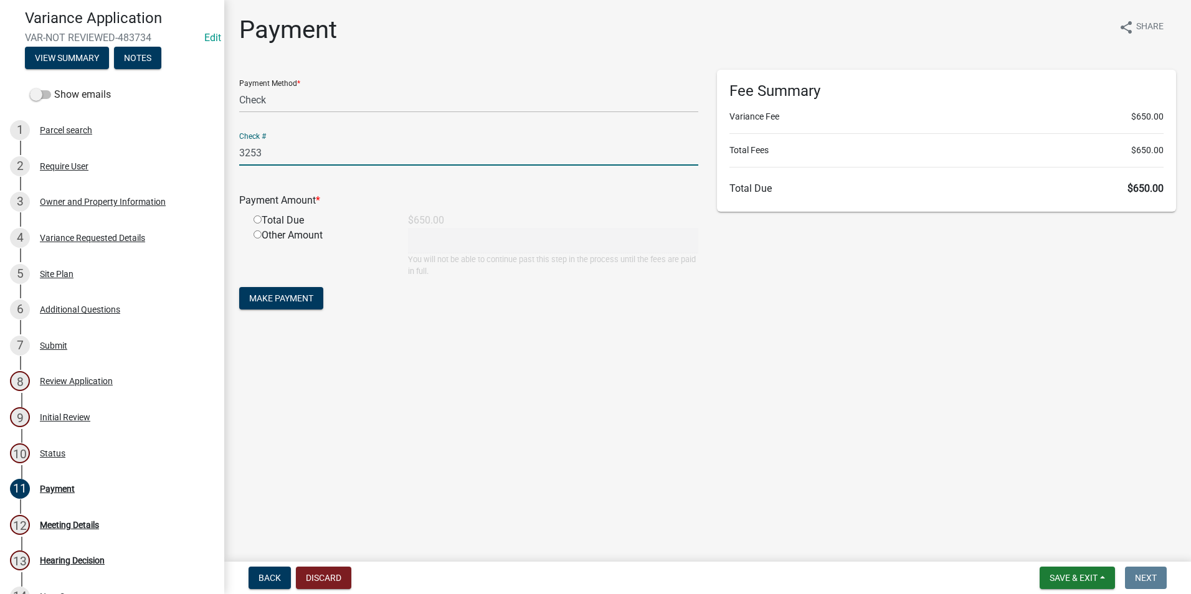
click at [261, 221] on input "radio" at bounding box center [258, 220] width 8 height 8
radio input "true"
type input "650"
click at [294, 295] on span "Make Payment" at bounding box center [281, 298] width 64 height 10
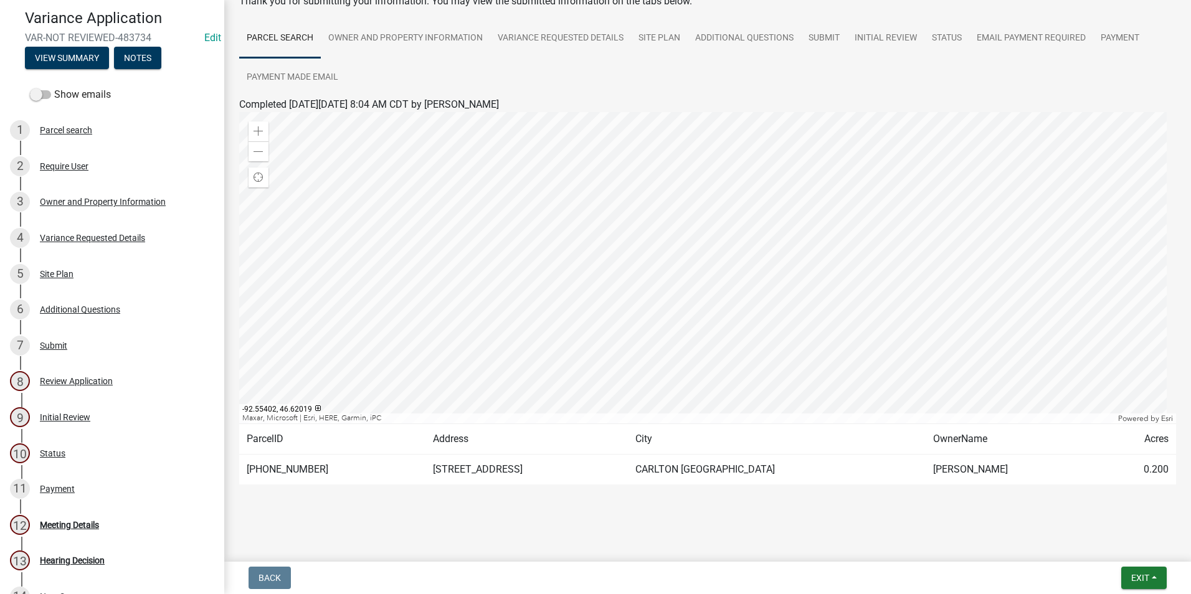
scroll to position [77, 0]
click at [62, 521] on div "Meeting Details" at bounding box center [69, 525] width 59 height 9
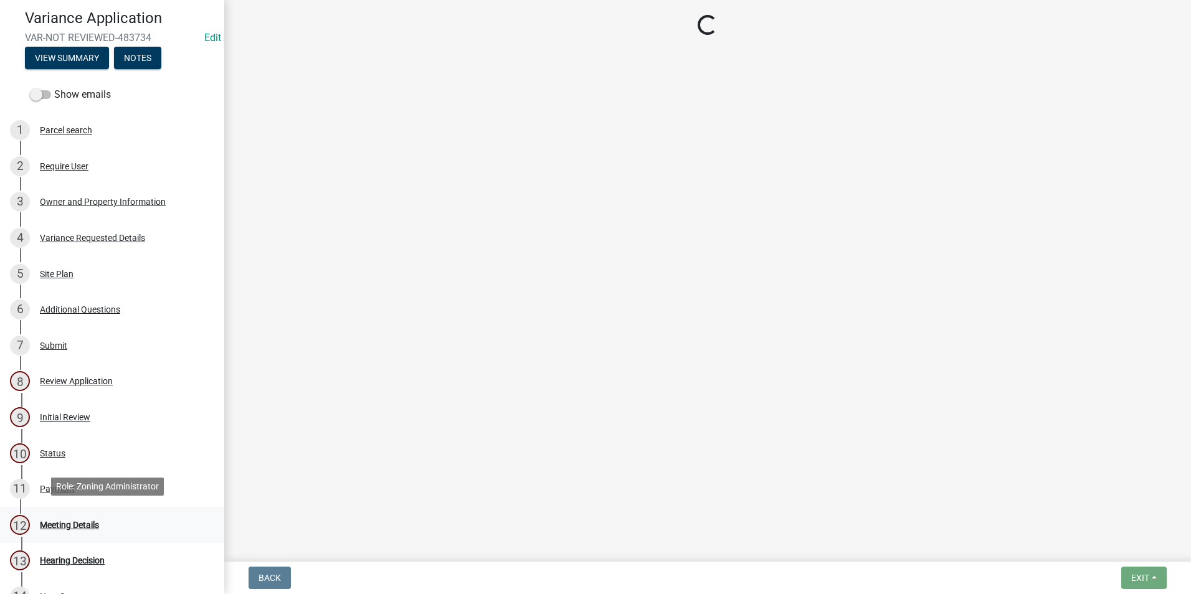
scroll to position [0, 0]
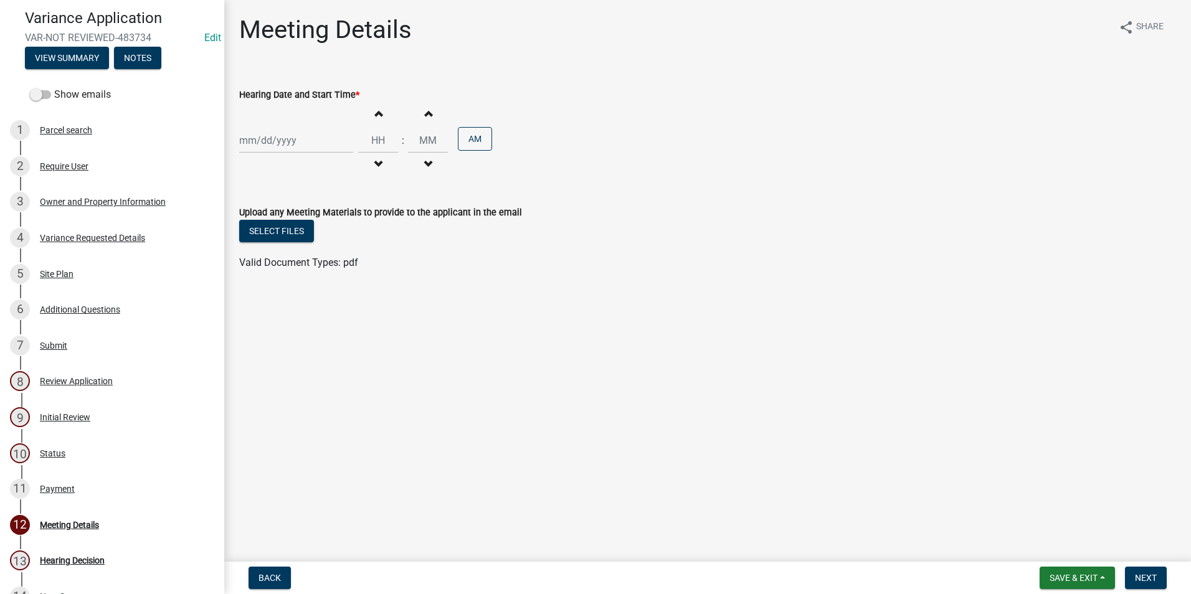
select select "9"
select select "2025"
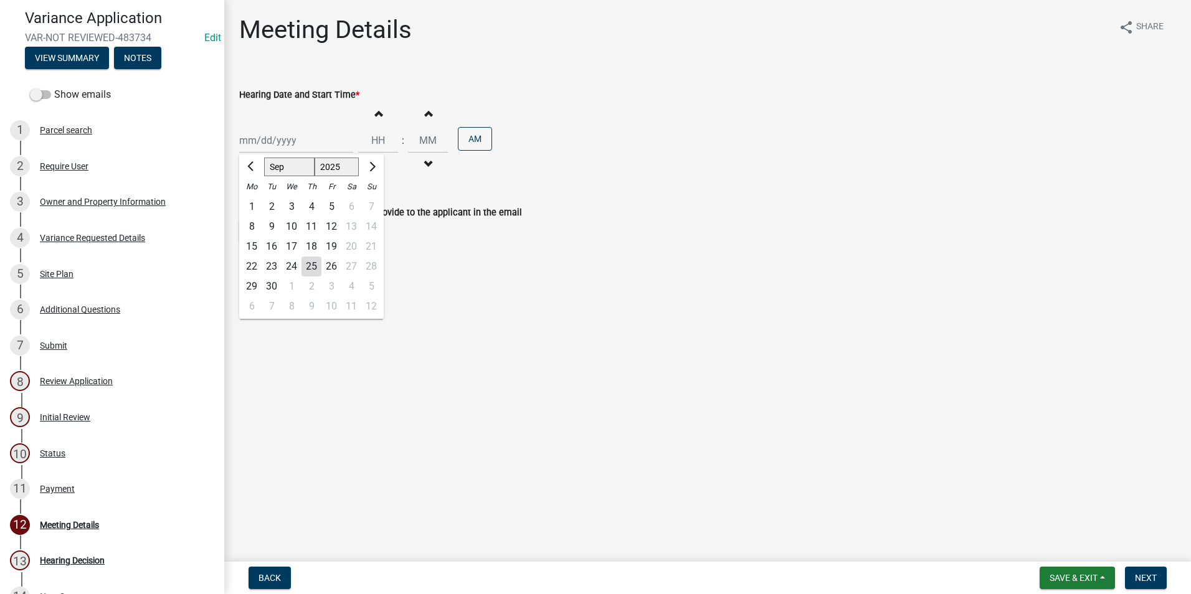
click at [326, 134] on div "Jan Feb Mar Apr May Jun Jul Aug Sep Oct Nov Dec 1525 1526 1527 1528 1529 1530 1…" at bounding box center [296, 141] width 114 height 26
click at [371, 165] on span "Next month" at bounding box center [370, 166] width 9 height 9
click at [249, 165] on span "Previous month" at bounding box center [251, 166] width 9 height 9
click at [371, 164] on span "Next month" at bounding box center [370, 166] width 9 height 9
select select "10"
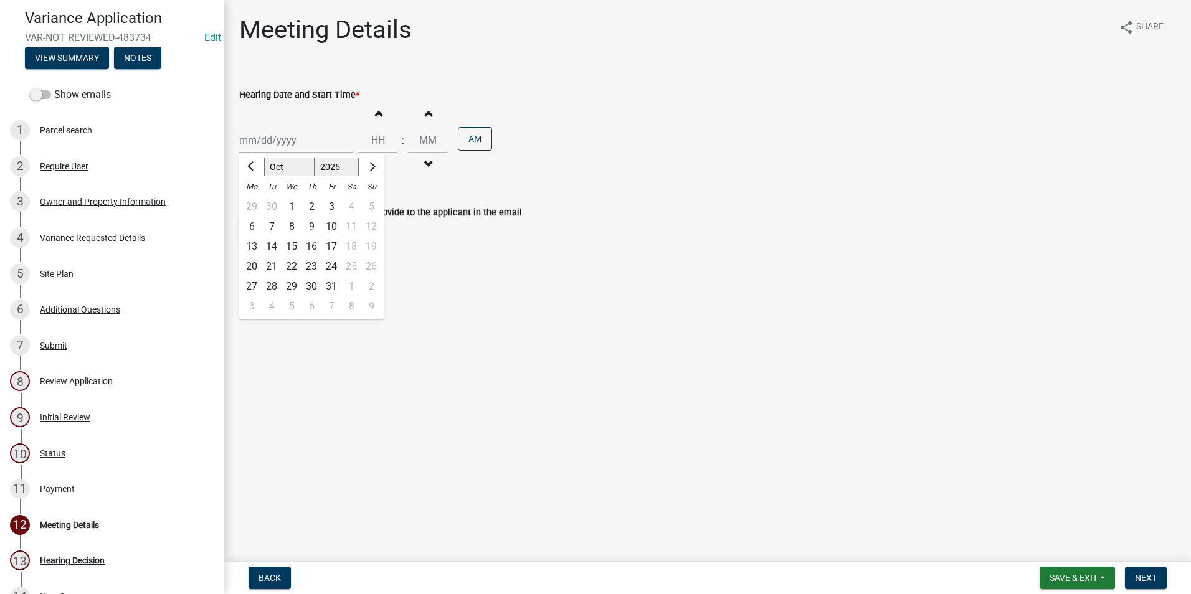
click at [275, 262] on div "21" at bounding box center [272, 267] width 20 height 20
type input "10/21/2025"
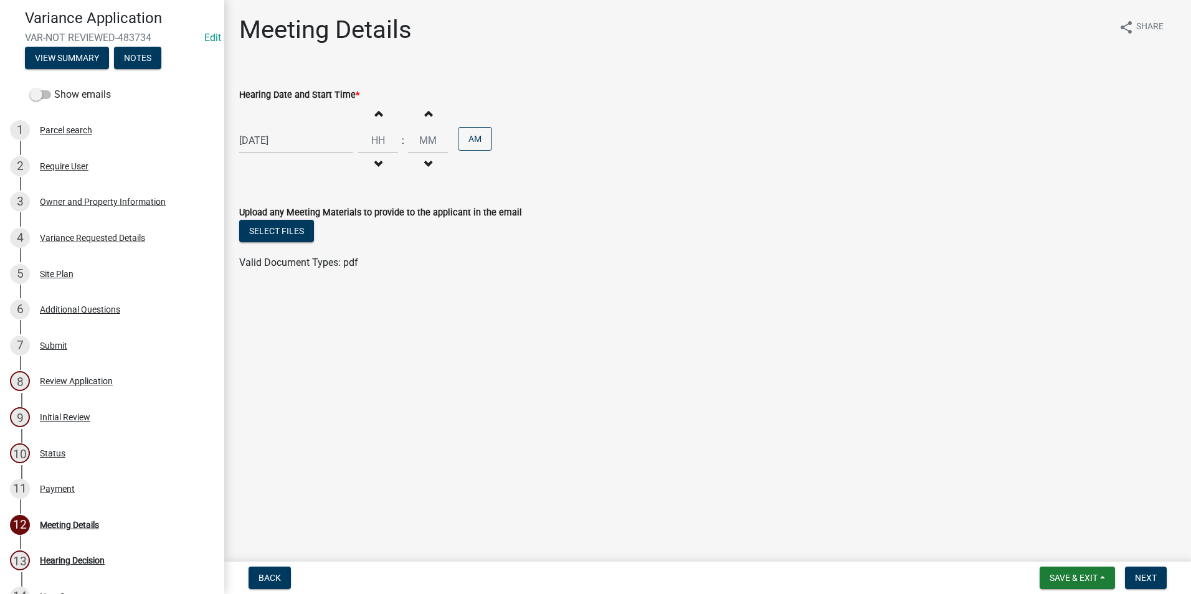
select select "10"
select select "2025"
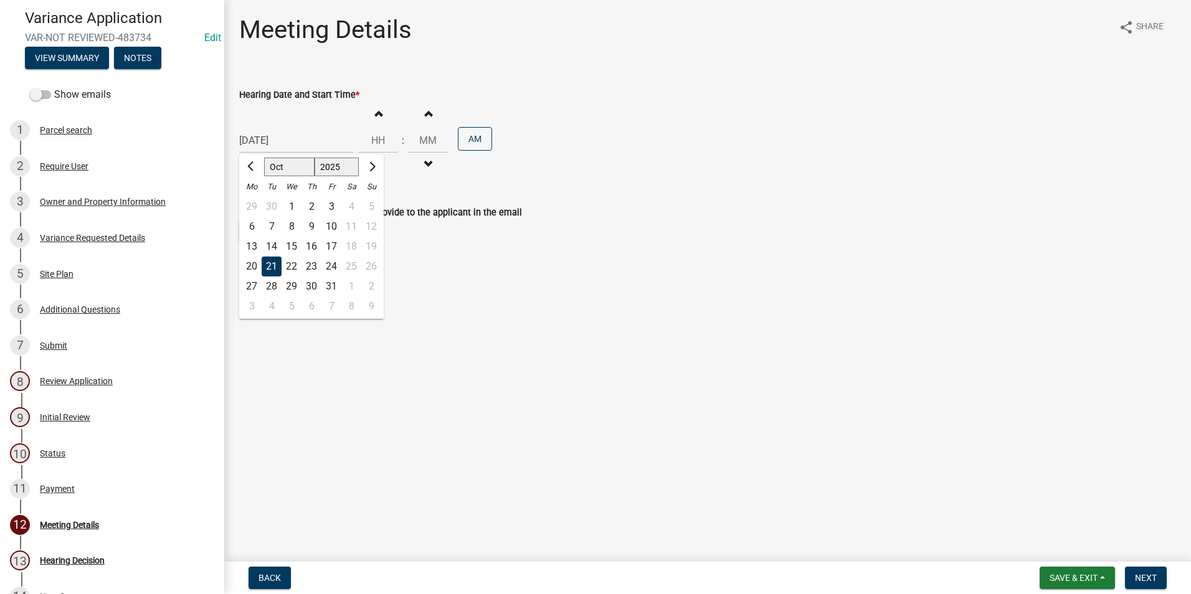
click at [331, 148] on div "10/21/2025 Jan Feb Mar Apr May Jun Jul Aug Sep Oct Nov Dec 1525 1526 1527 1528 …" at bounding box center [296, 141] width 114 height 26
click at [379, 140] on input "Hours" at bounding box center [378, 141] width 40 height 26
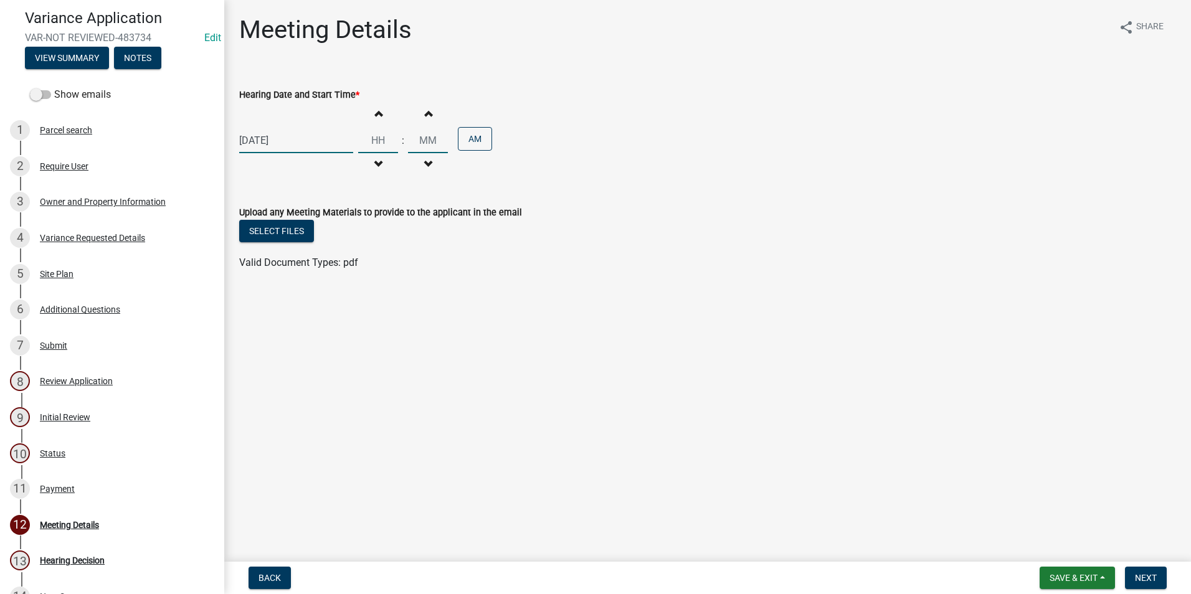
click at [373, 135] on input "Hours" at bounding box center [378, 141] width 40 height 26
type input "07"
type input "00"
click at [426, 141] on input "00" at bounding box center [428, 141] width 40 height 26
click at [477, 136] on button "AM" at bounding box center [475, 139] width 34 height 24
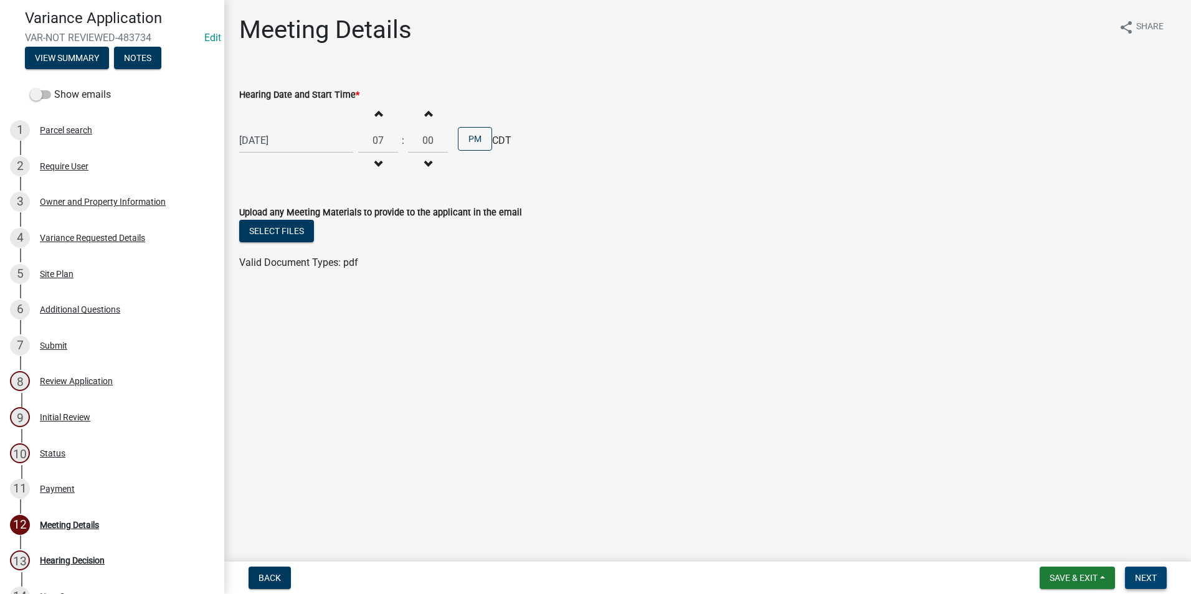
click at [1153, 574] on span "Next" at bounding box center [1146, 578] width 22 height 10
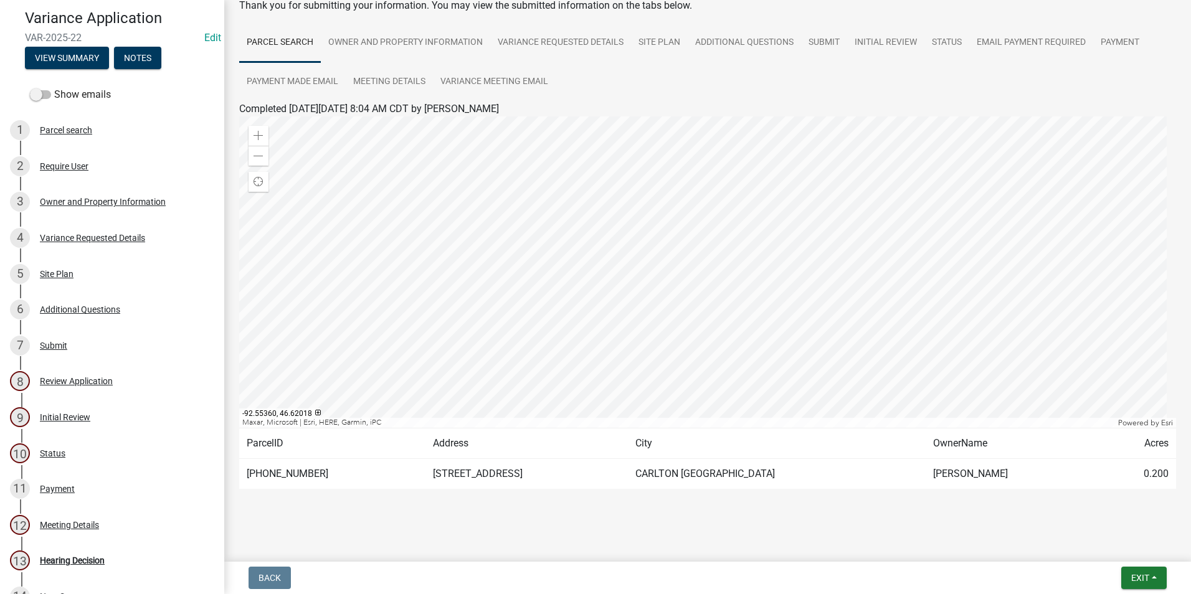
scroll to position [77, 0]
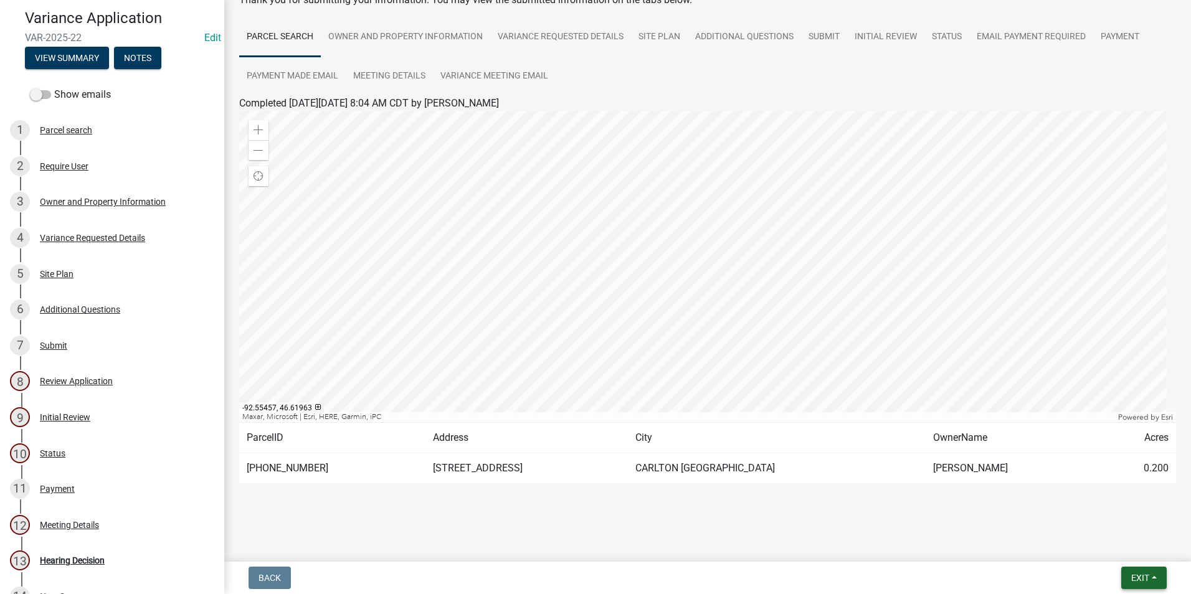
click at [1145, 578] on span "Exit" at bounding box center [1140, 578] width 18 height 10
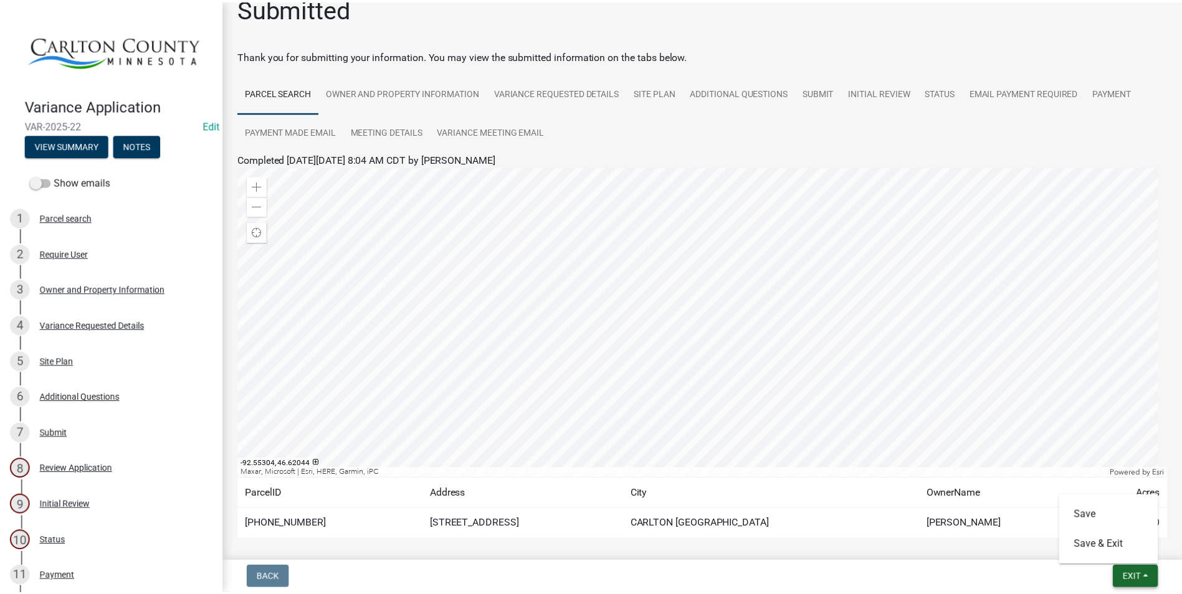
scroll to position [0, 0]
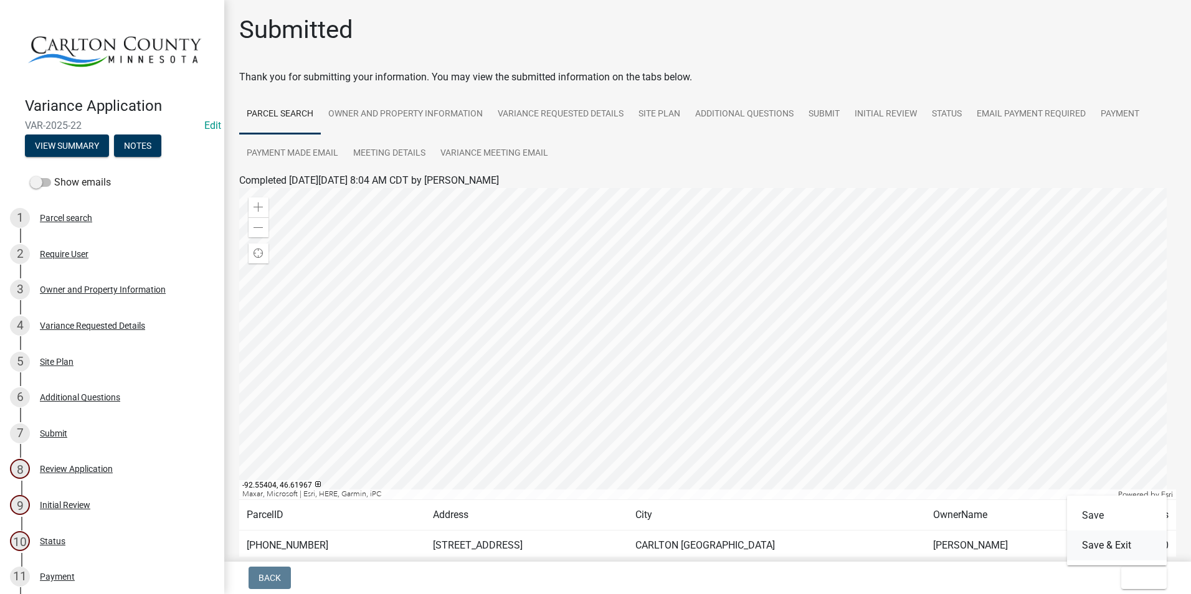
click at [1110, 546] on button "Save & Exit" at bounding box center [1117, 546] width 100 height 30
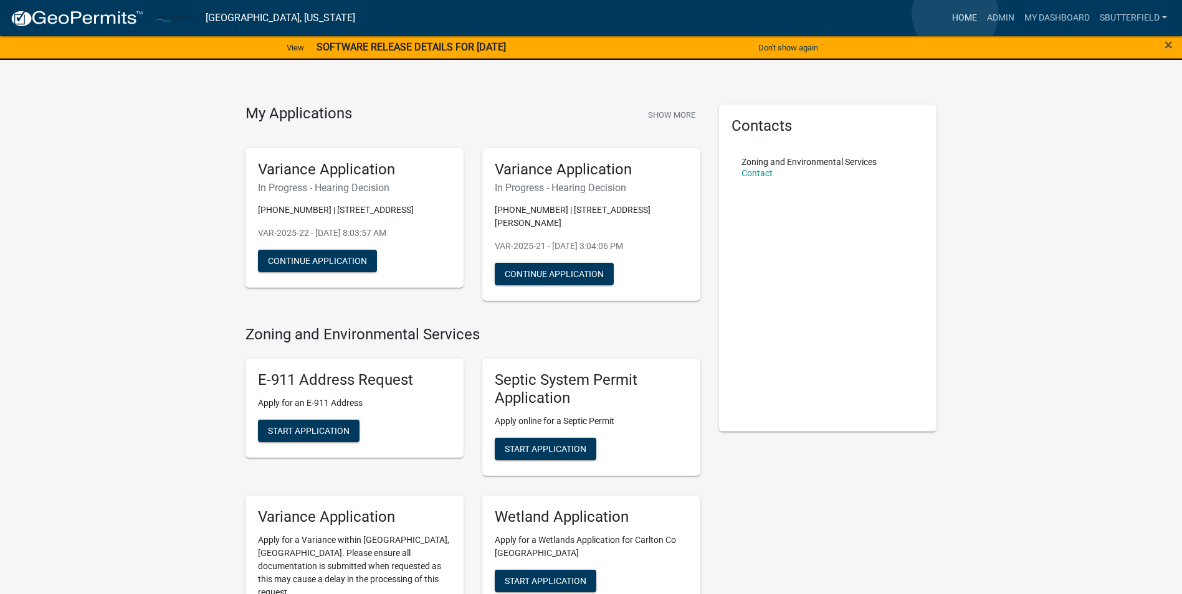
click at [955, 14] on link "Home" at bounding box center [964, 18] width 35 height 24
click at [336, 257] on button "Continue Application" at bounding box center [317, 261] width 119 height 22
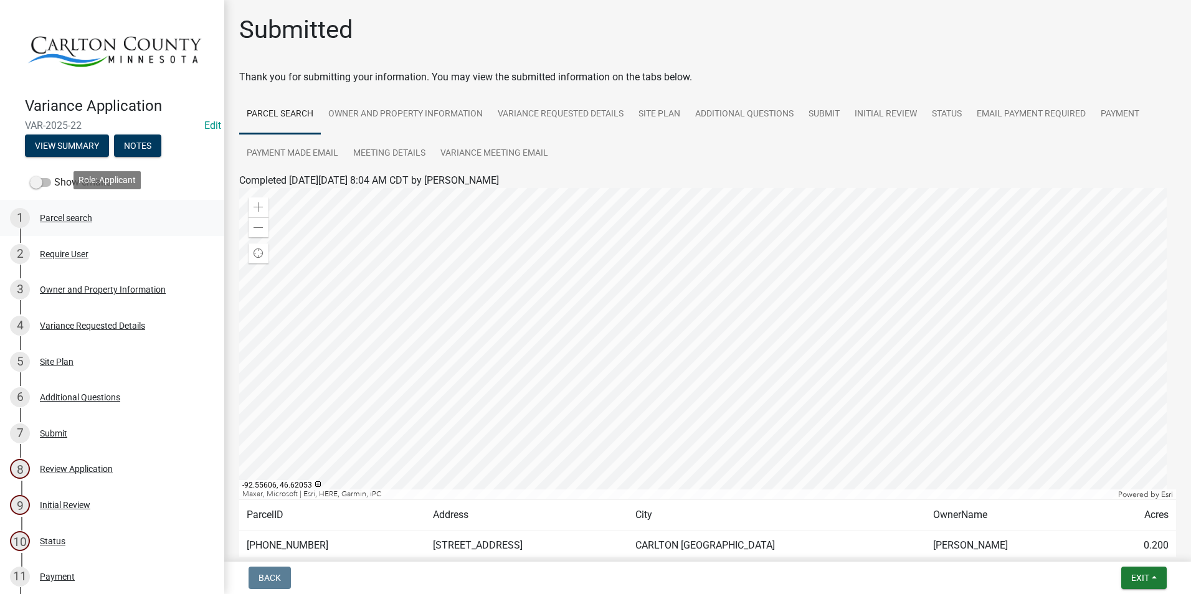
click at [64, 214] on div "Parcel search" at bounding box center [66, 218] width 52 height 9
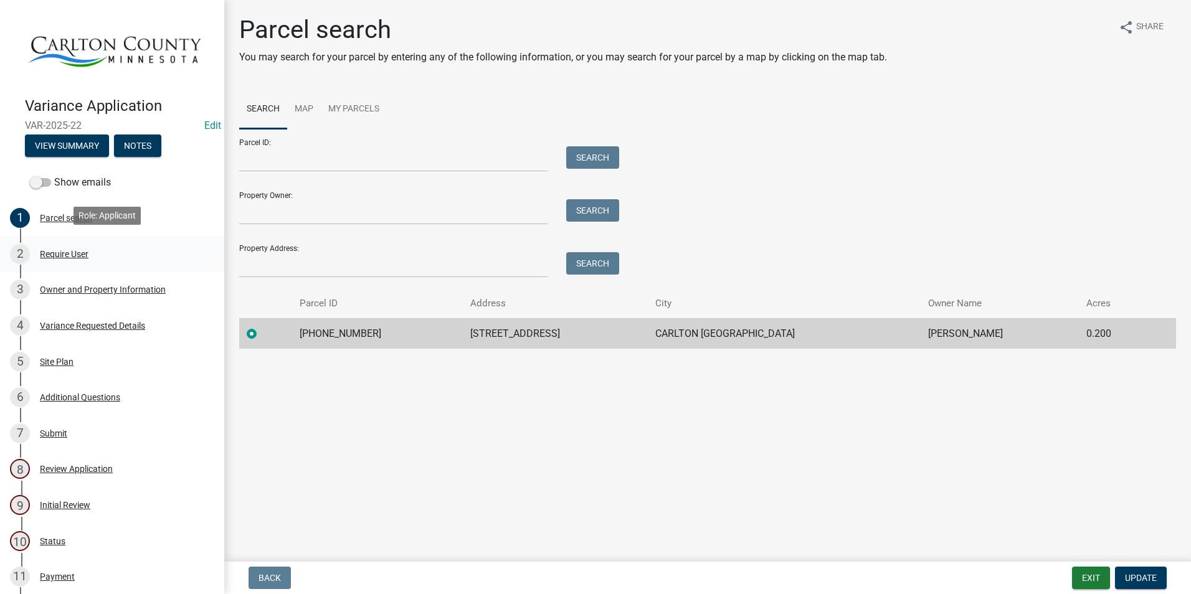
click at [75, 254] on div "Require User" at bounding box center [64, 254] width 49 height 9
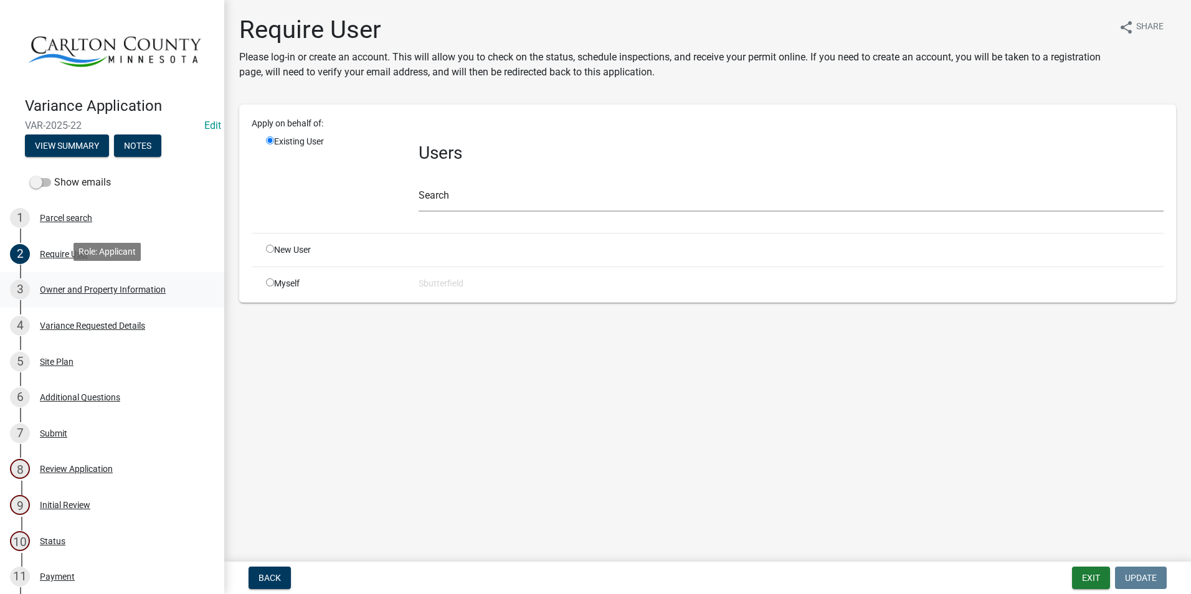
click at [74, 286] on div "Owner and Property Information" at bounding box center [103, 289] width 126 height 9
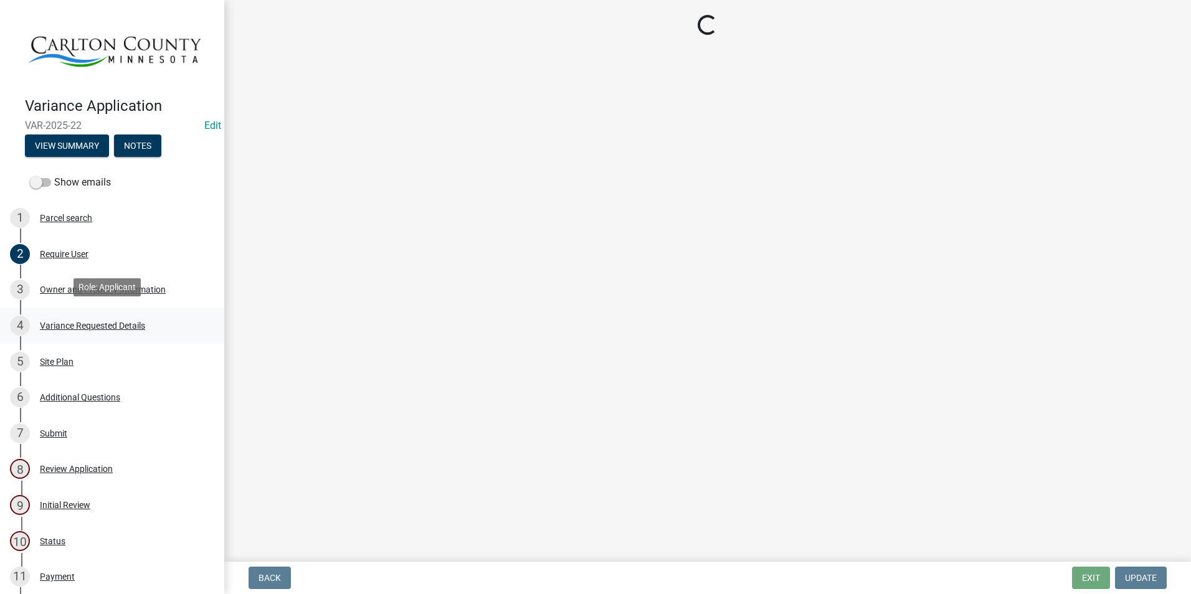
click at [82, 321] on div "Variance Requested Details" at bounding box center [92, 325] width 105 height 9
select select "342f297d-e66e-44c3-9aab-a7a7c58a864e"
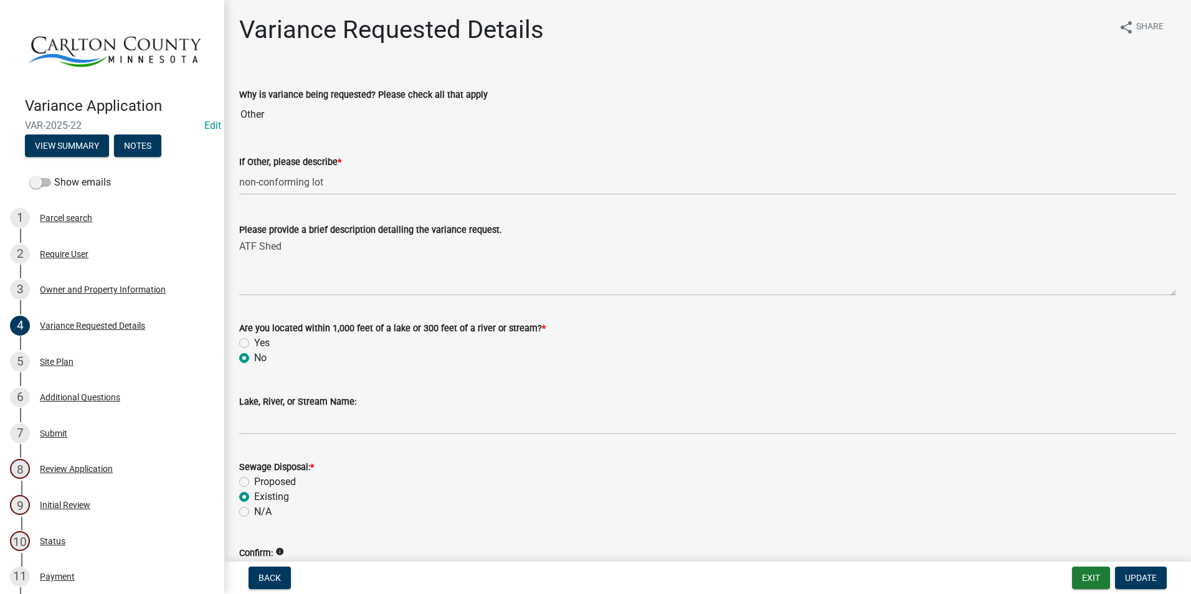
click at [291, 122] on input "Other" at bounding box center [707, 114] width 937 height 25
drag, startPoint x: 893, startPoint y: 125, endPoint x: 814, endPoint y: 127, distance: 78.5
click at [891, 123] on input "Other" at bounding box center [707, 114] width 937 height 25
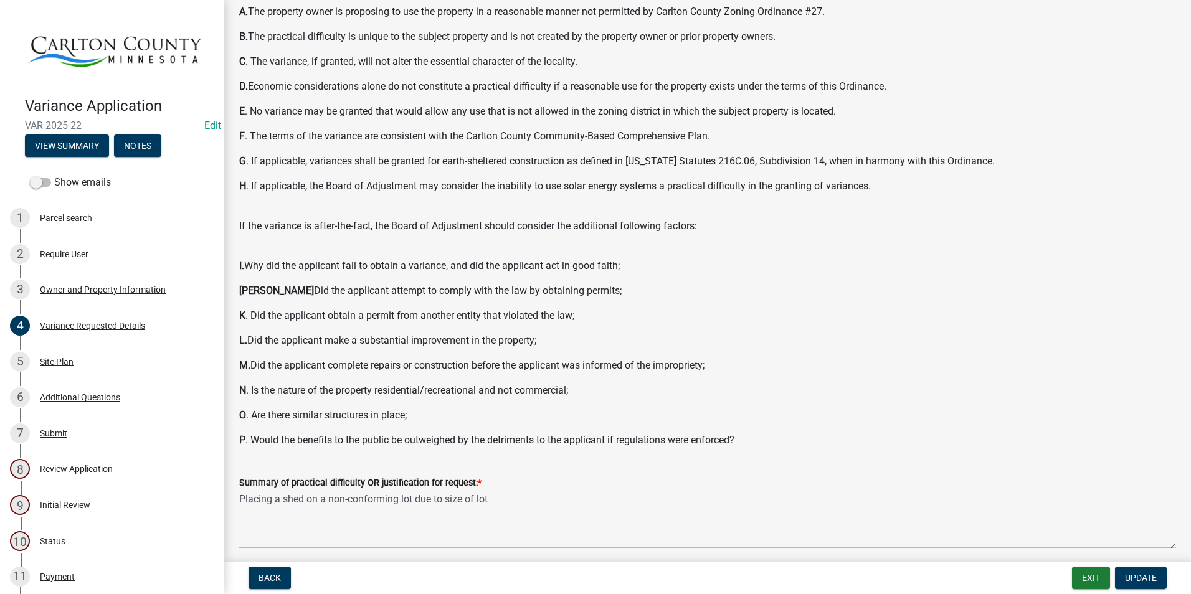
scroll to position [736, 0]
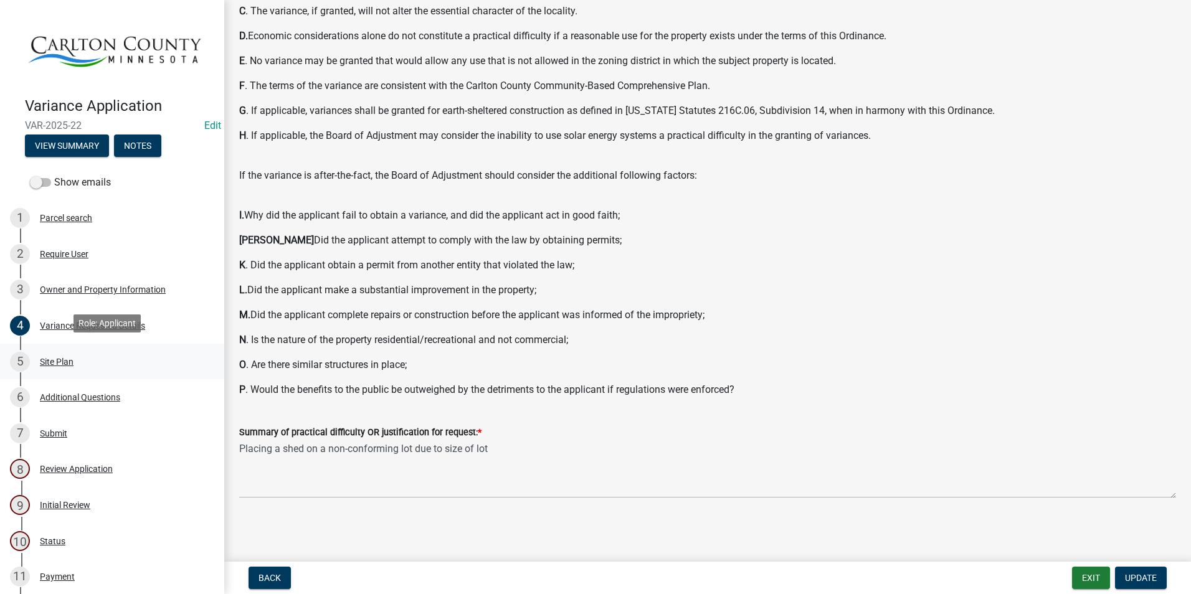
click at [62, 358] on div "Site Plan" at bounding box center [57, 362] width 34 height 9
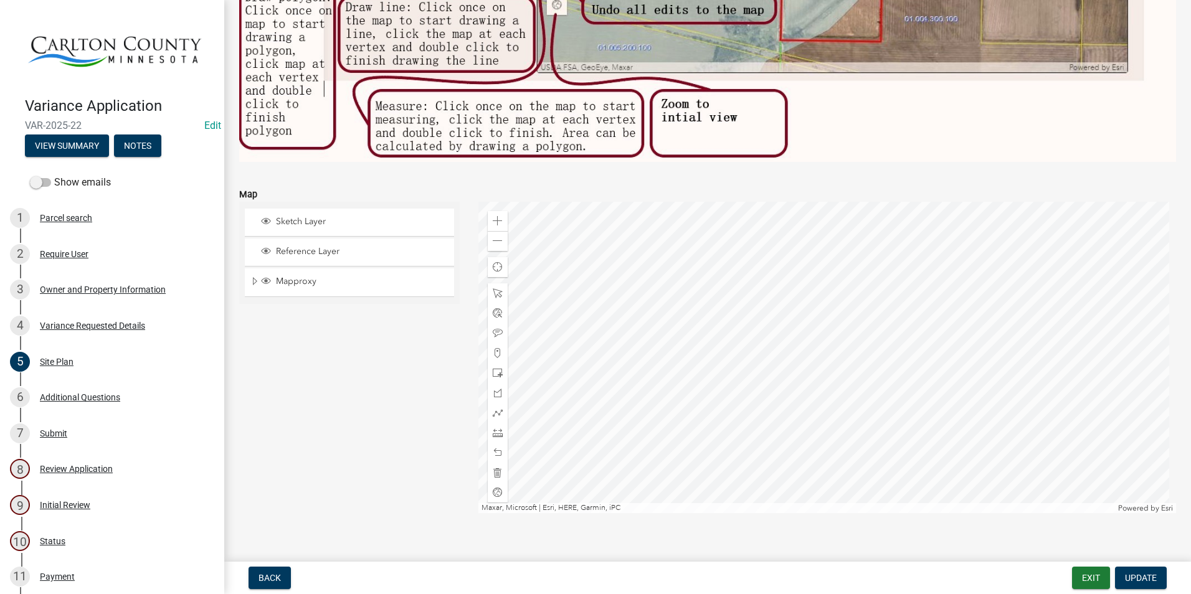
scroll to position [817, 0]
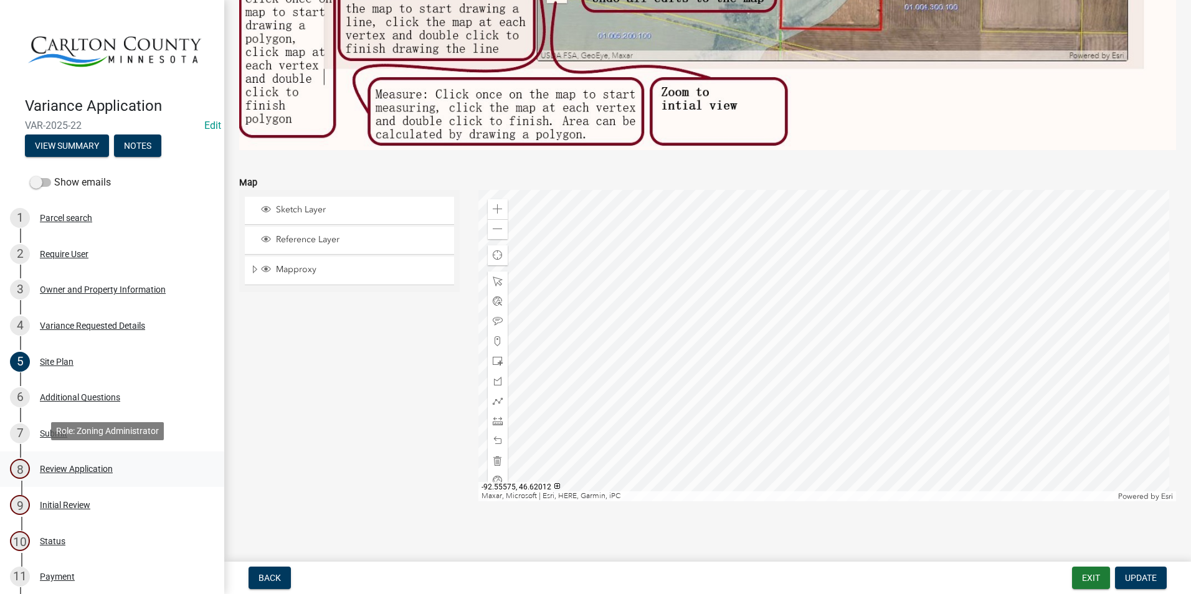
click at [87, 467] on div "Review Application" at bounding box center [76, 469] width 73 height 9
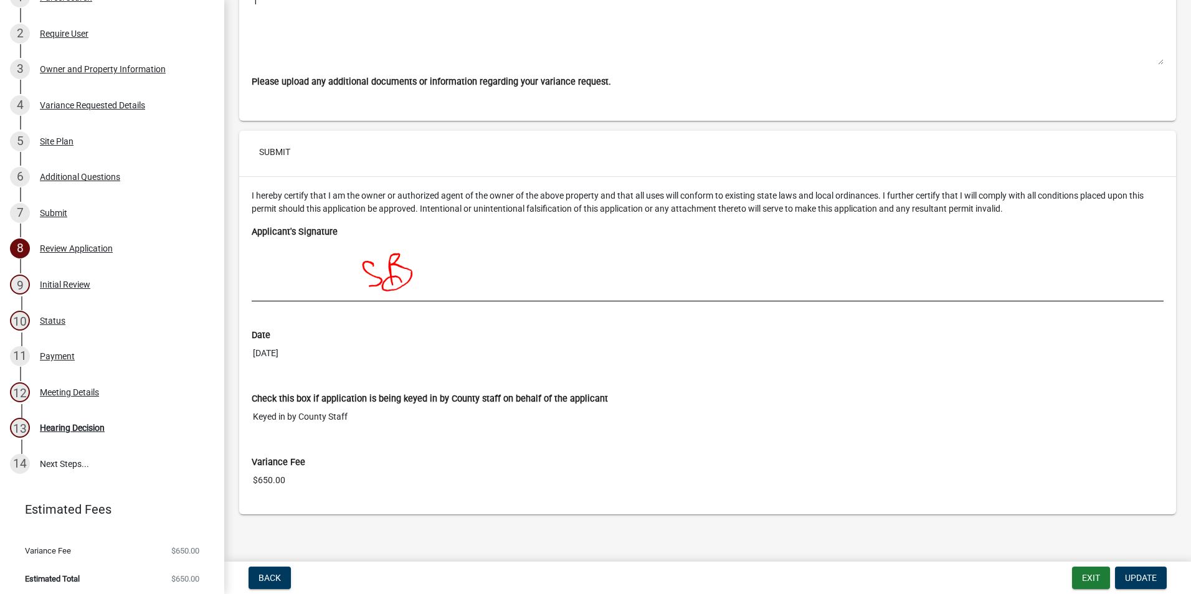
scroll to position [5390, 0]
click at [52, 316] on div "Status" at bounding box center [53, 320] width 26 height 9
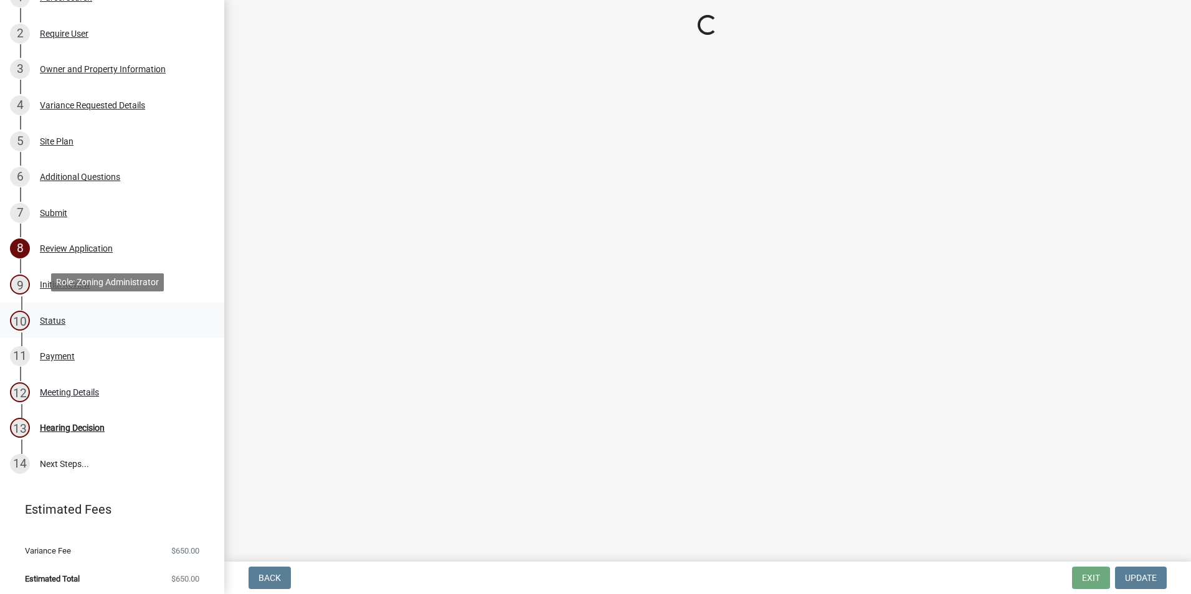
scroll to position [0, 0]
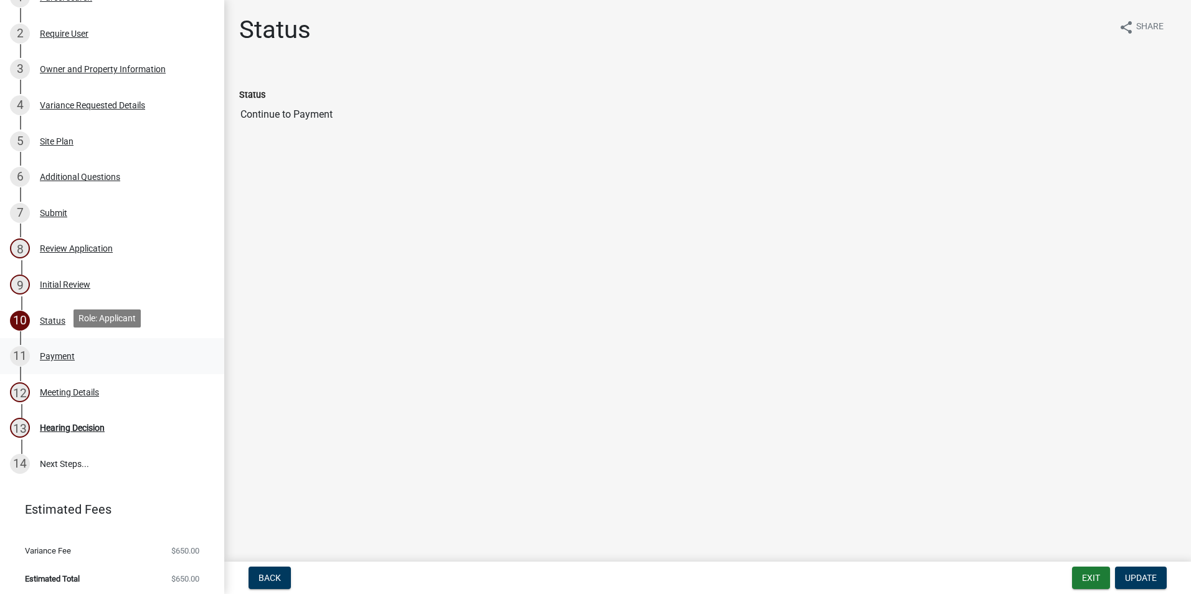
click at [63, 352] on div "Payment" at bounding box center [57, 356] width 35 height 9
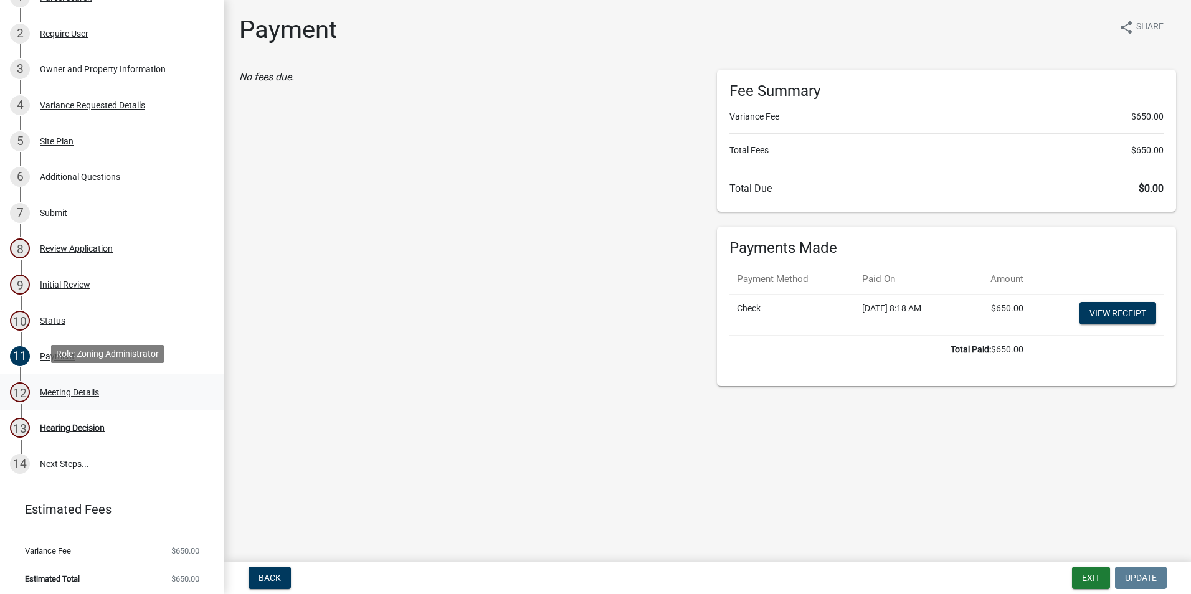
click at [55, 389] on div "Meeting Details" at bounding box center [69, 392] width 59 height 9
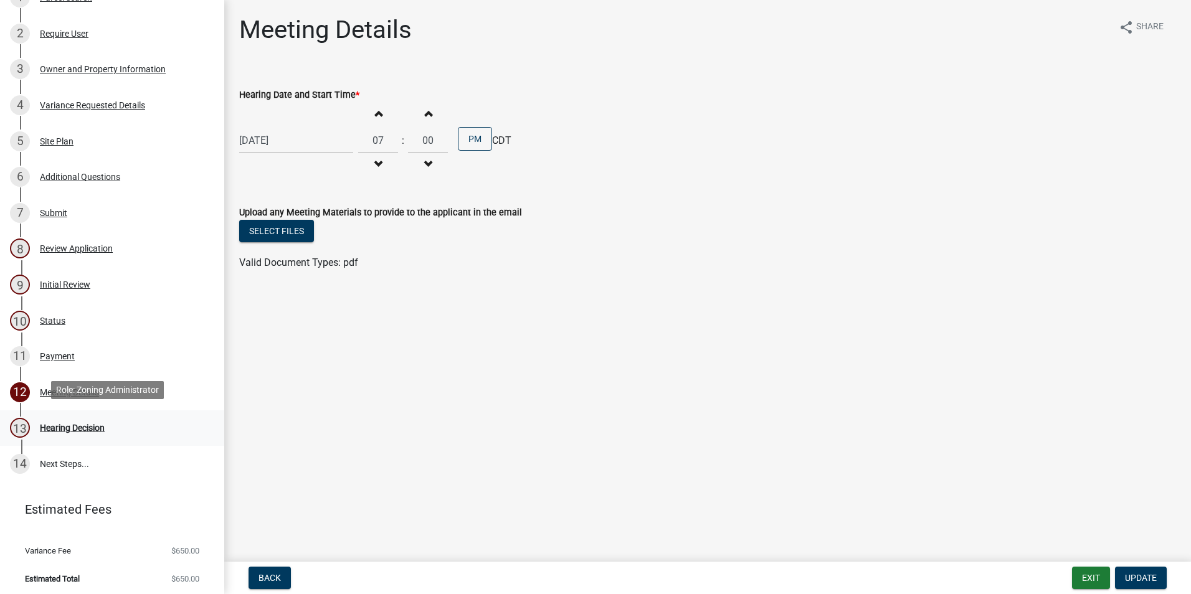
click at [84, 425] on div "Hearing Decision" at bounding box center [72, 428] width 65 height 9
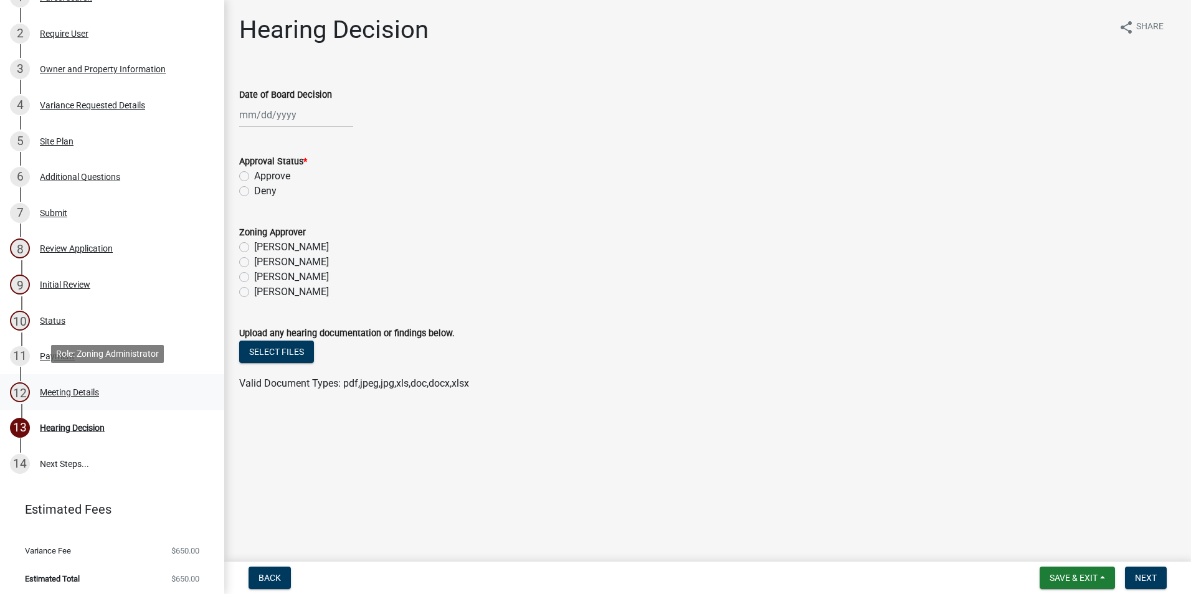
click at [84, 388] on div "Meeting Details" at bounding box center [69, 392] width 59 height 9
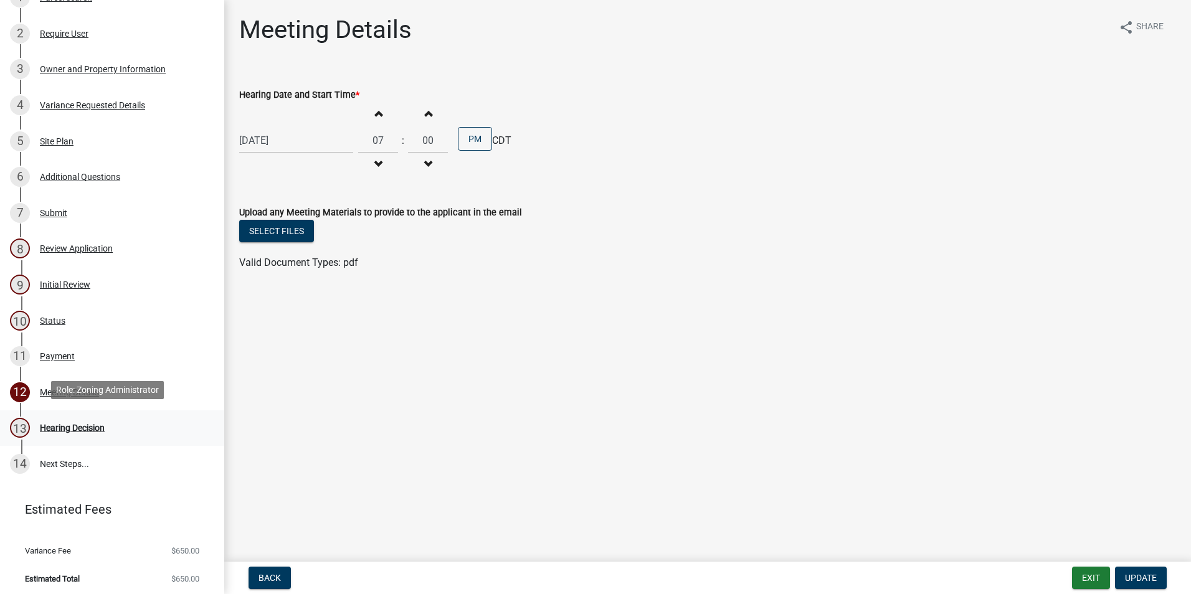
click at [72, 424] on div "Hearing Decision" at bounding box center [72, 428] width 65 height 9
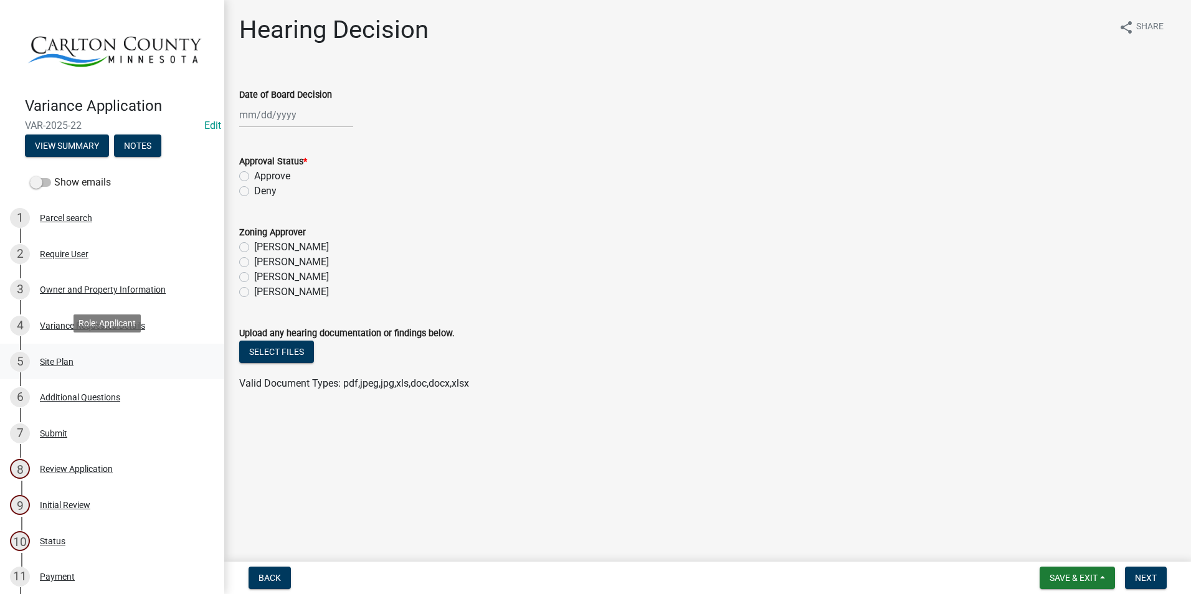
click at [52, 358] on div "Site Plan" at bounding box center [57, 362] width 34 height 9
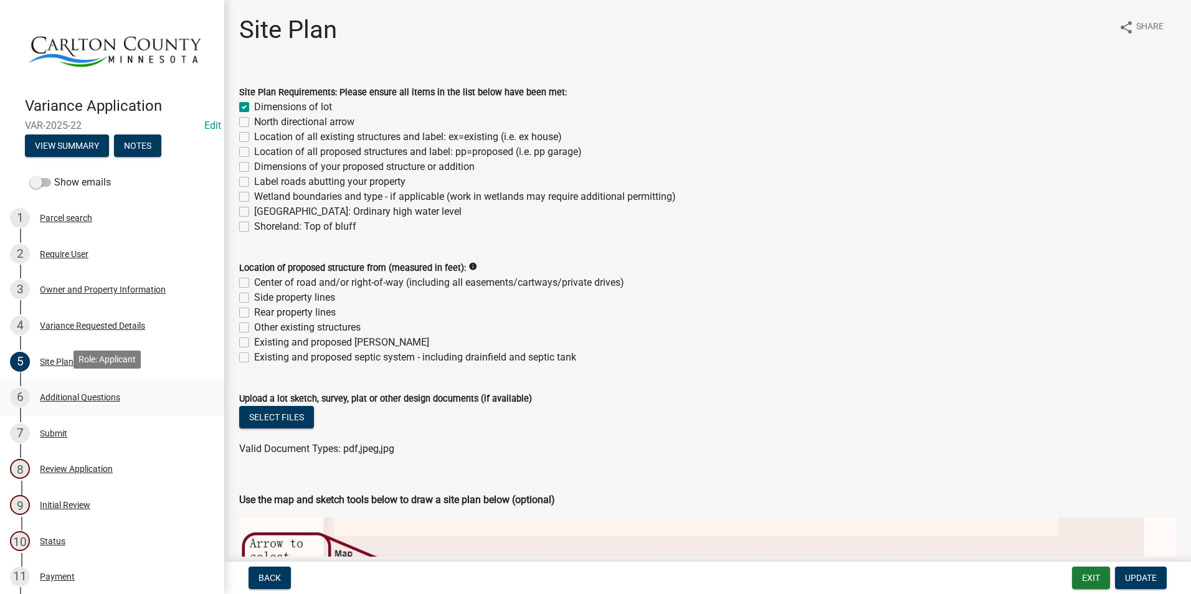
click at [75, 393] on div "Additional Questions" at bounding box center [80, 397] width 80 height 9
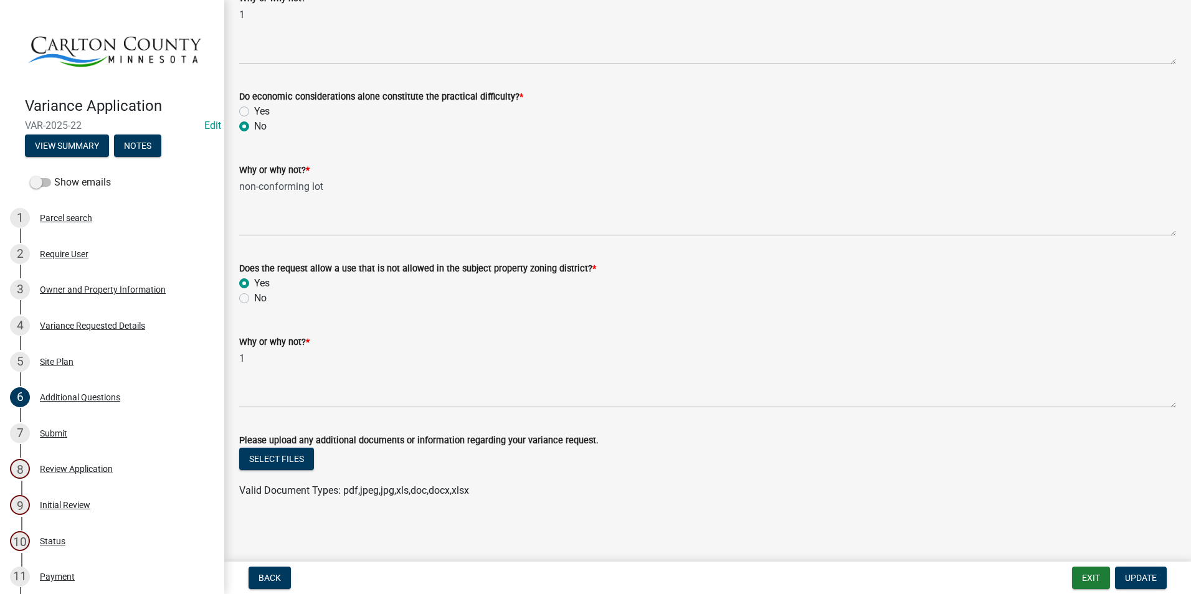
scroll to position [857, 0]
click at [55, 358] on div "Site Plan" at bounding box center [57, 362] width 34 height 9
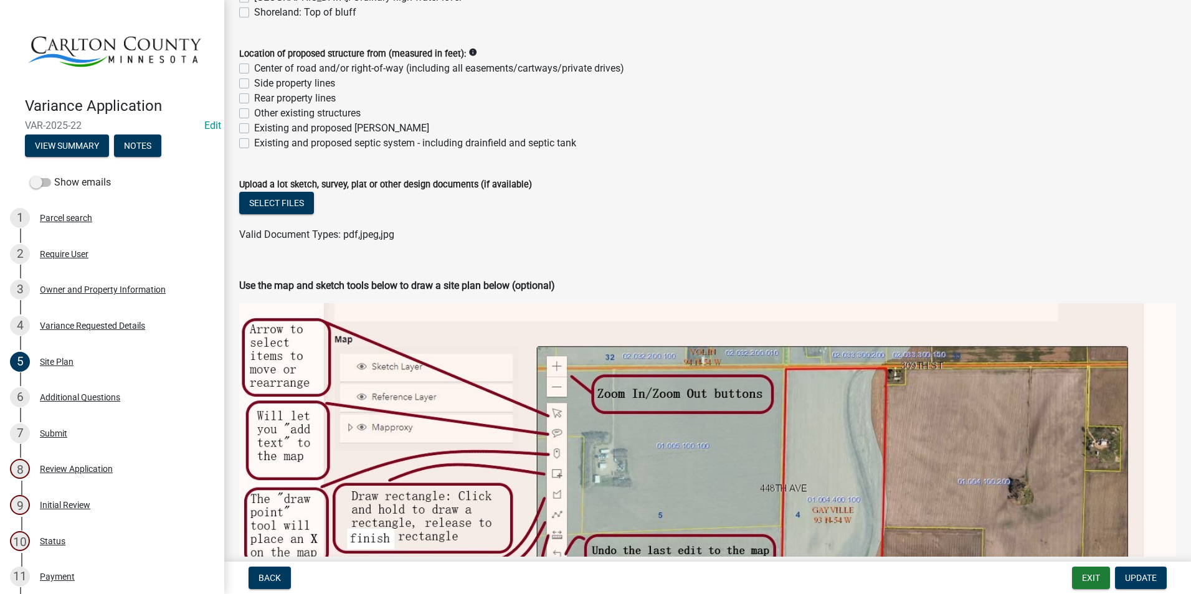
scroll to position [311, 0]
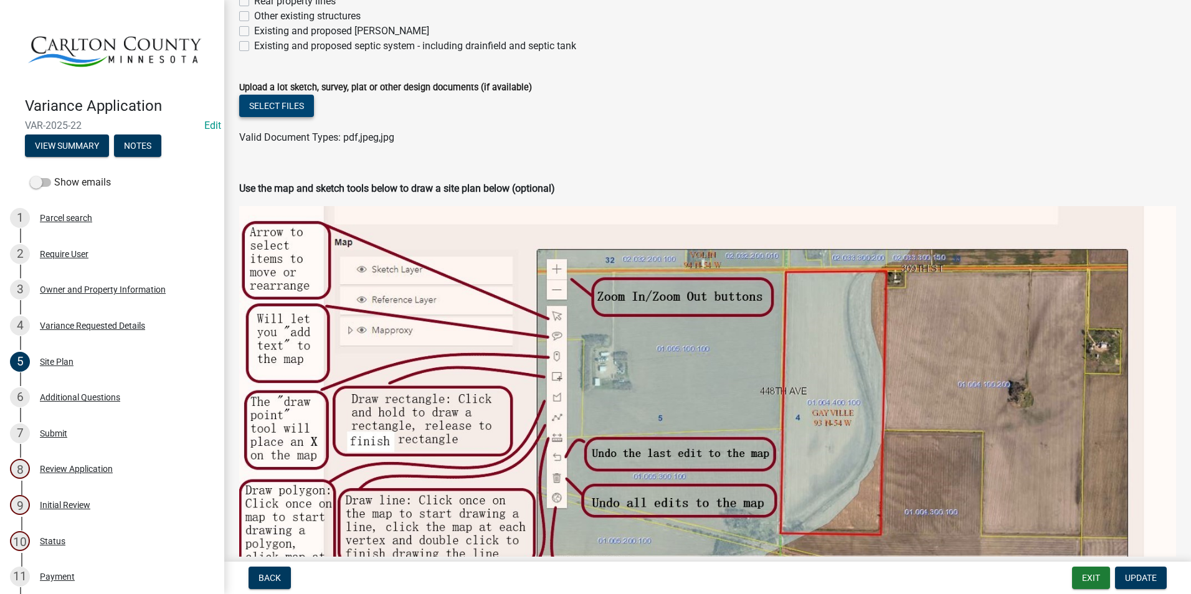
click at [287, 102] on button "Select files" at bounding box center [276, 106] width 75 height 22
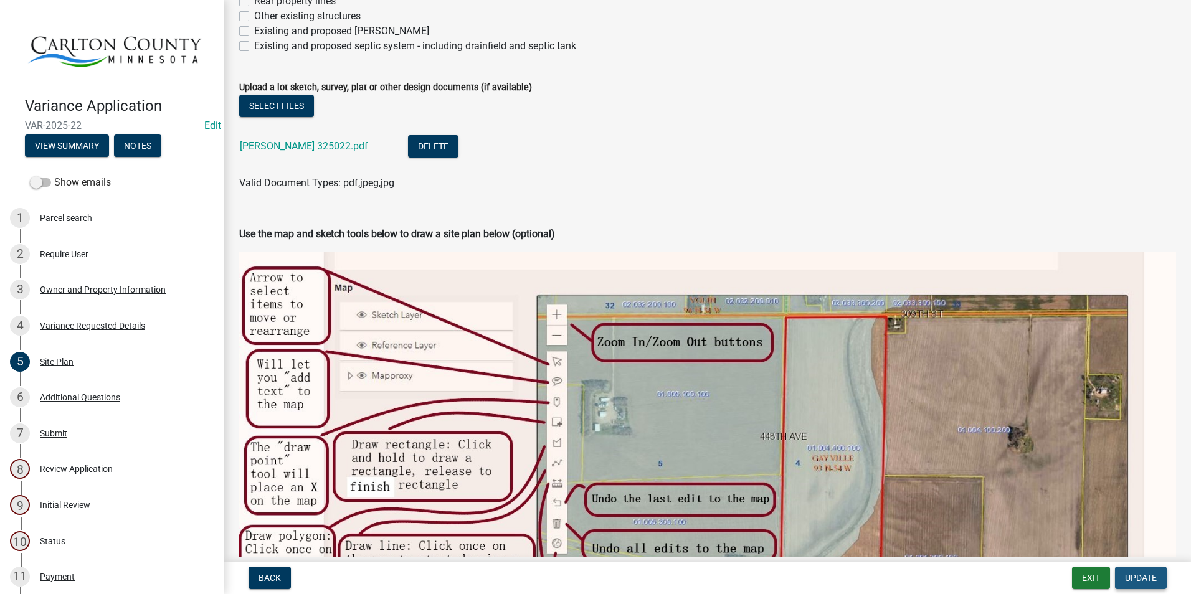
click at [1140, 571] on button "Update" at bounding box center [1141, 578] width 52 height 22
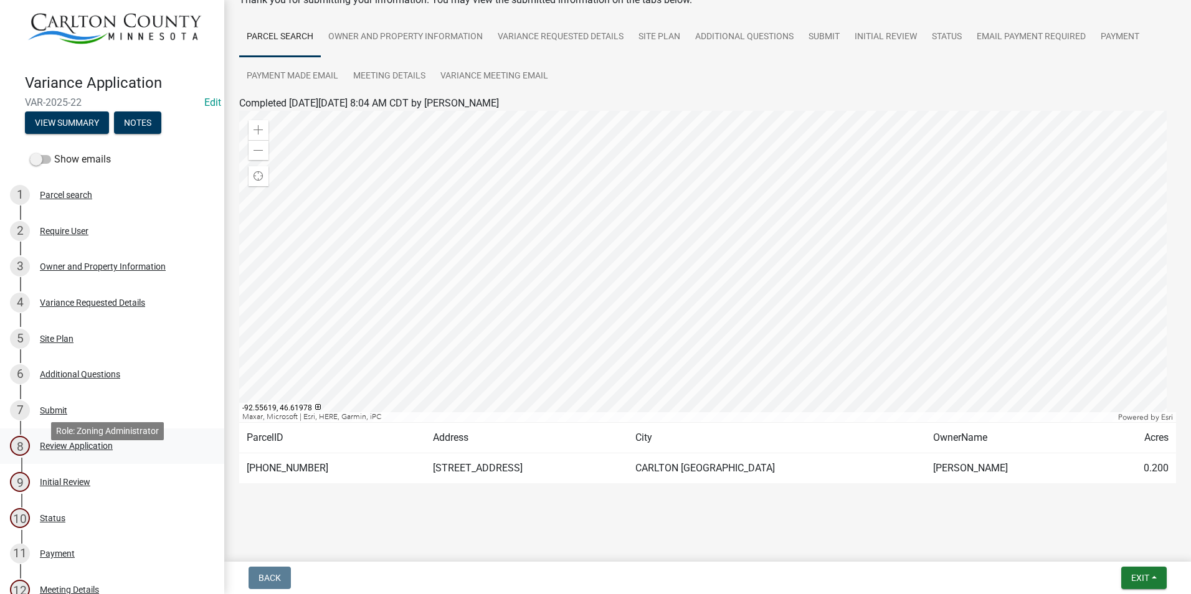
scroll to position [0, 0]
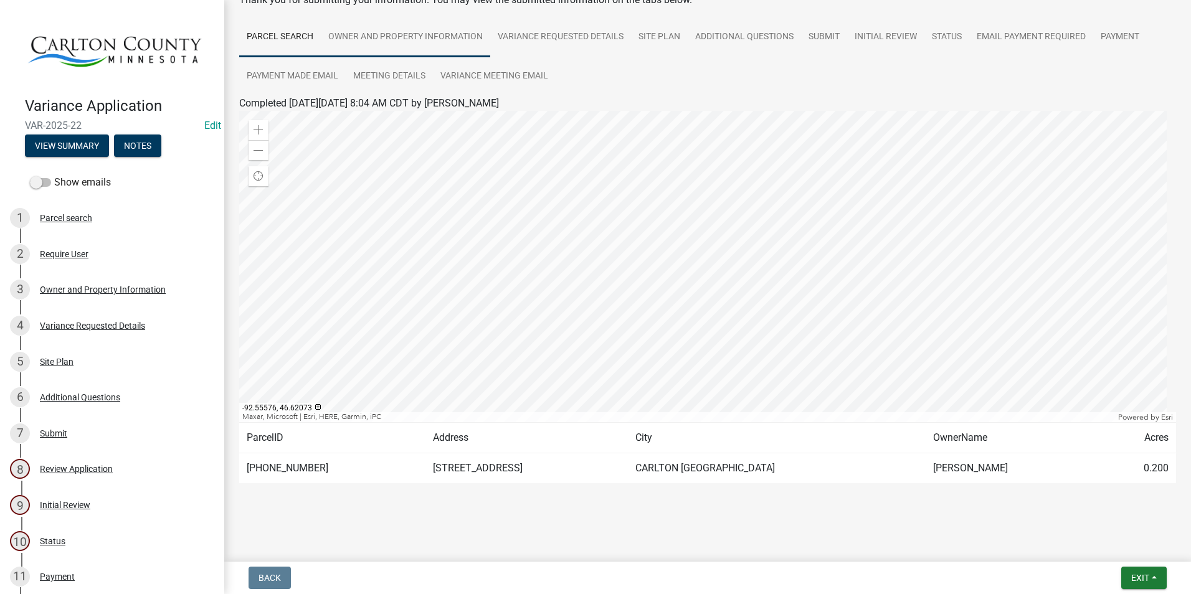
click at [386, 37] on link "Owner and Property Information" at bounding box center [405, 37] width 169 height 40
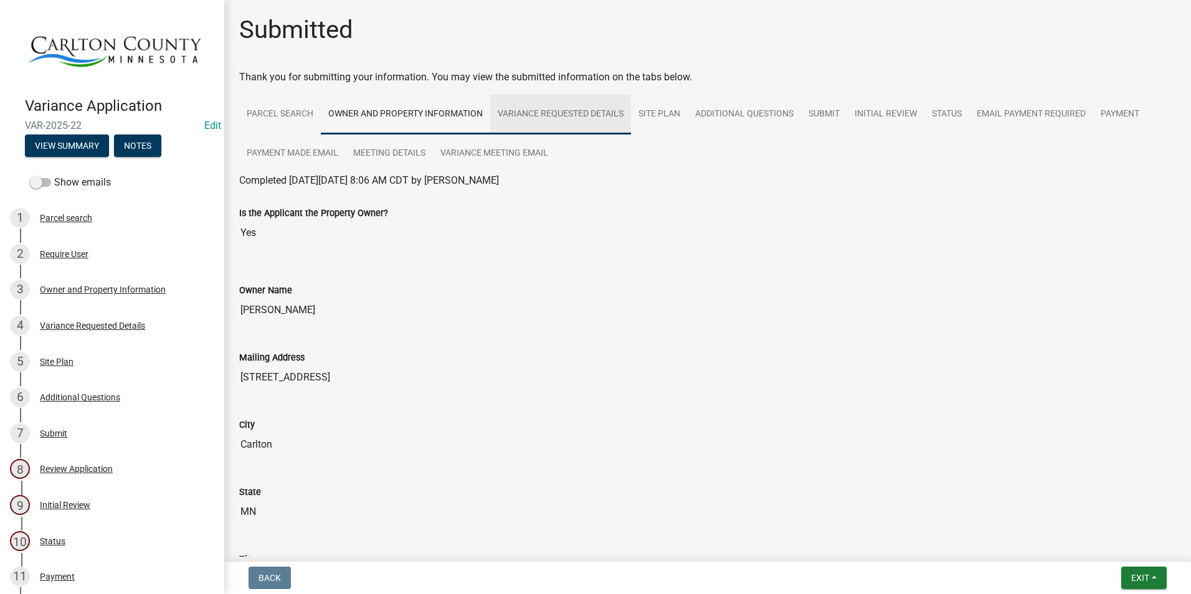
click at [595, 113] on link "Variance Requested Details" at bounding box center [560, 115] width 141 height 40
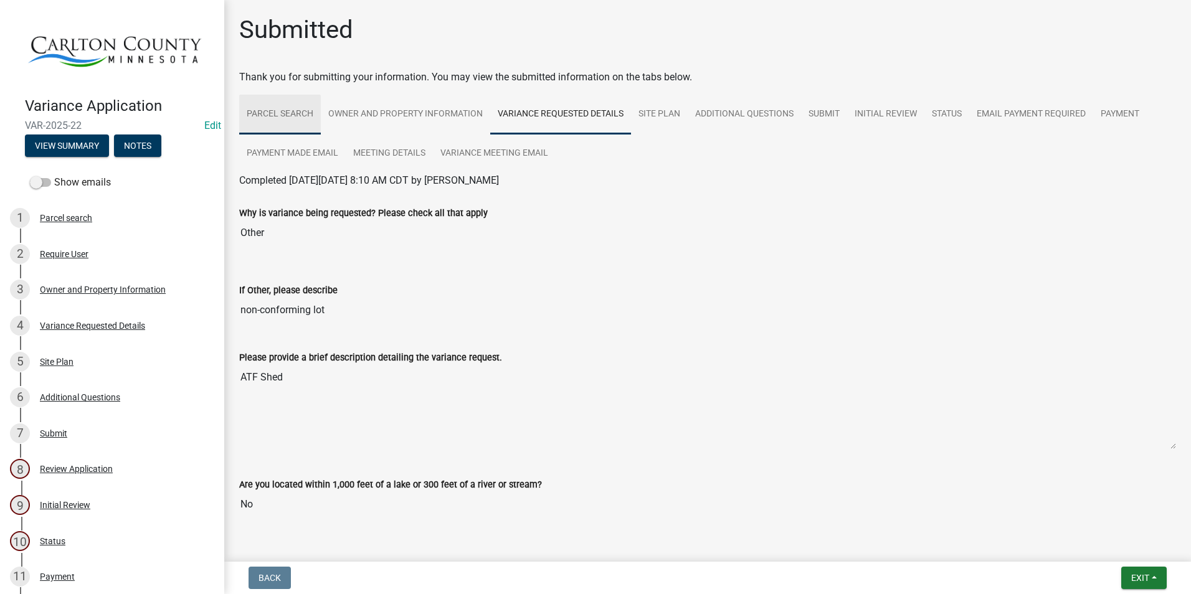
click at [290, 110] on link "Parcel search" at bounding box center [280, 115] width 82 height 40
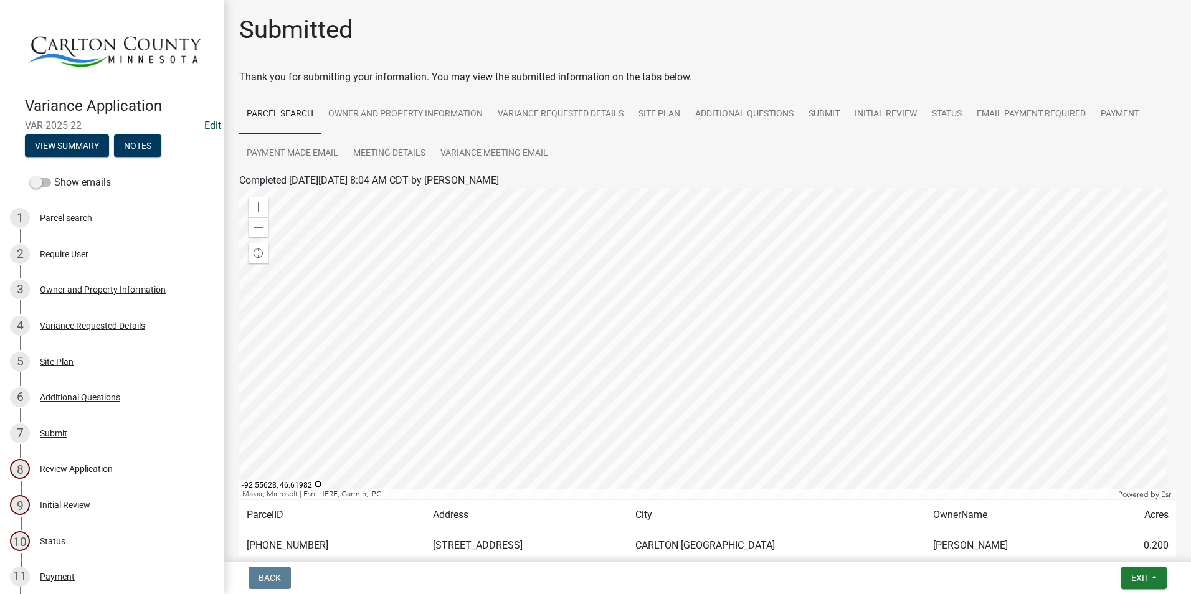
click at [204, 122] on link "Edit" at bounding box center [212, 126] width 17 height 12
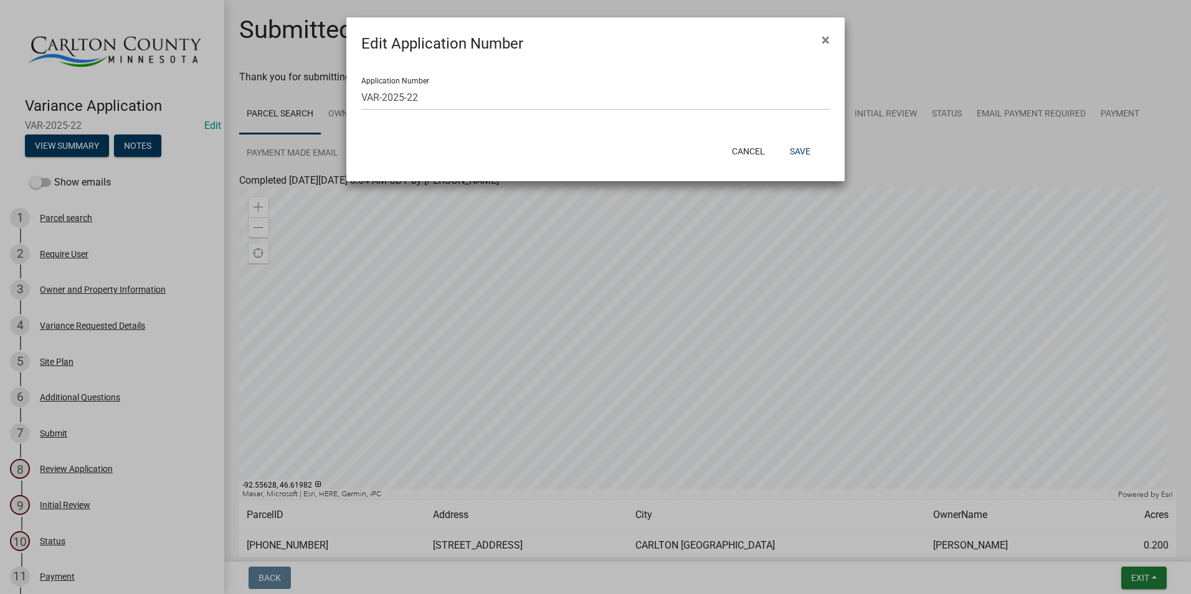
click at [57, 136] on ngb-modal-window "Edit Application Number × Application Number VAR-2025-22 Cancel Save" at bounding box center [595, 297] width 1191 height 594
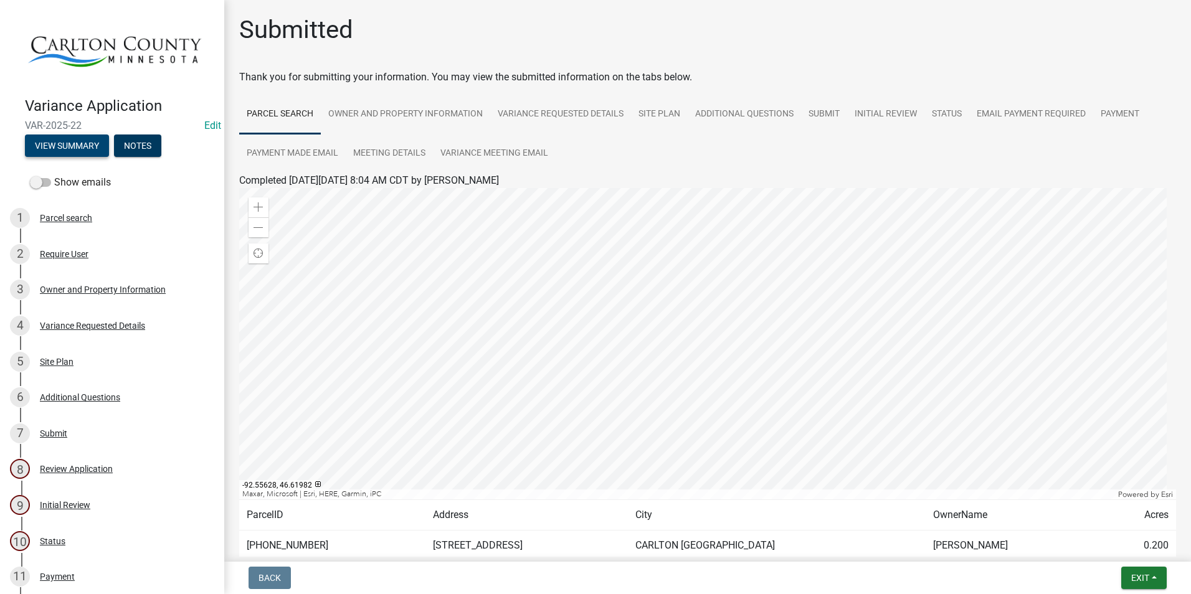
click at [58, 139] on button "View Summary" at bounding box center [67, 146] width 84 height 22
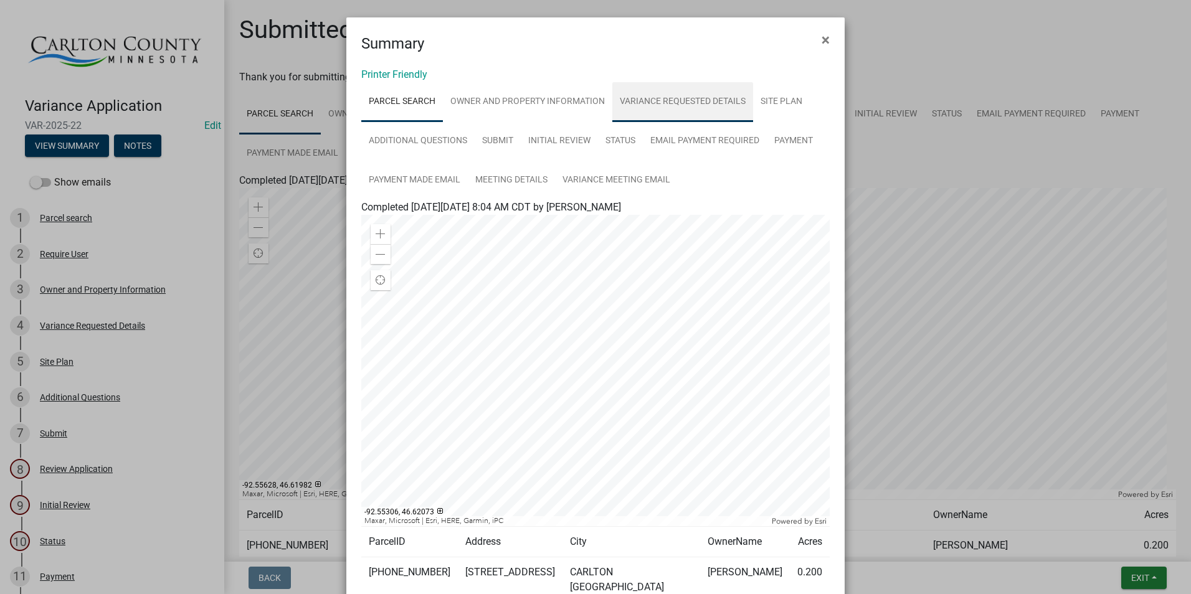
click at [687, 98] on link "Variance Requested Details" at bounding box center [682, 102] width 141 height 40
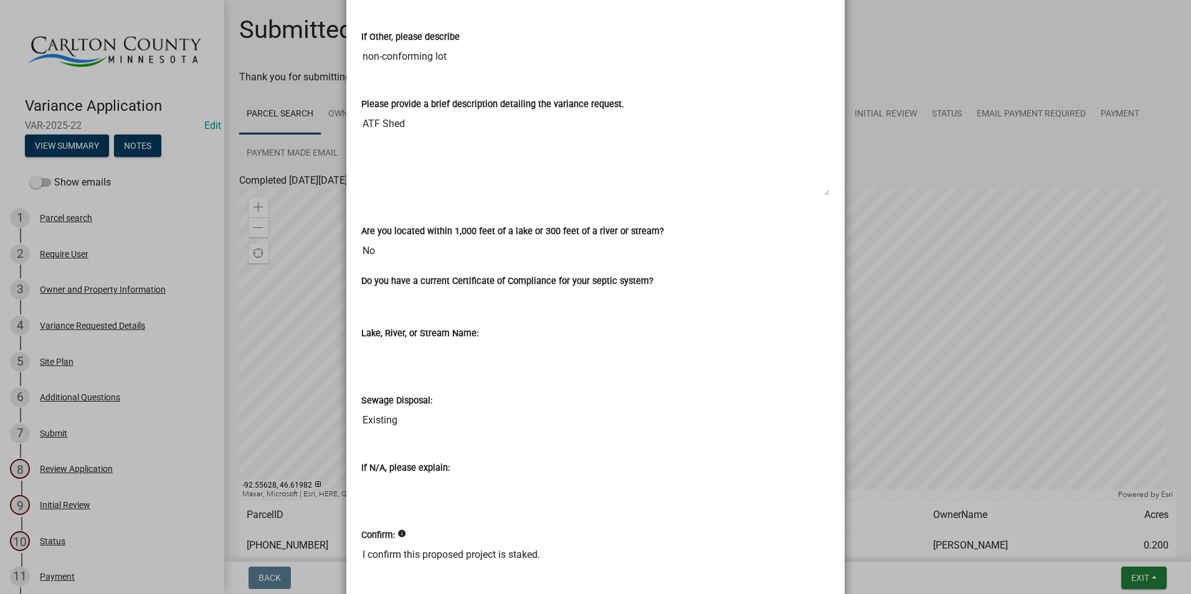
scroll to position [58, 0]
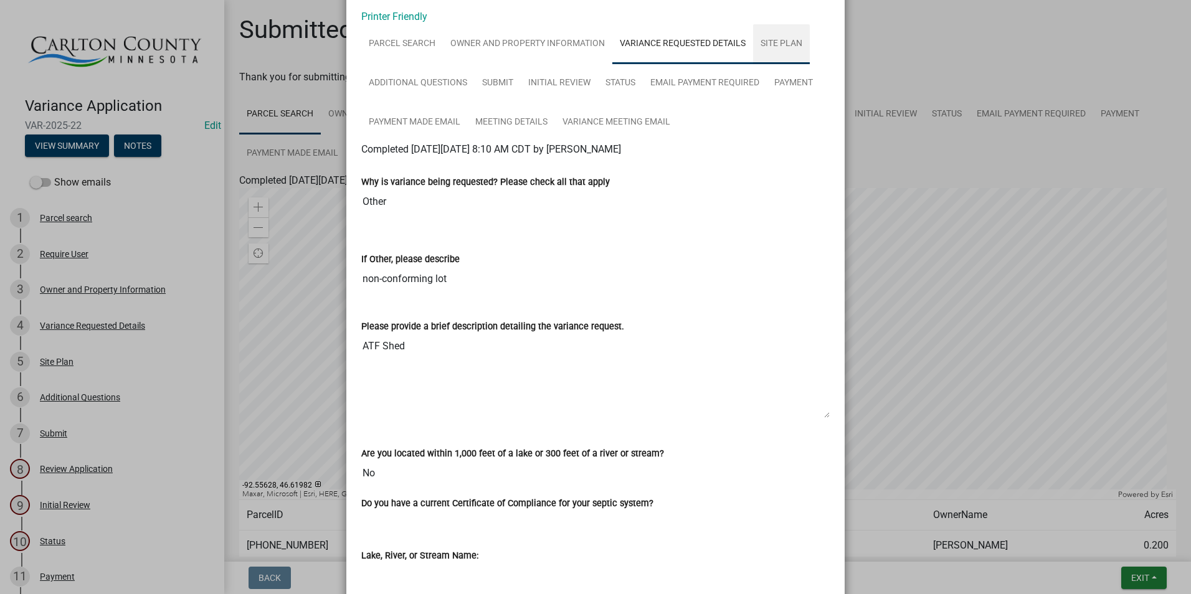
click at [781, 39] on link "Site Plan" at bounding box center [781, 44] width 57 height 40
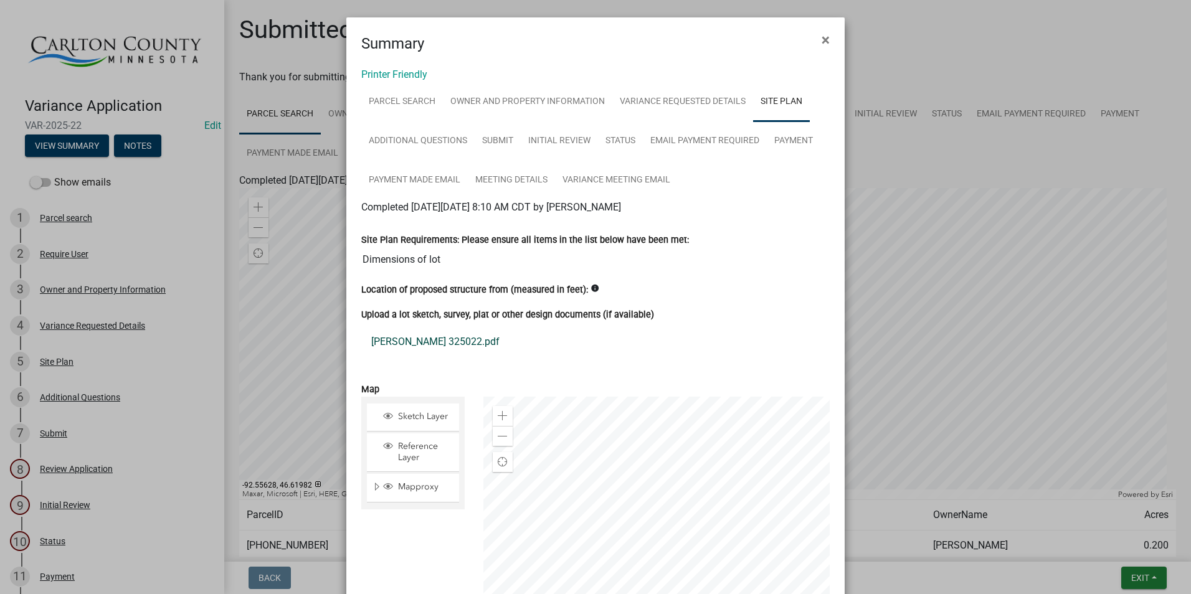
click at [437, 338] on link "Wekseth Josh 325022.pdf" at bounding box center [595, 342] width 468 height 30
click at [402, 75] on link "Printer Friendly" at bounding box center [394, 75] width 66 height 12
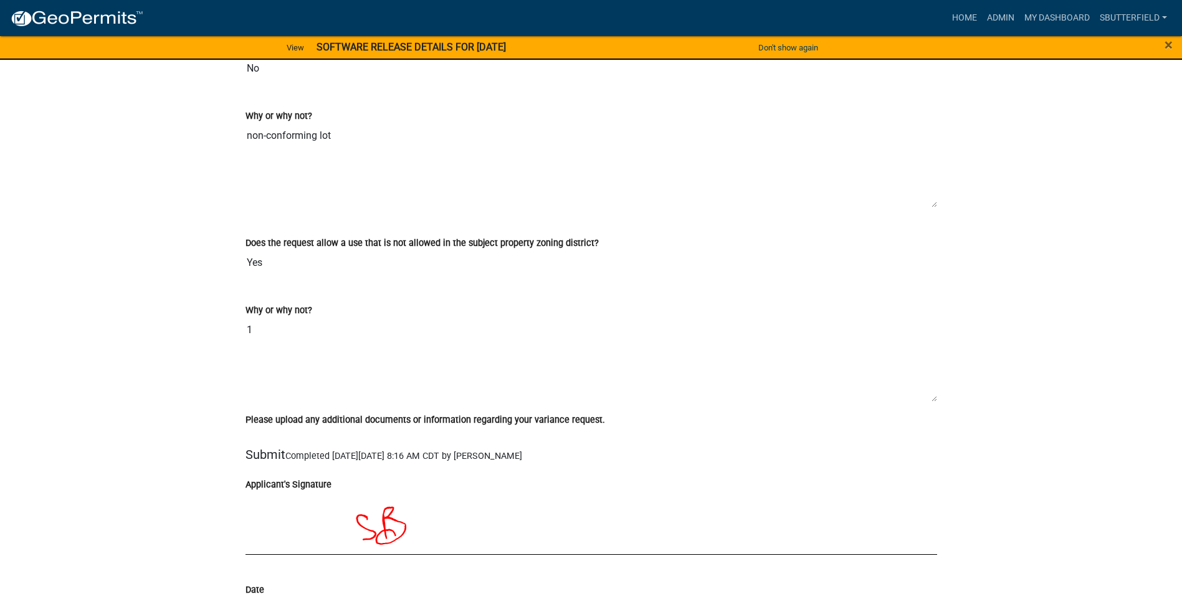
scroll to position [4174, 0]
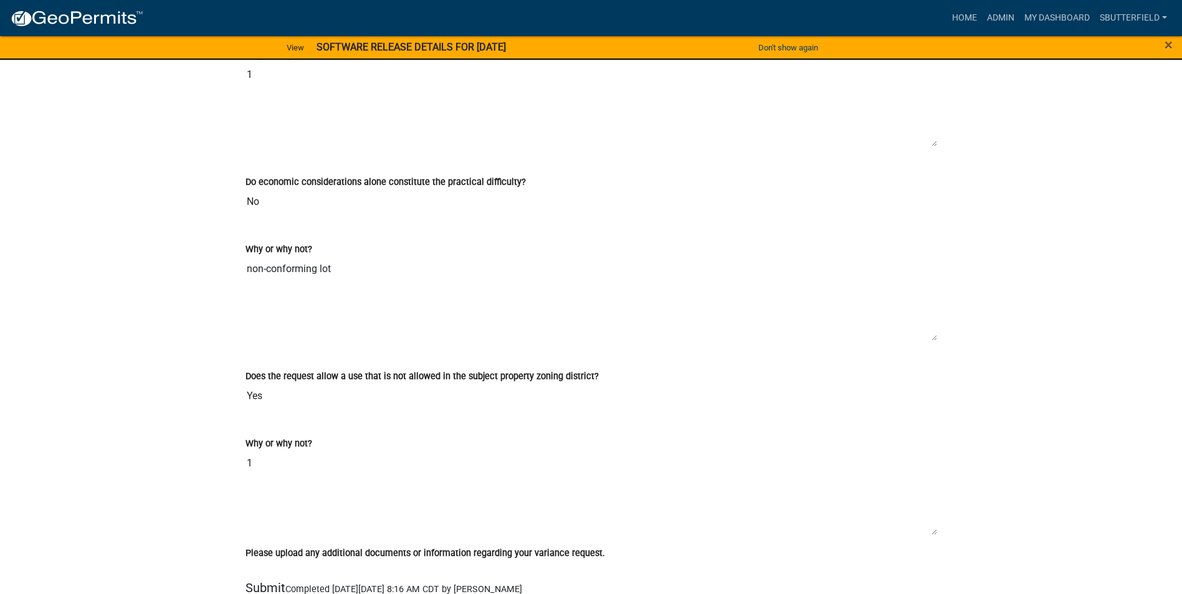
click at [1176, 40] on div "×" at bounding box center [1132, 48] width 98 height 26
click at [780, 49] on button "Don't show again" at bounding box center [788, 47] width 70 height 21
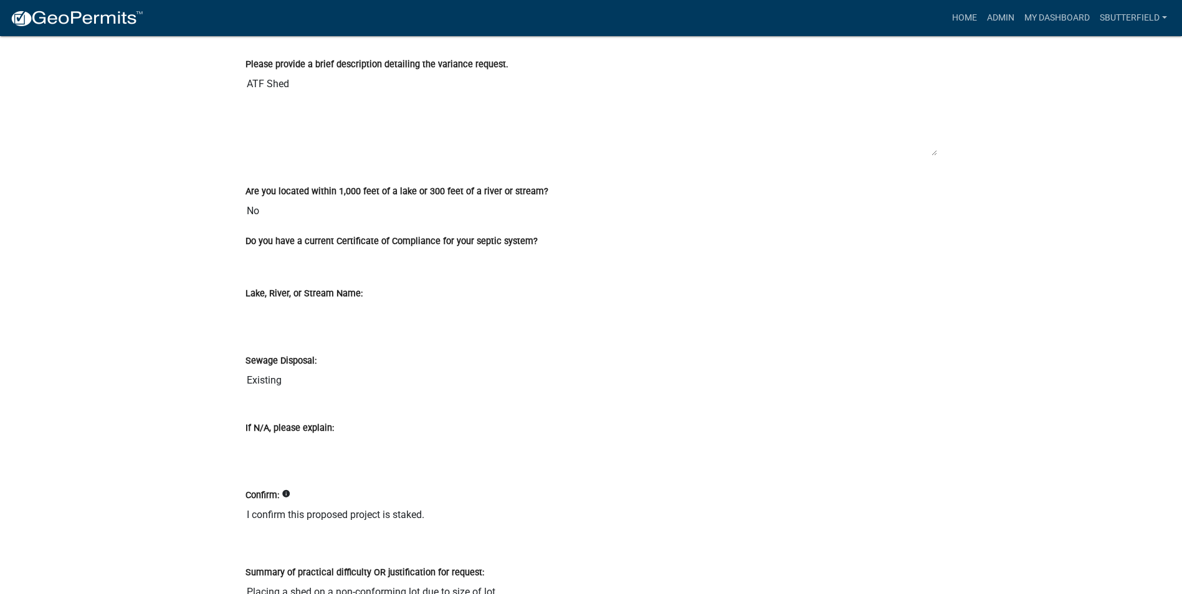
scroll to position [2492, 0]
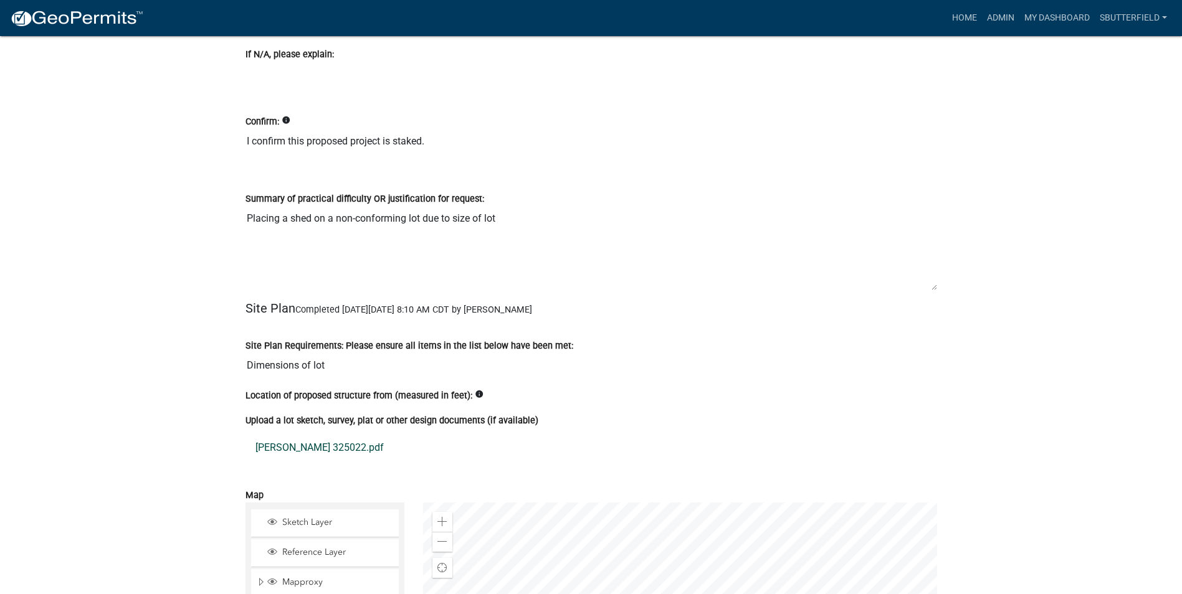
click at [333, 444] on link "Wekseth Josh 325022.pdf" at bounding box center [591, 448] width 692 height 30
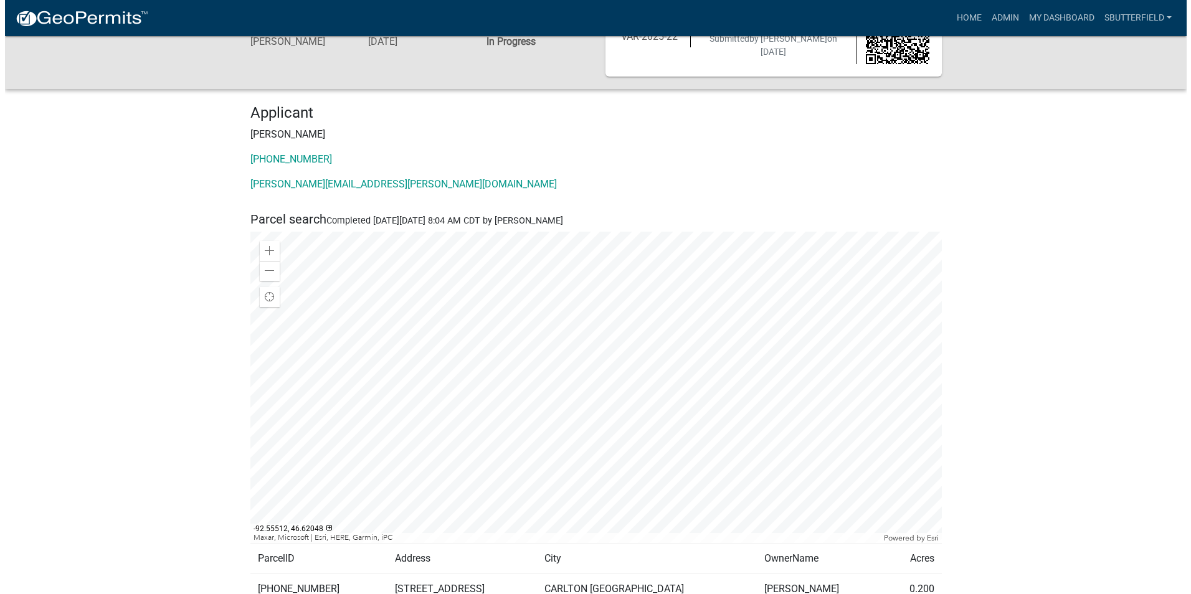
scroll to position [0, 0]
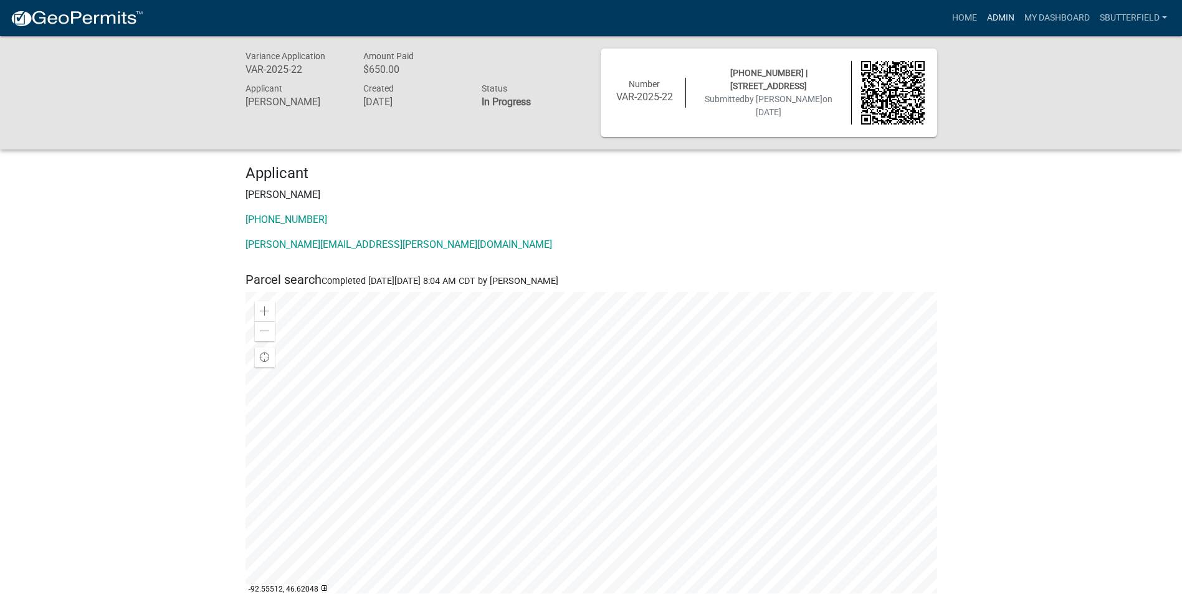
click at [1005, 15] on link "Admin" at bounding box center [1000, 18] width 37 height 24
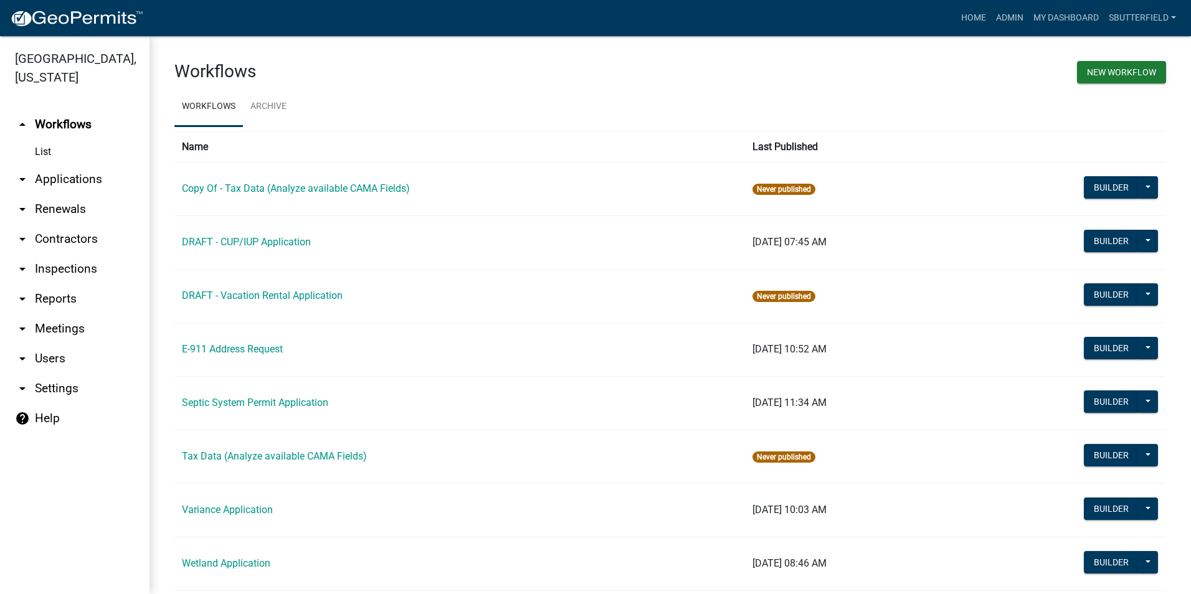
click at [26, 177] on icon "arrow_drop_down" at bounding box center [22, 179] width 15 height 15
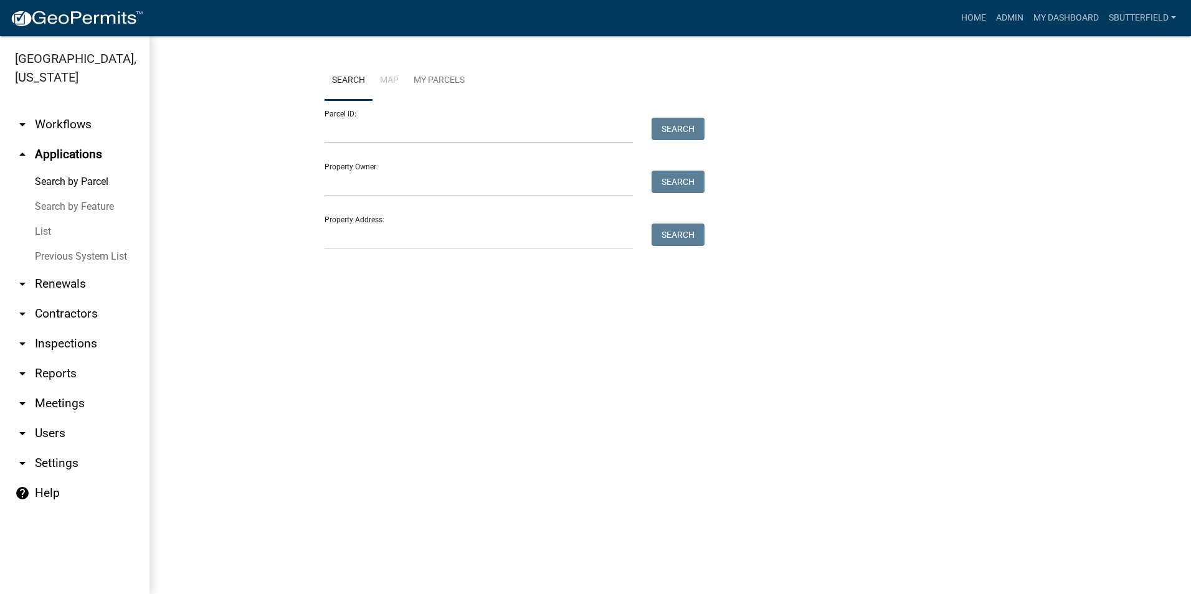
click at [43, 229] on link "List" at bounding box center [75, 231] width 150 height 25
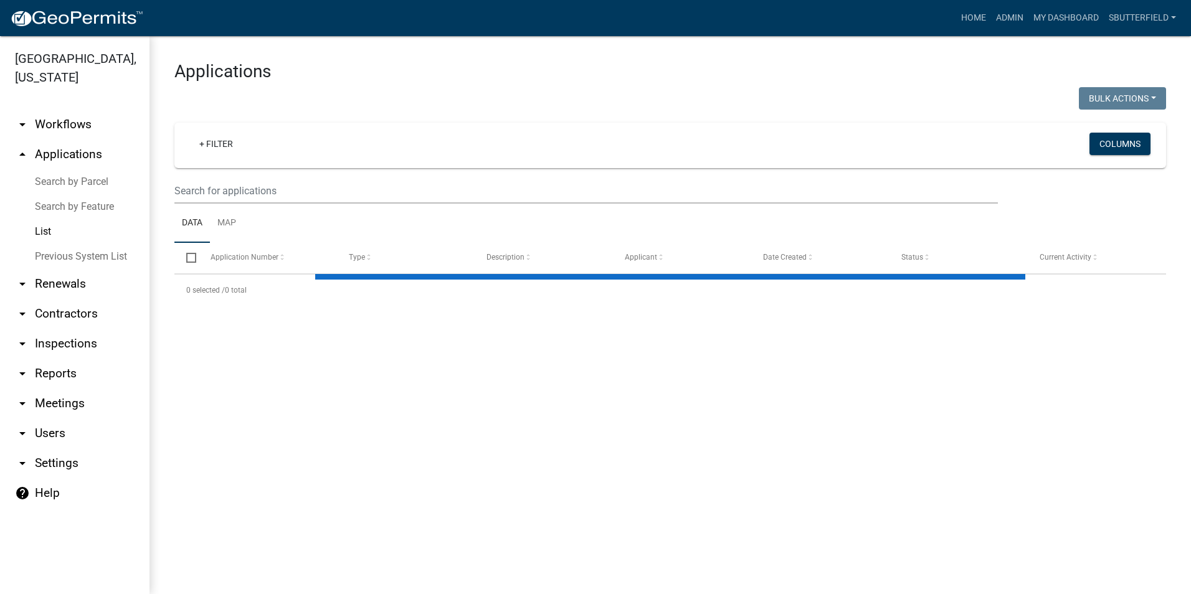
select select "1: 25"
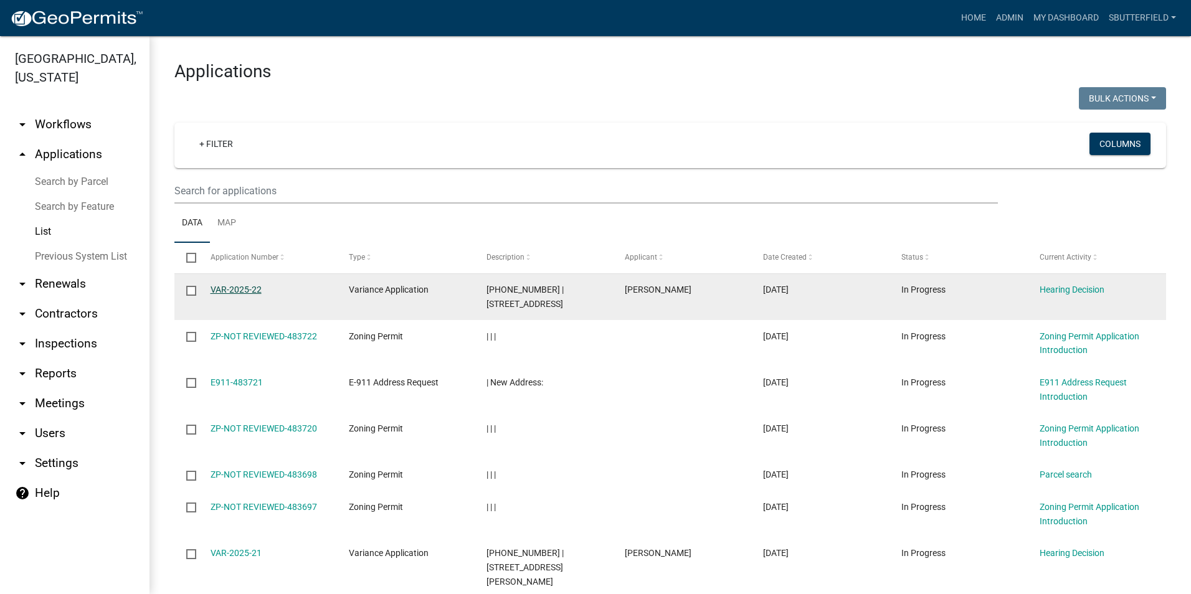
click at [234, 290] on link "VAR-2025-22" at bounding box center [236, 290] width 51 height 10
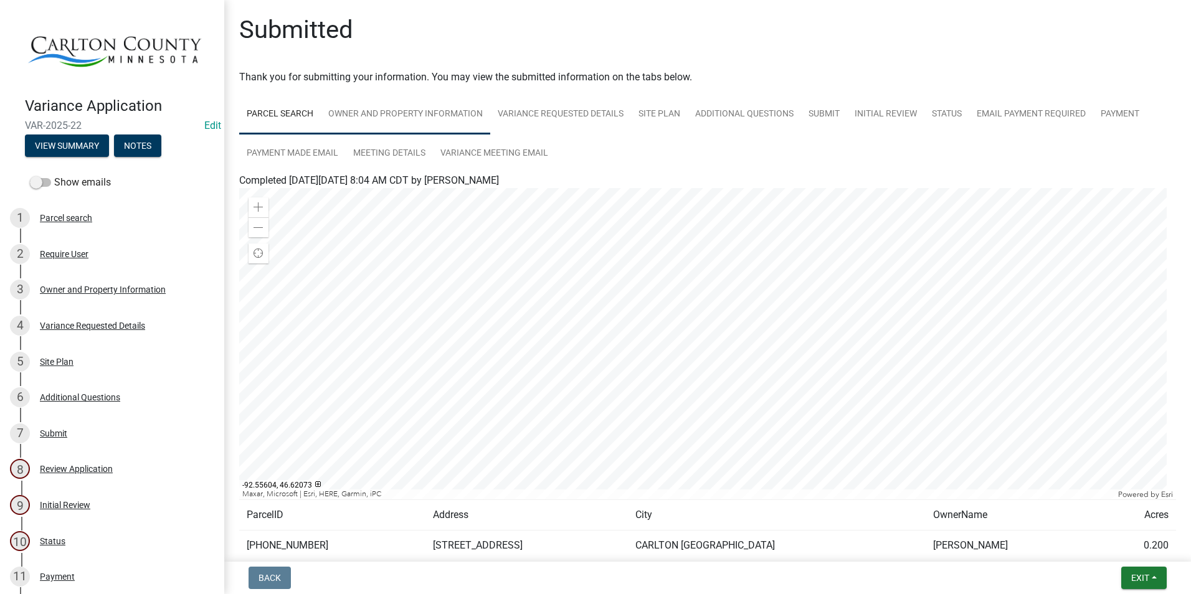
click at [354, 112] on link "Owner and Property Information" at bounding box center [405, 115] width 169 height 40
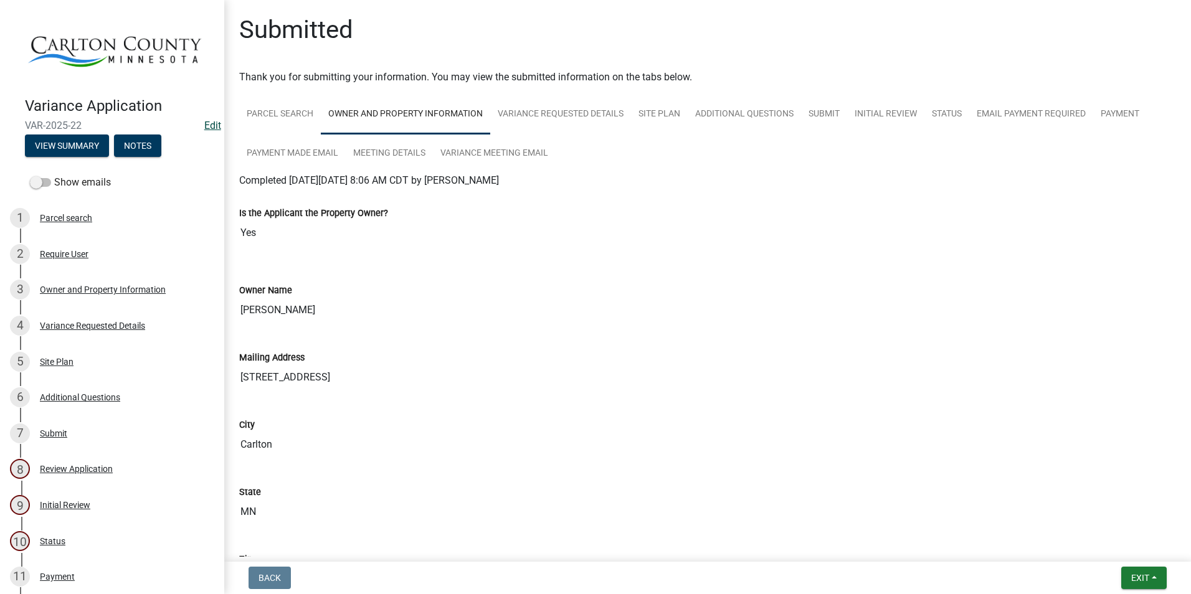
click at [204, 121] on link "Edit" at bounding box center [212, 126] width 17 height 12
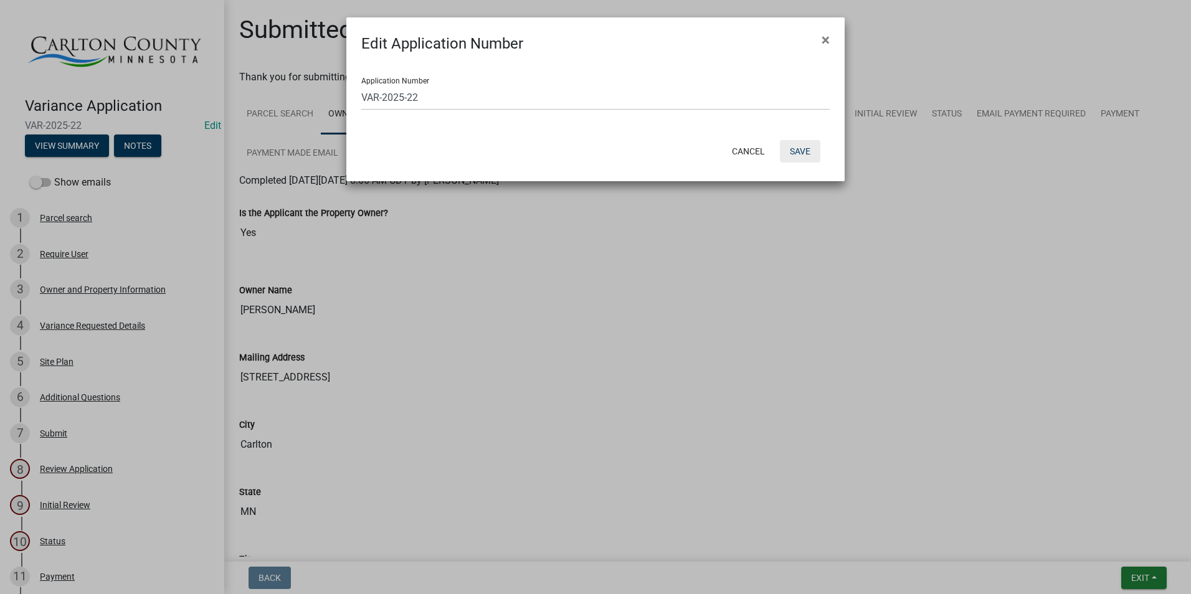
click at [804, 149] on button "Save" at bounding box center [800, 151] width 40 height 22
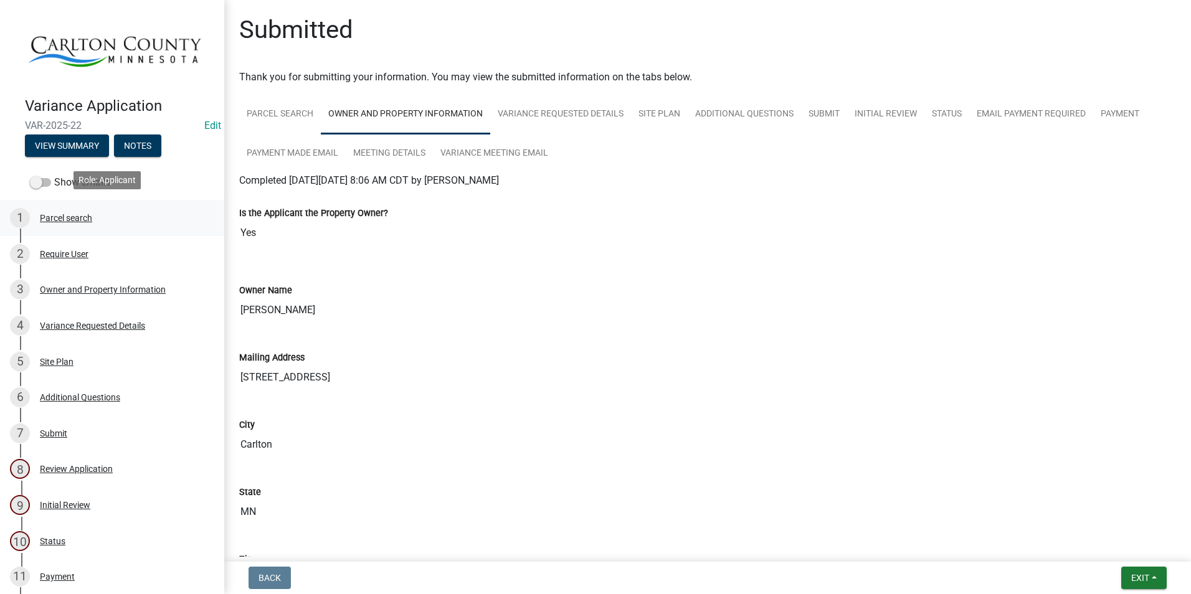
click at [72, 214] on div "Parcel search" at bounding box center [66, 218] width 52 height 9
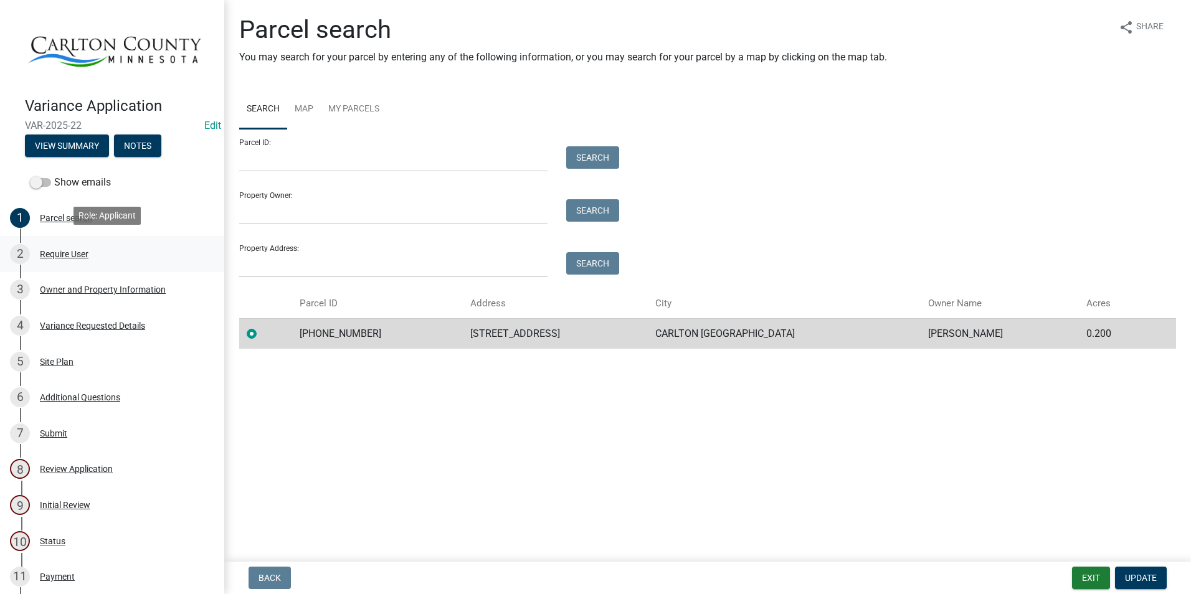
click at [82, 250] on div "Require User" at bounding box center [64, 254] width 49 height 9
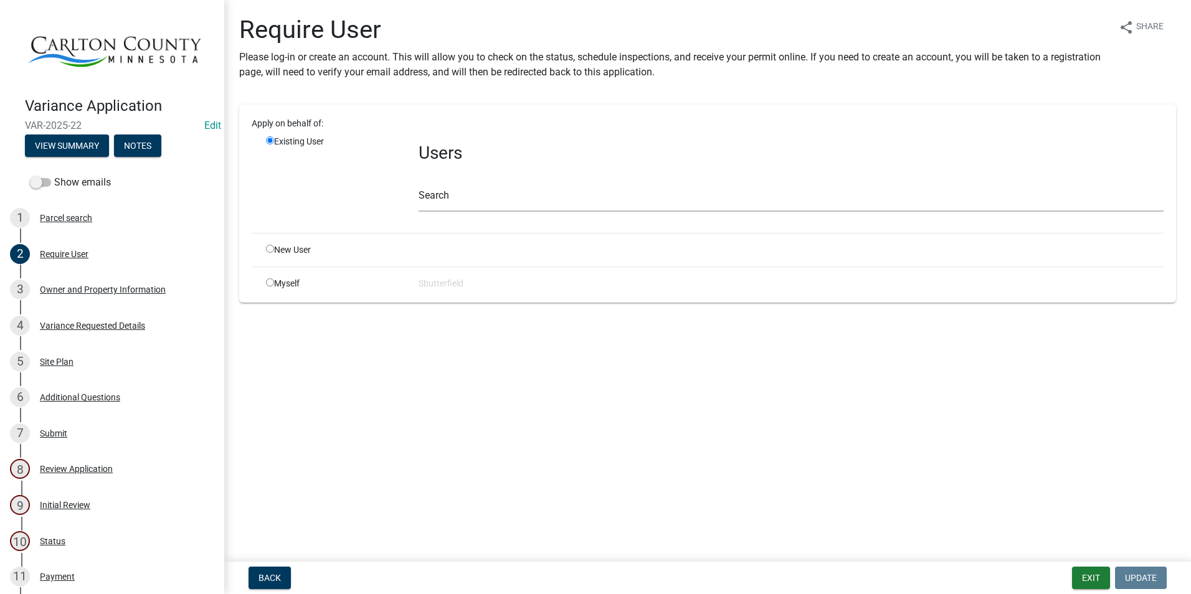
click at [269, 285] on input "radio" at bounding box center [270, 282] width 8 height 8
radio input "true"
radio input "false"
click at [84, 285] on div "Owner and Property Information" at bounding box center [103, 289] width 126 height 9
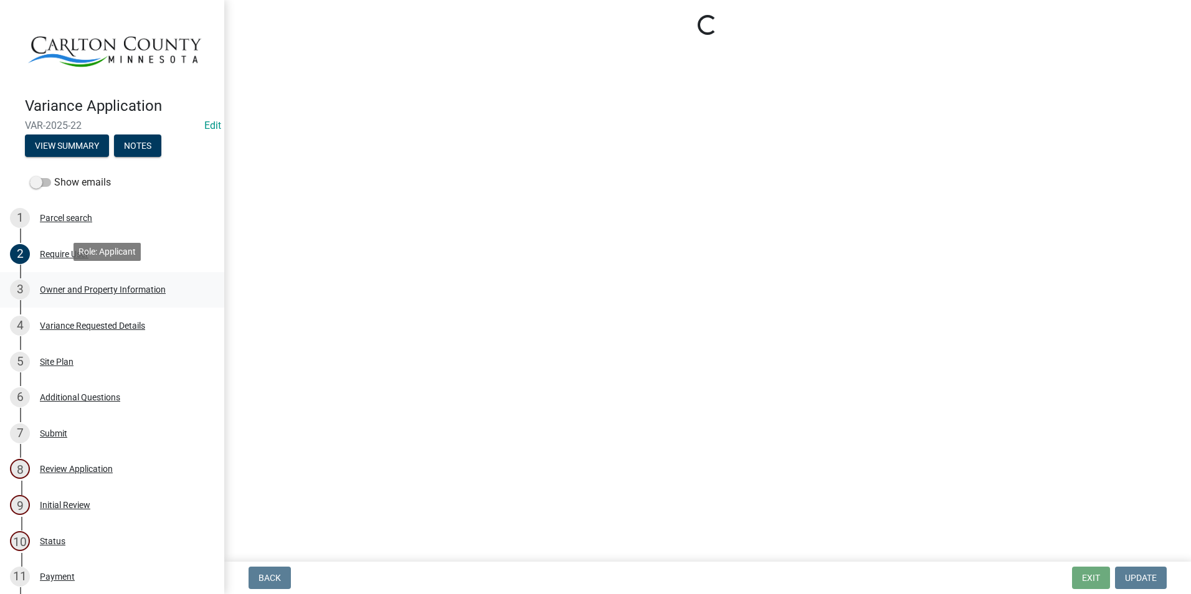
select select "342f297d-e66e-44c3-9aab-a7a7c58a864e"
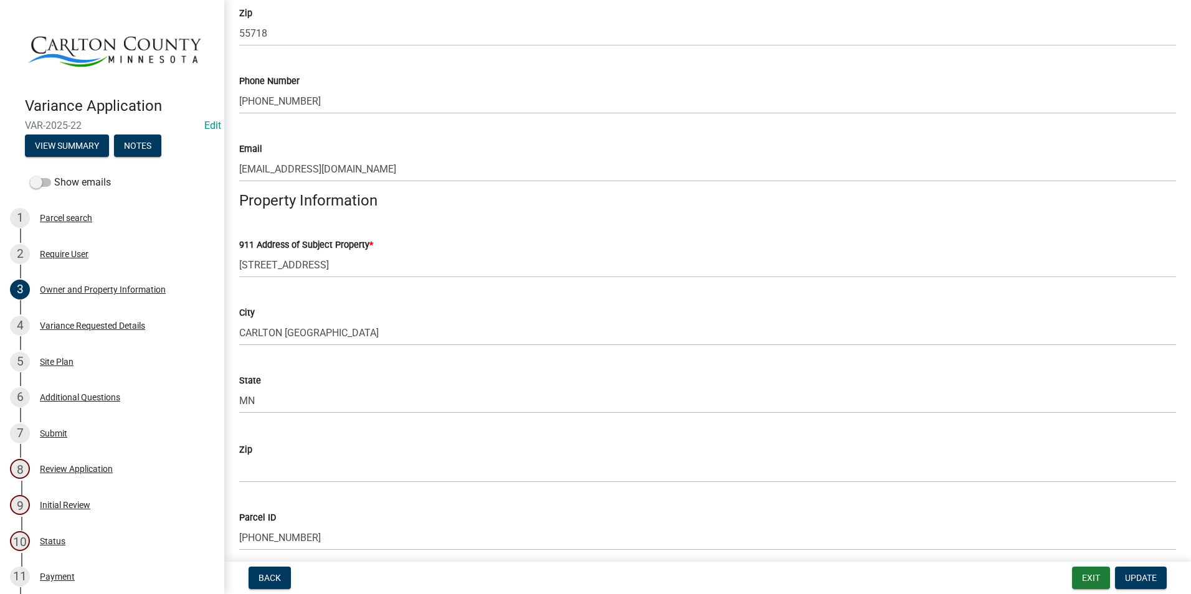
scroll to position [561, 0]
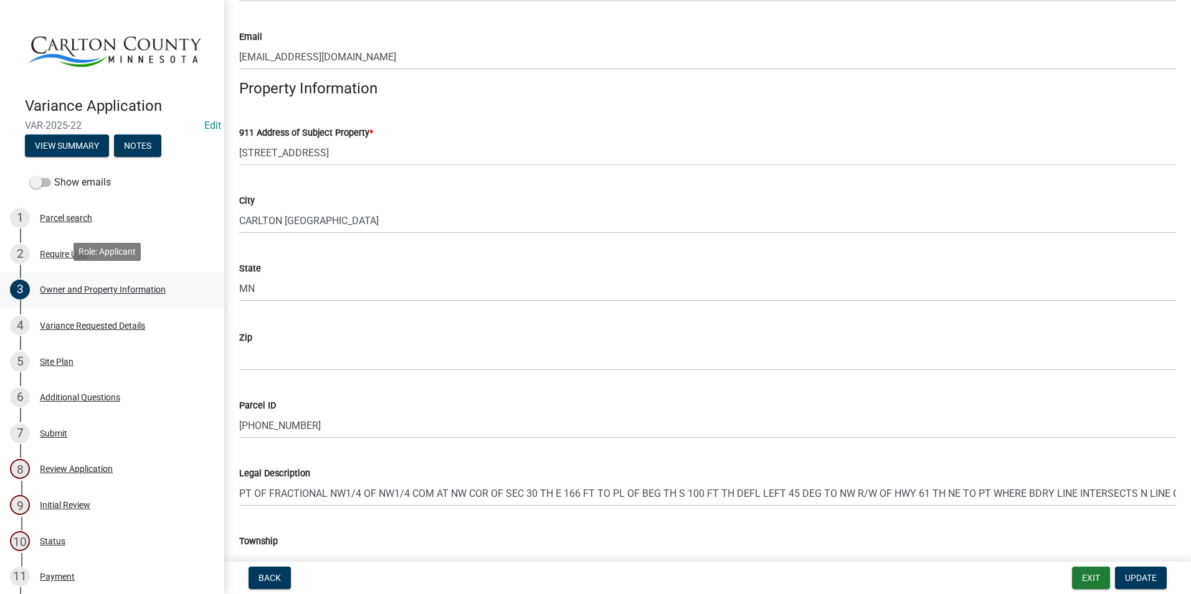
click at [121, 285] on div "Owner and Property Information" at bounding box center [103, 289] width 126 height 9
click at [1150, 576] on span "Update" at bounding box center [1141, 578] width 32 height 10
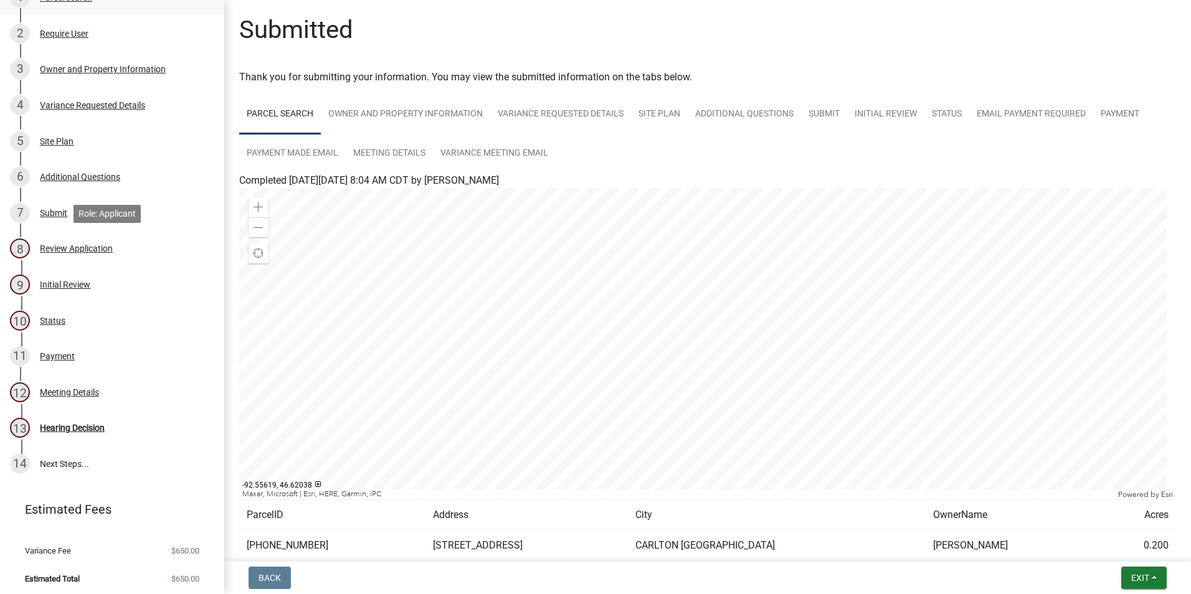
scroll to position [0, 0]
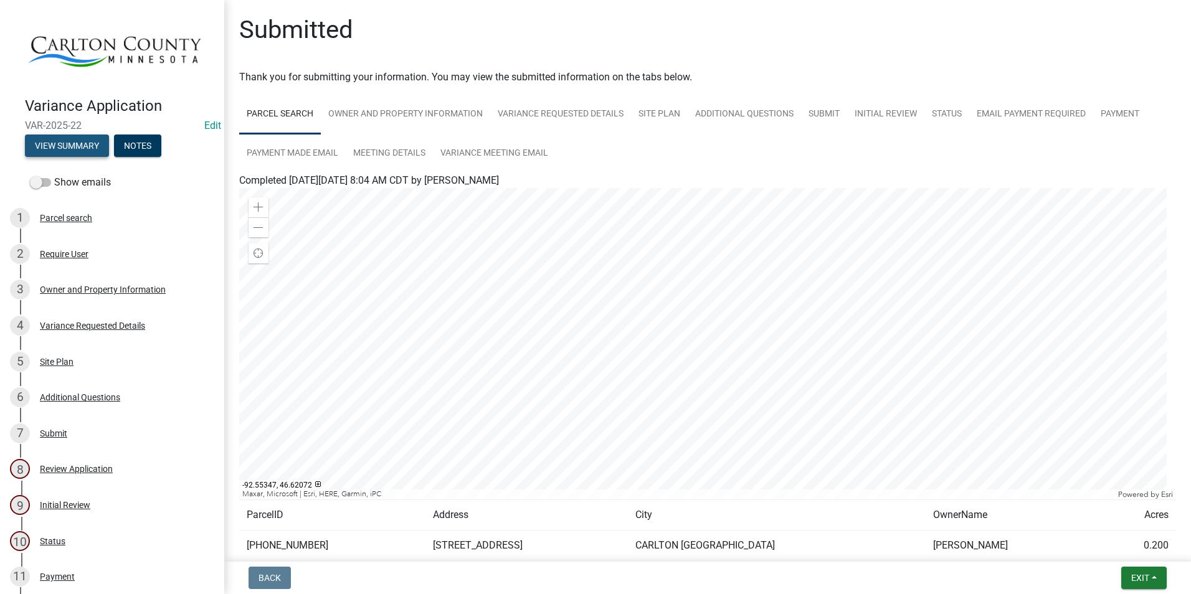
click at [92, 141] on button "View Summary" at bounding box center [67, 146] width 84 height 22
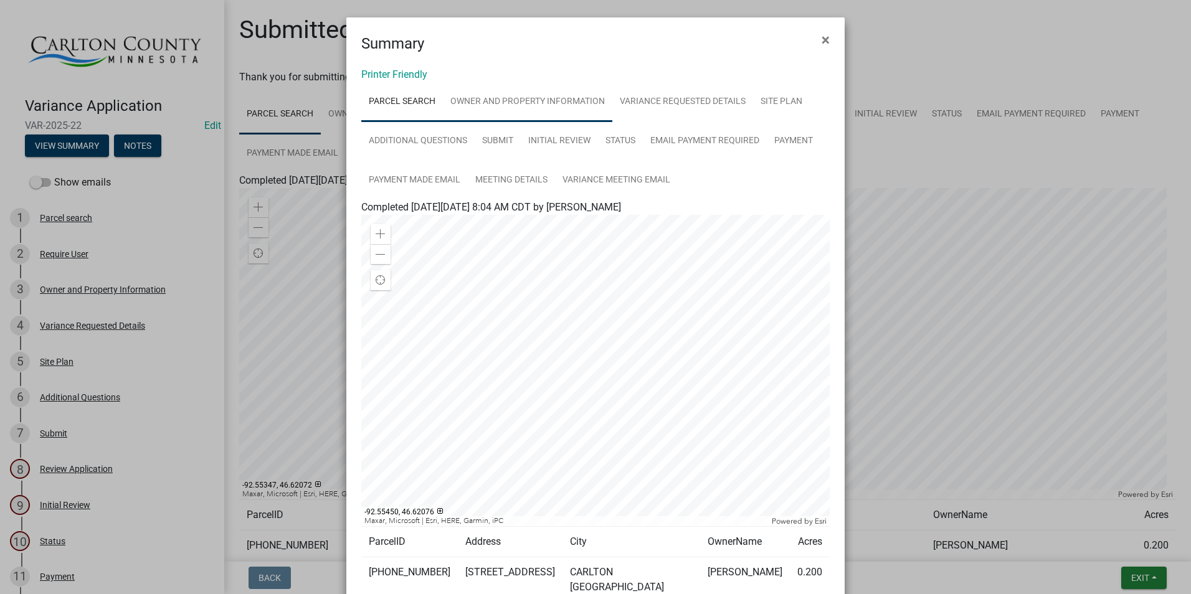
click at [518, 99] on link "Owner and Property Information" at bounding box center [527, 102] width 169 height 40
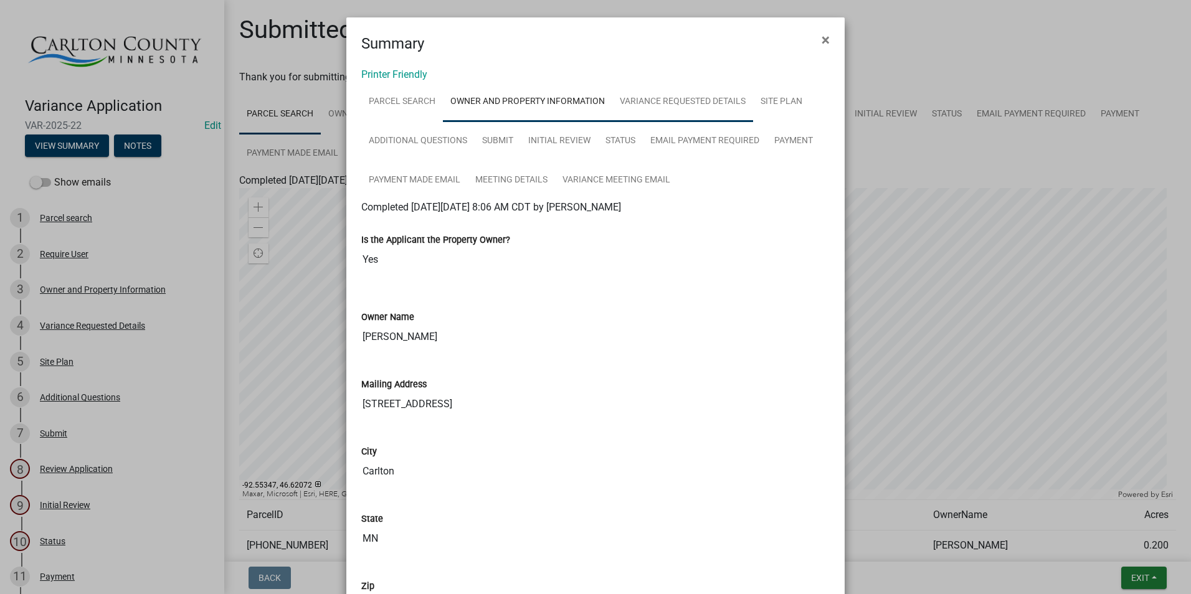
click at [663, 105] on link "Variance Requested Details" at bounding box center [682, 102] width 141 height 40
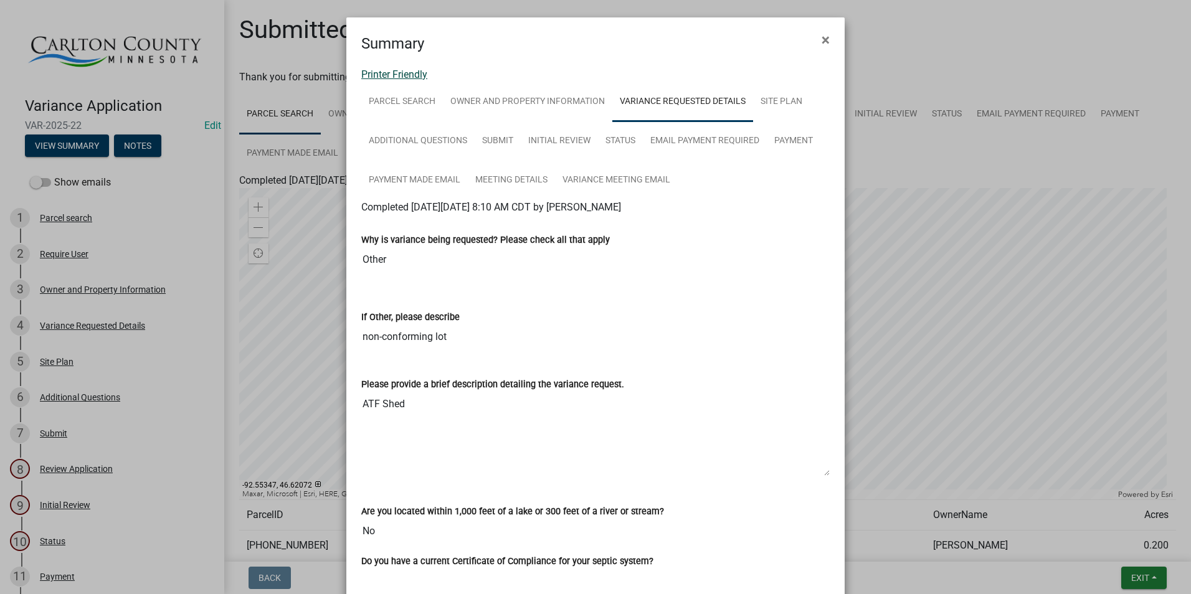
click at [404, 73] on link "Printer Friendly" at bounding box center [394, 75] width 66 height 12
click at [825, 34] on button "×" at bounding box center [826, 39] width 28 height 35
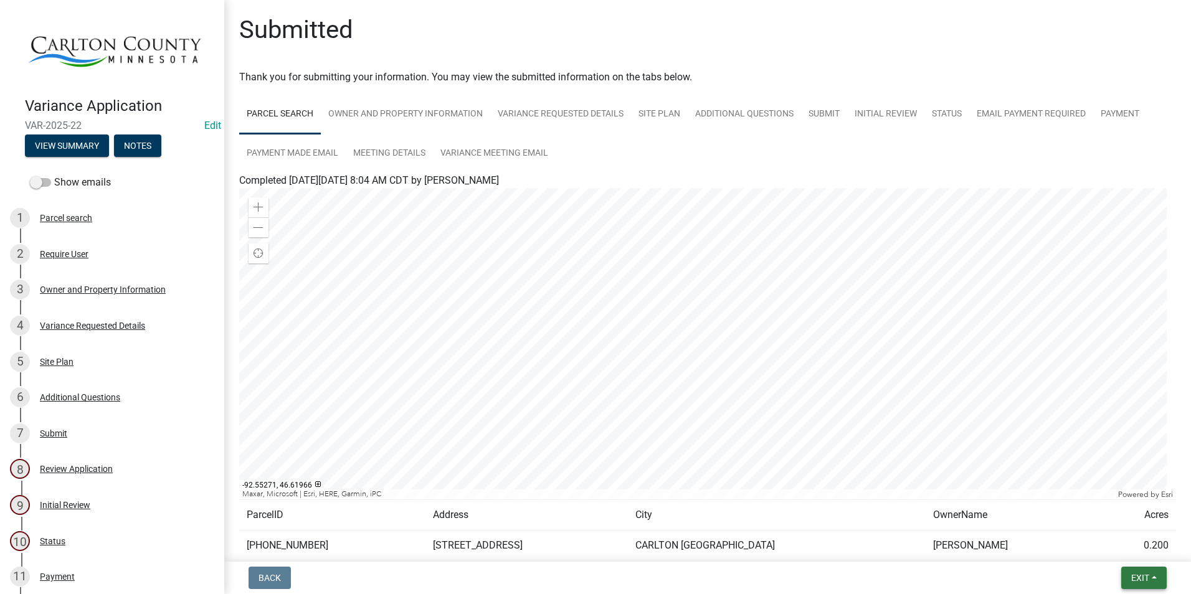
click at [1139, 579] on span "Exit" at bounding box center [1140, 578] width 18 height 10
click at [1112, 545] on button "Save & Exit" at bounding box center [1117, 546] width 100 height 30
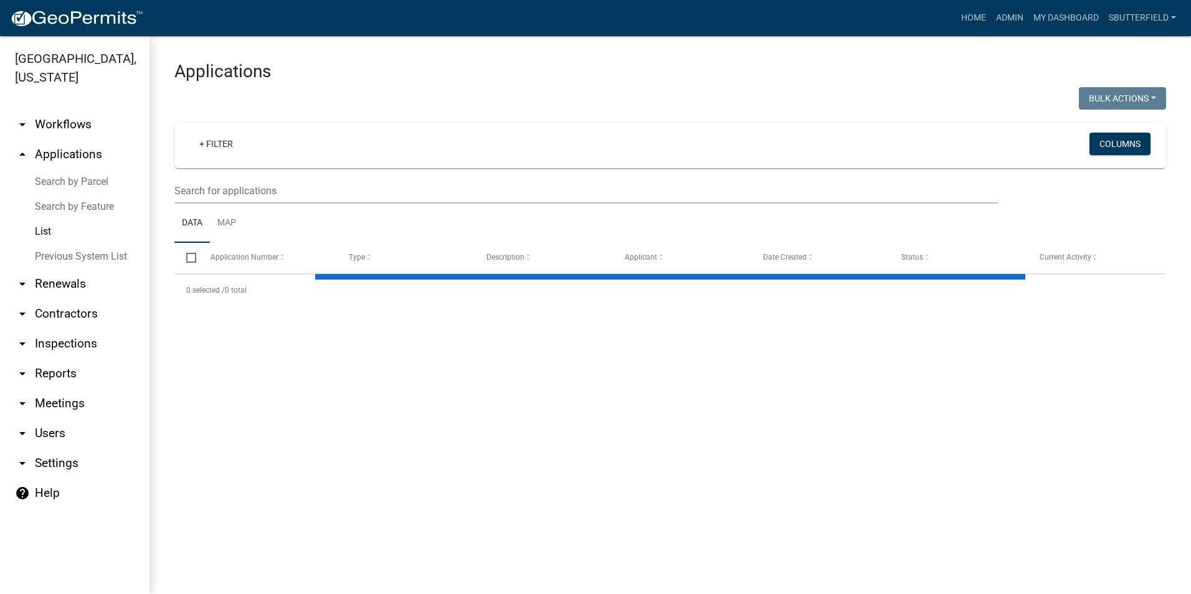
select select "1: 25"
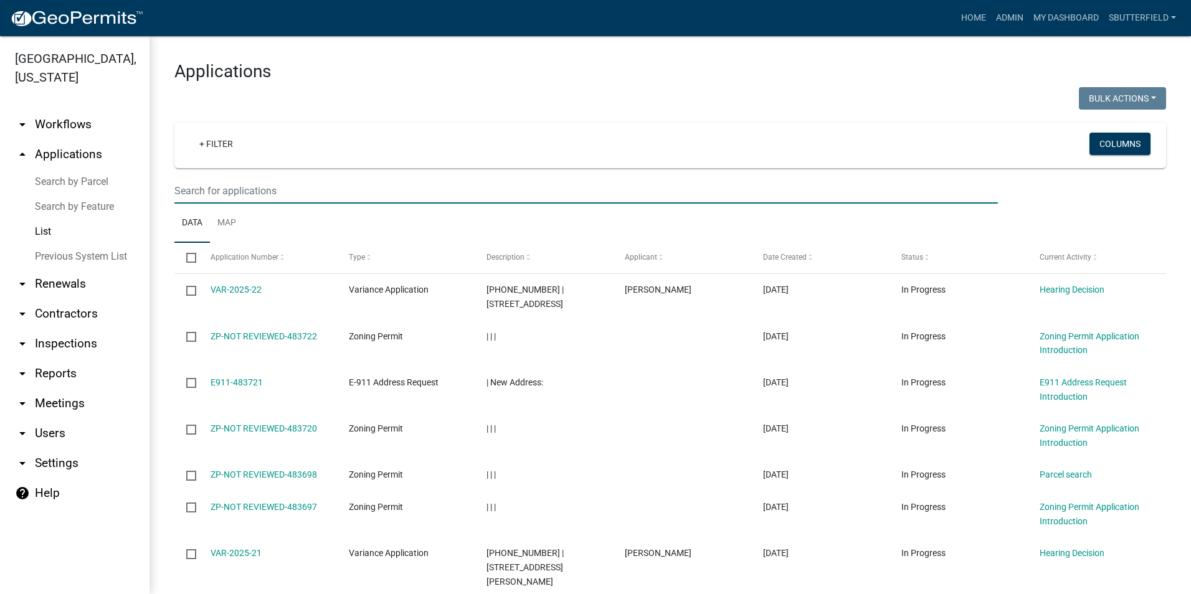
click at [287, 189] on input "text" at bounding box center [586, 191] width 824 height 26
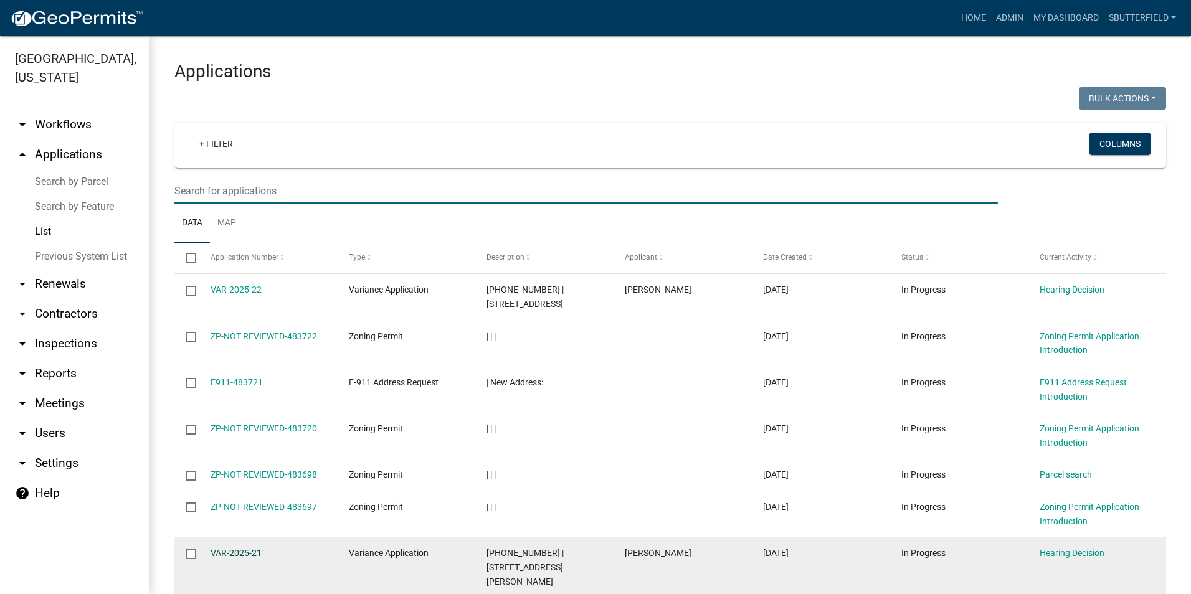
click at [234, 552] on link "VAR-2025-21" at bounding box center [236, 553] width 51 height 10
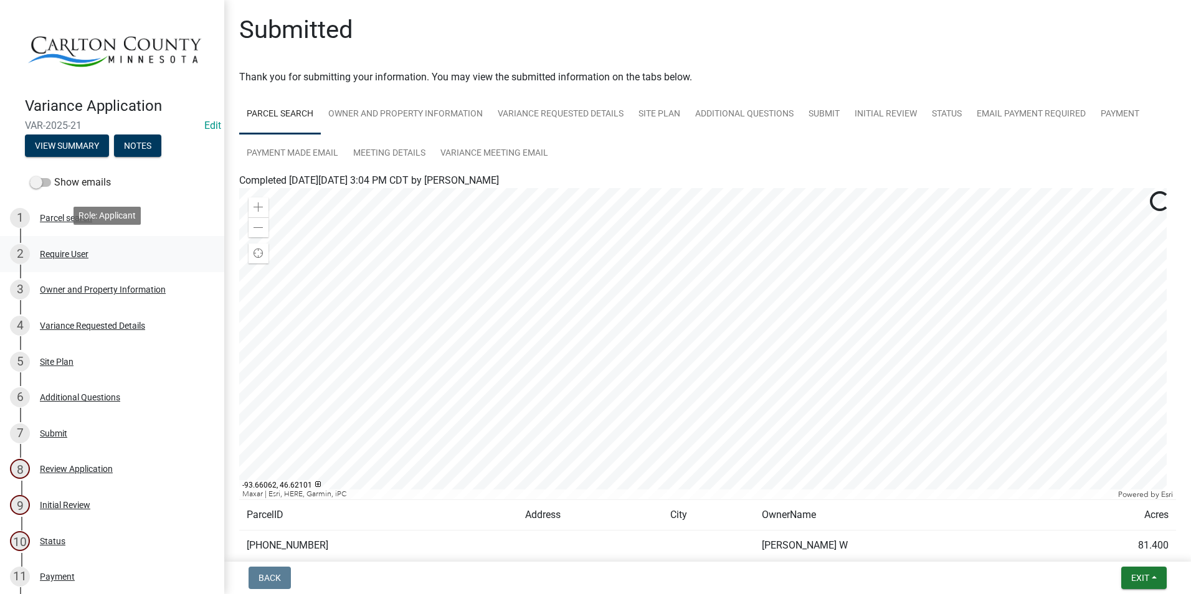
click at [70, 250] on div "Require User" at bounding box center [64, 254] width 49 height 9
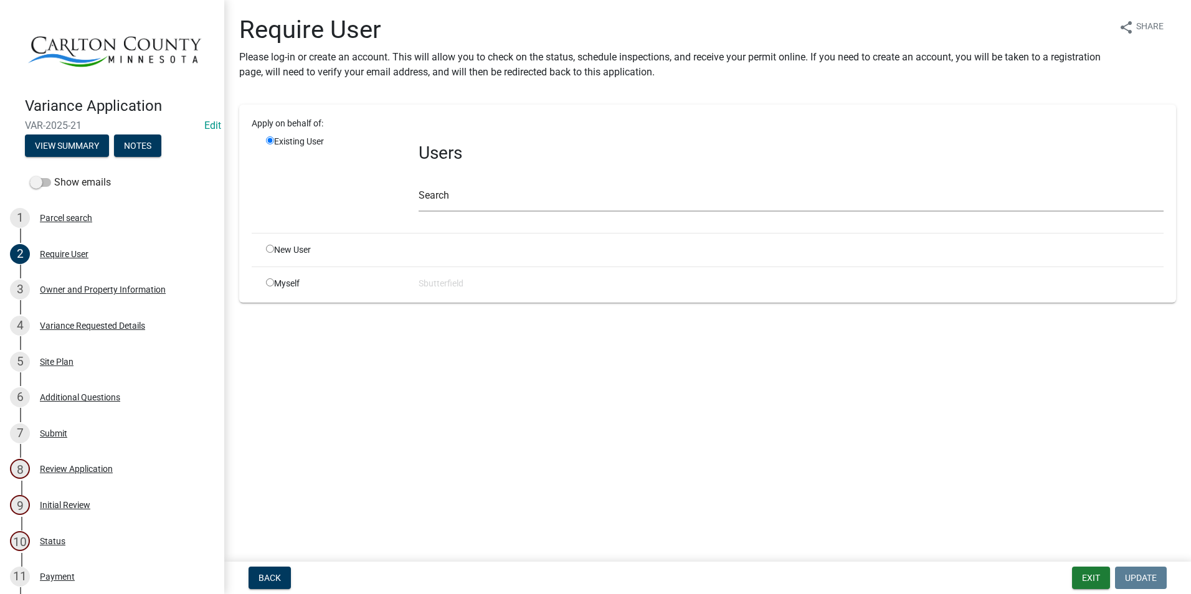
click at [268, 280] on input "radio" at bounding box center [270, 282] width 8 height 8
radio input "true"
radio input "false"
click at [72, 286] on div "Owner and Property Information" at bounding box center [103, 289] width 126 height 9
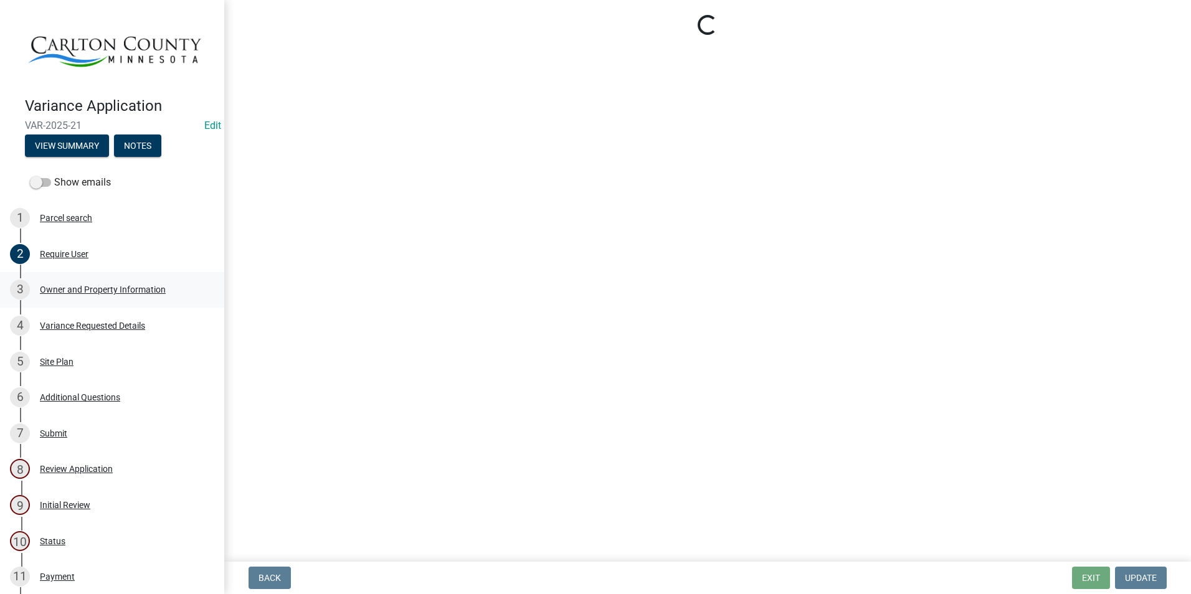
select select "351b0fae-054d-494c-a72c-417d4df961b9"
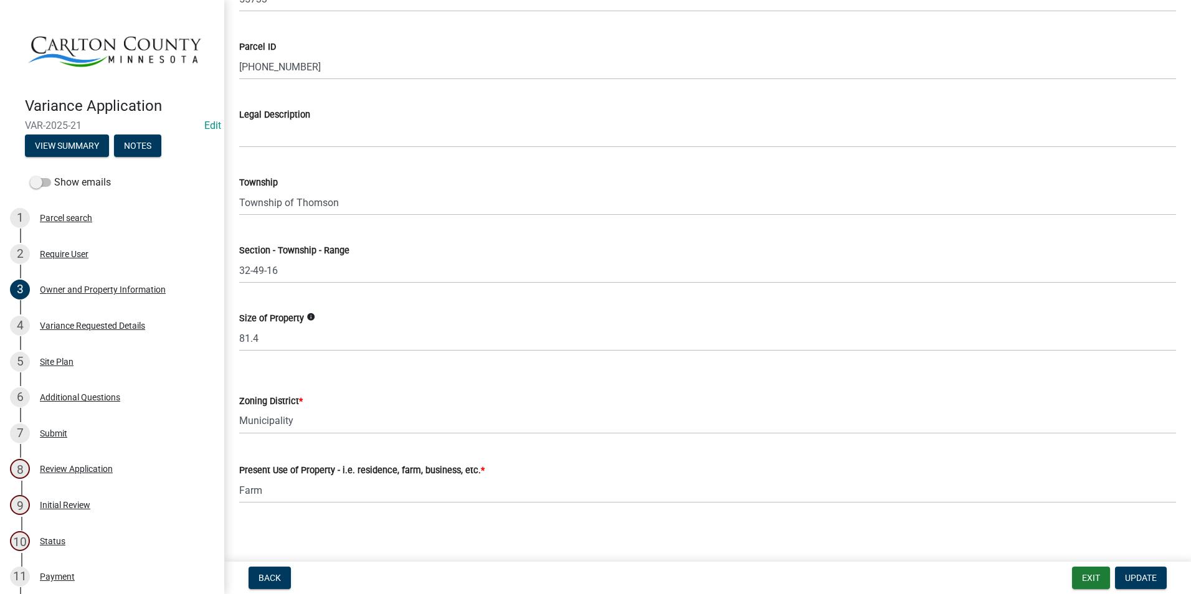
scroll to position [924, 0]
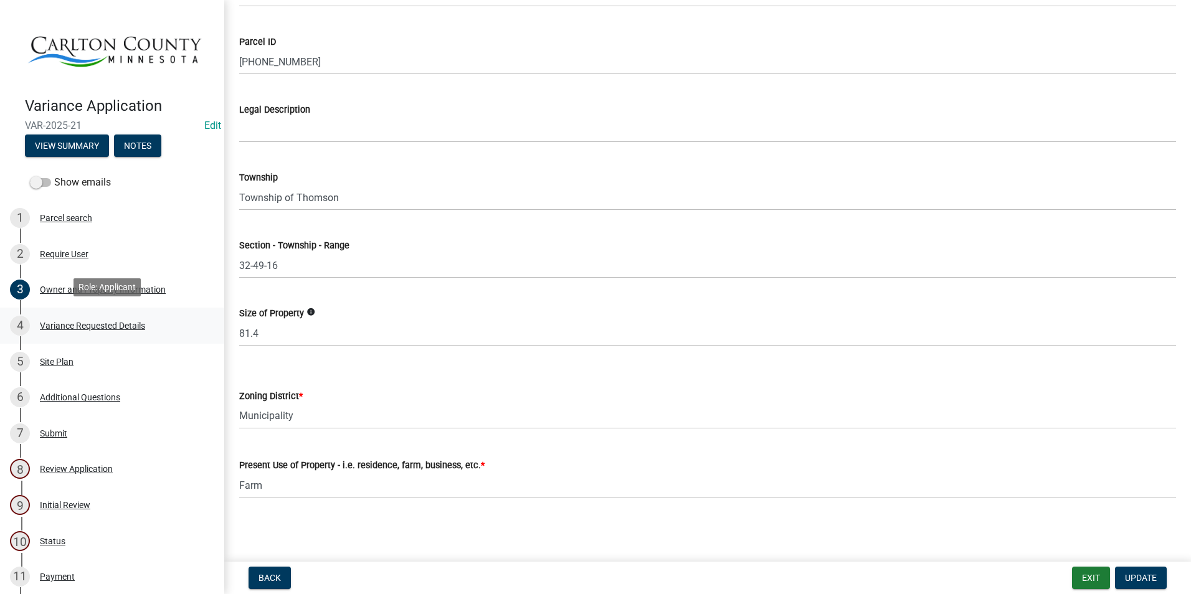
click at [75, 321] on div "Variance Requested Details" at bounding box center [92, 325] width 105 height 9
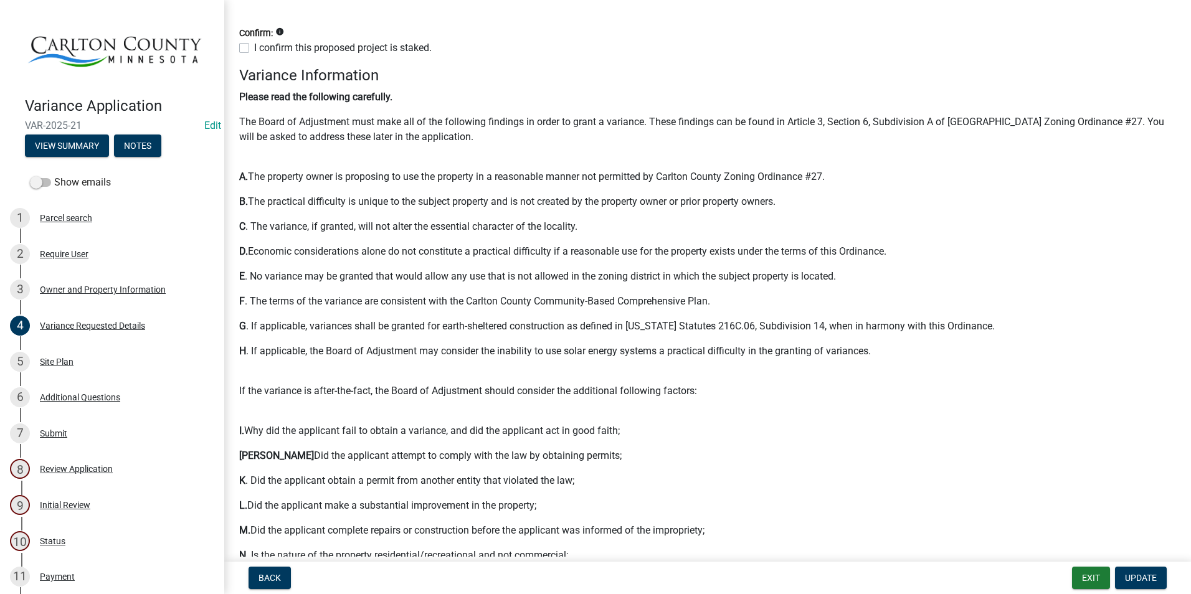
scroll to position [623, 0]
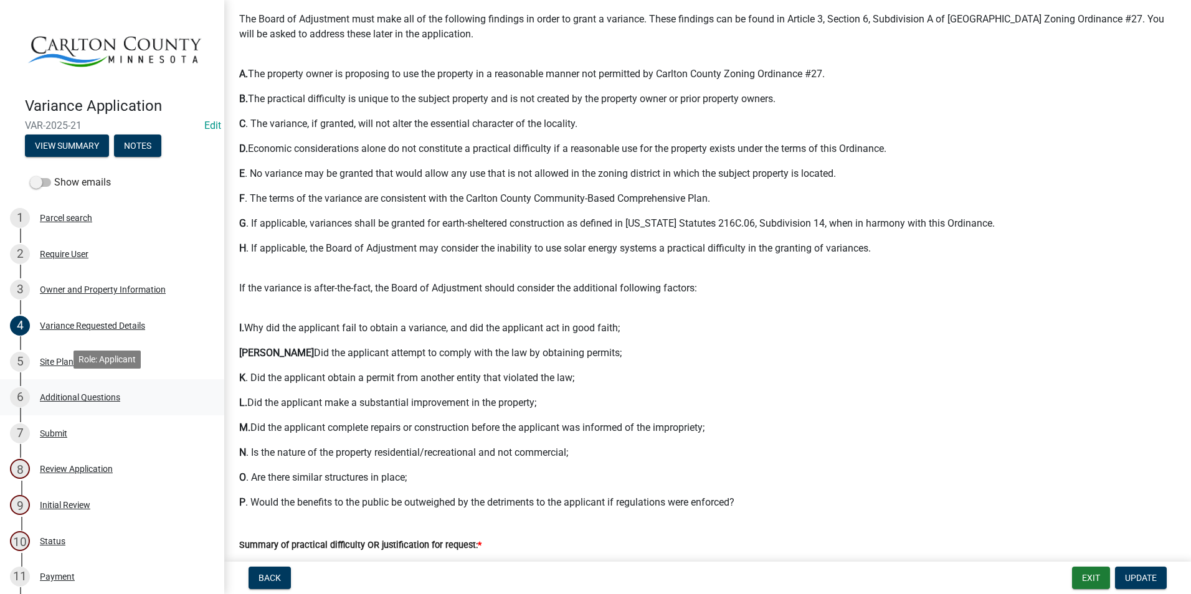
click at [80, 393] on div "Additional Questions" at bounding box center [80, 397] width 80 height 9
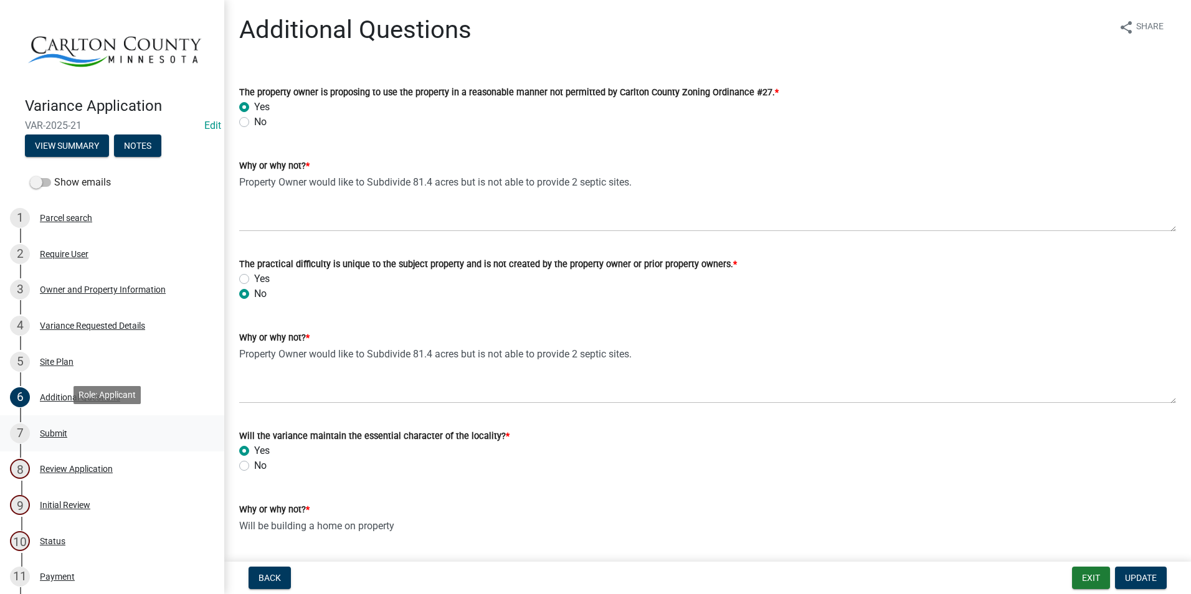
click at [62, 429] on div "Submit" at bounding box center [53, 433] width 27 height 9
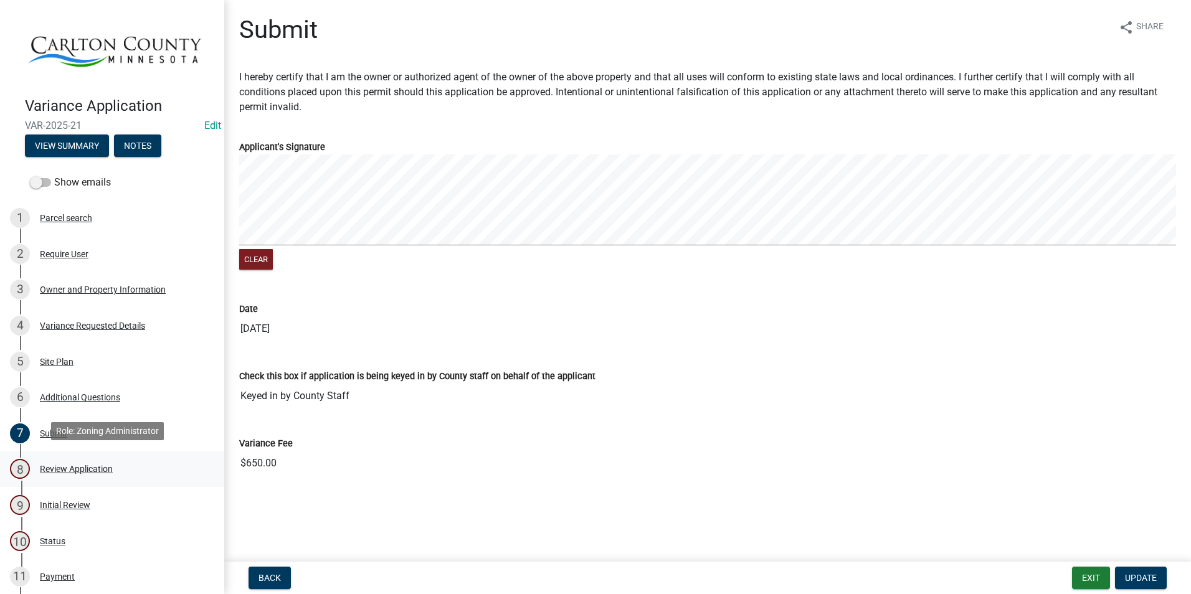
click at [68, 465] on div "Review Application" at bounding box center [76, 469] width 73 height 9
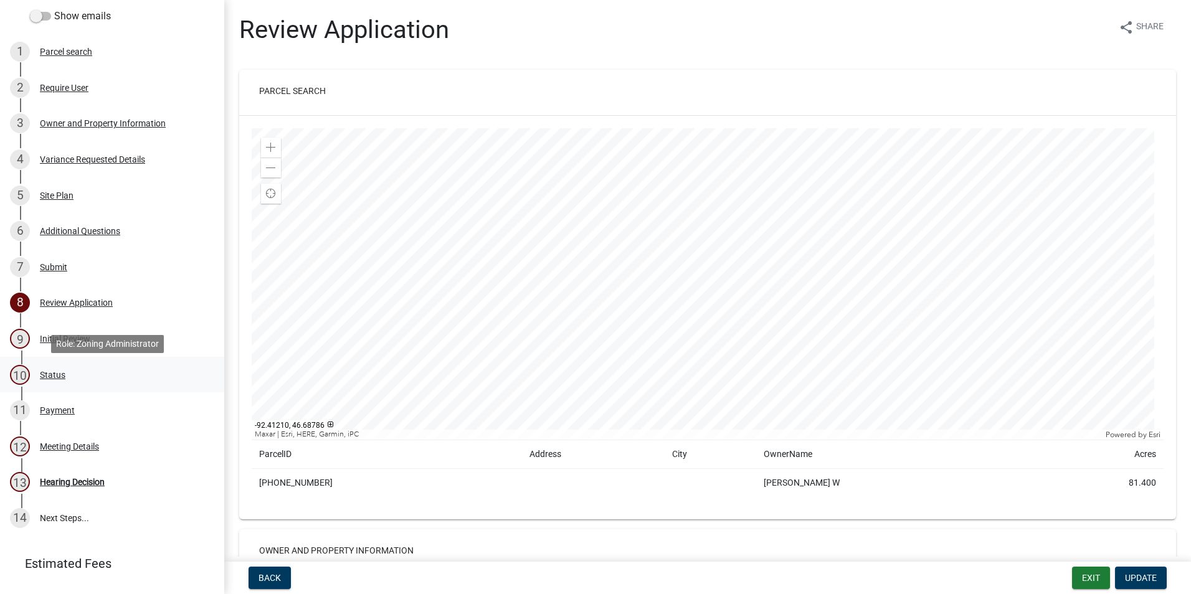
scroll to position [221, 0]
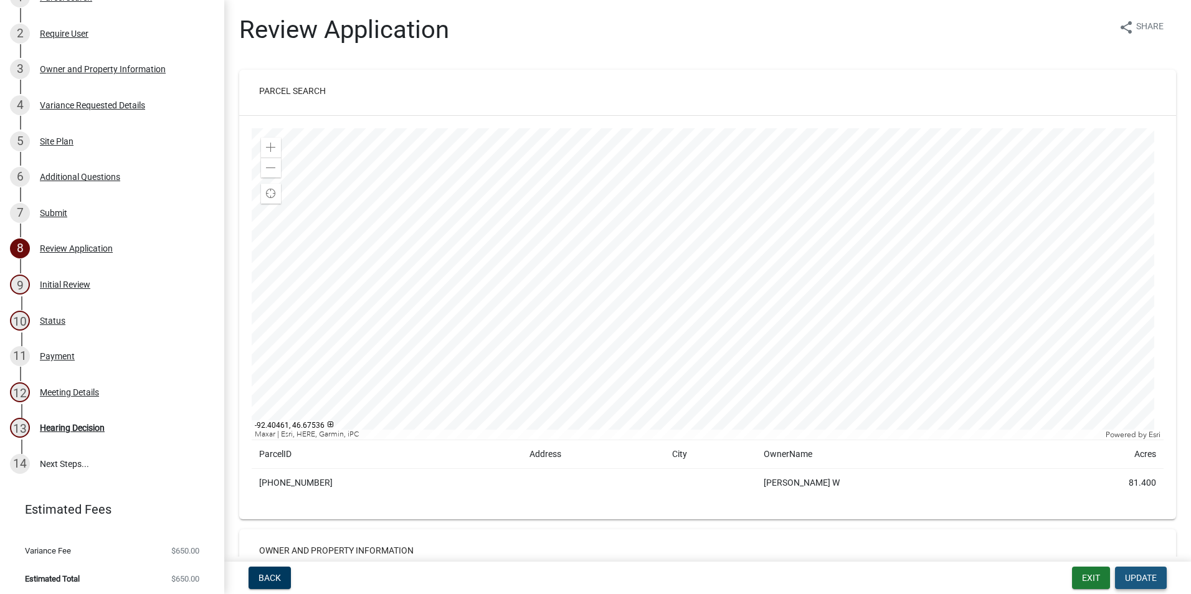
click at [1153, 574] on span "Update" at bounding box center [1141, 578] width 32 height 10
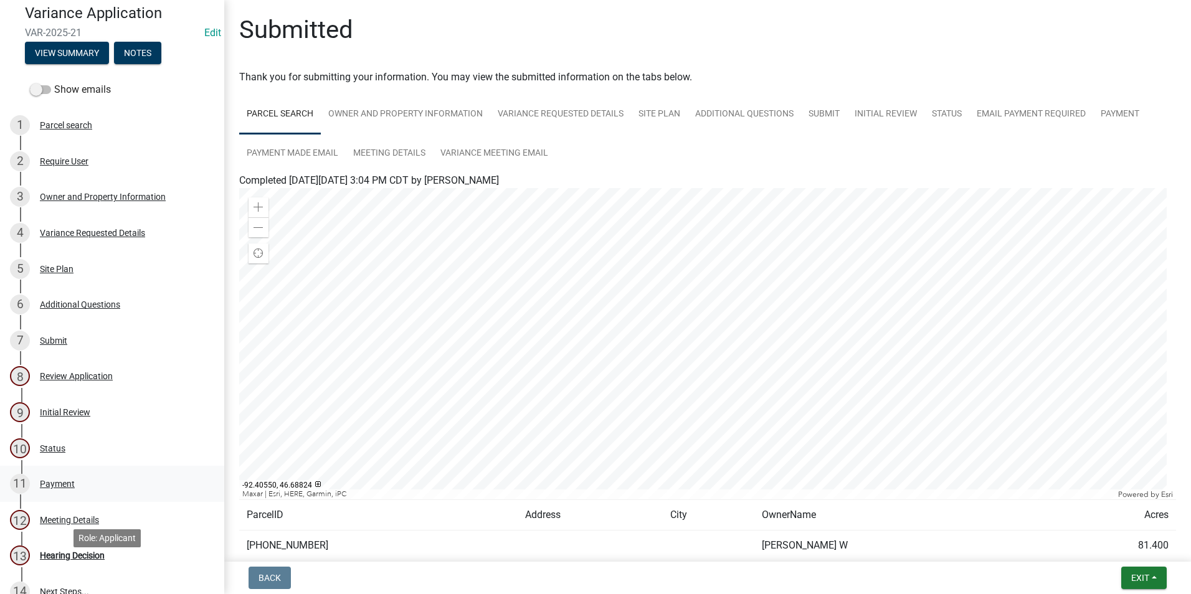
scroll to position [0, 0]
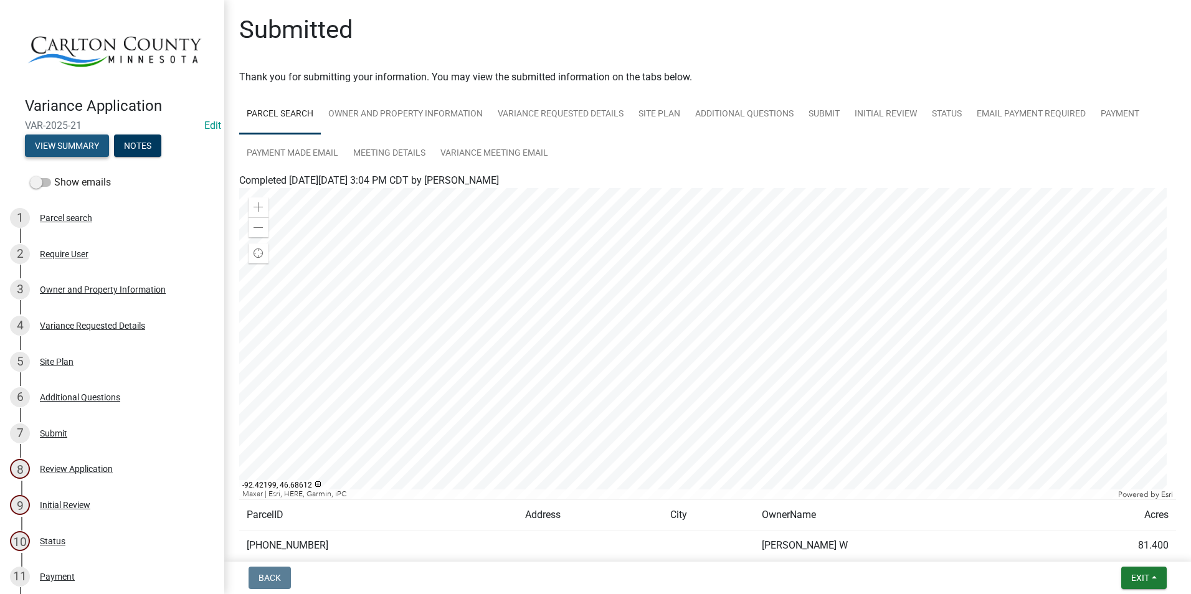
click at [70, 138] on button "View Summary" at bounding box center [67, 146] width 84 height 22
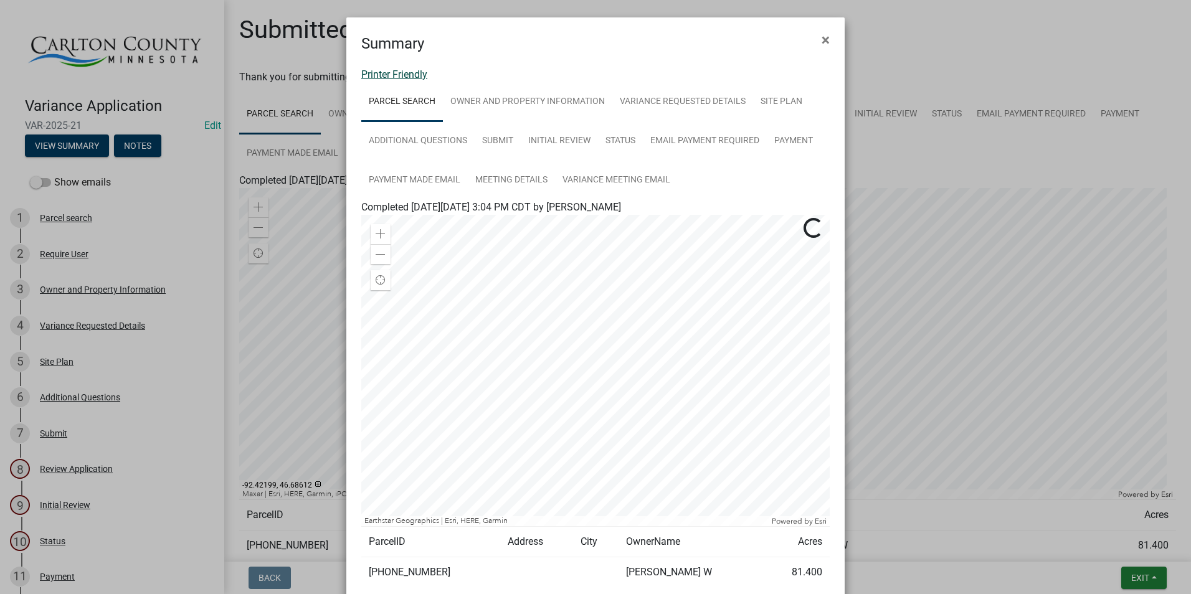
click at [395, 72] on link "Printer Friendly" at bounding box center [394, 75] width 66 height 12
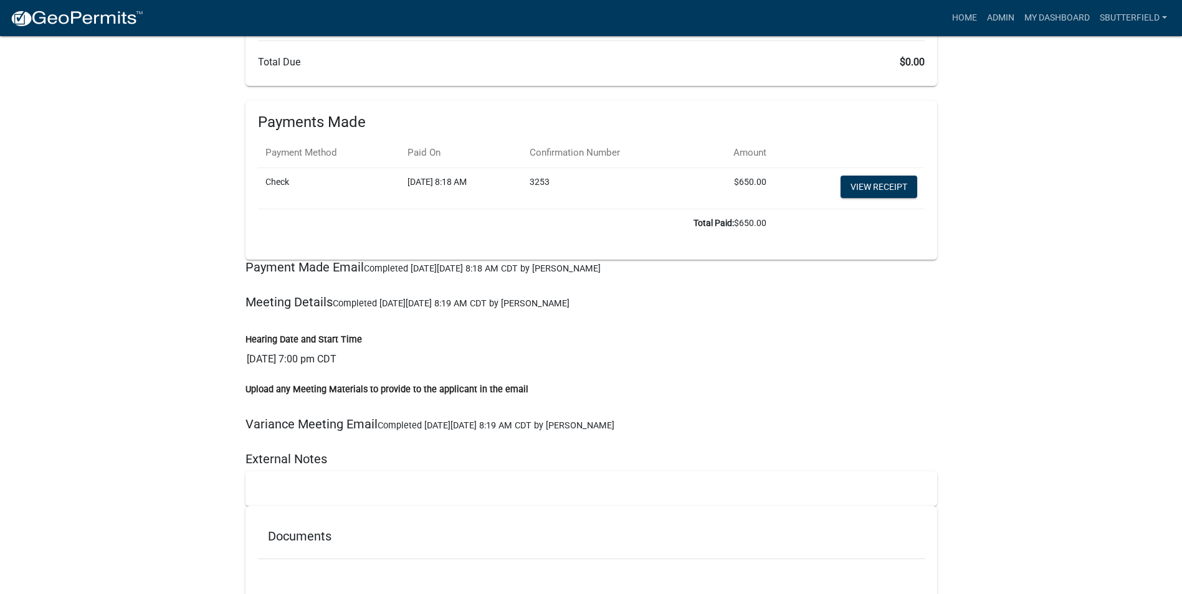
scroll to position [6086, 0]
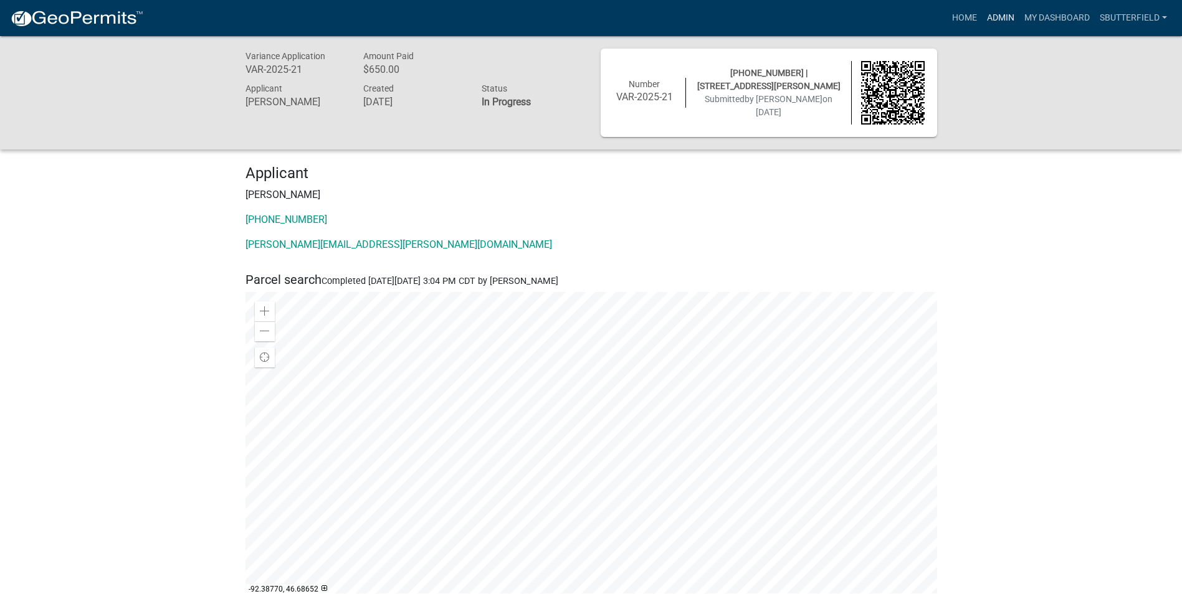
click at [1001, 14] on link "Admin" at bounding box center [1000, 18] width 37 height 24
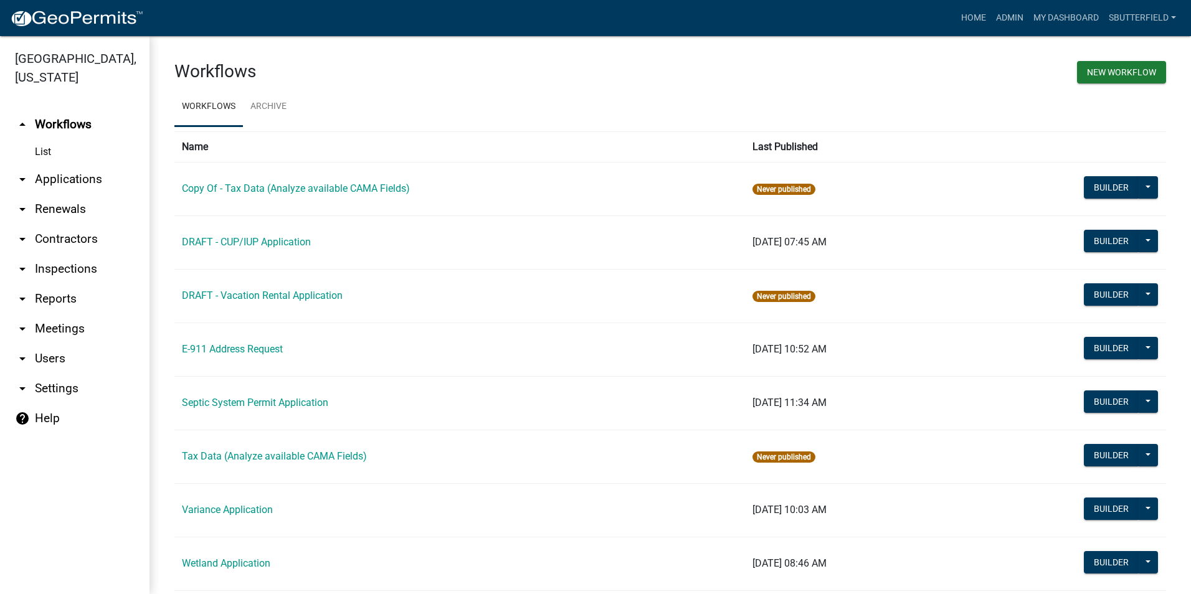
click at [24, 179] on icon "arrow_drop_down" at bounding box center [22, 179] width 15 height 15
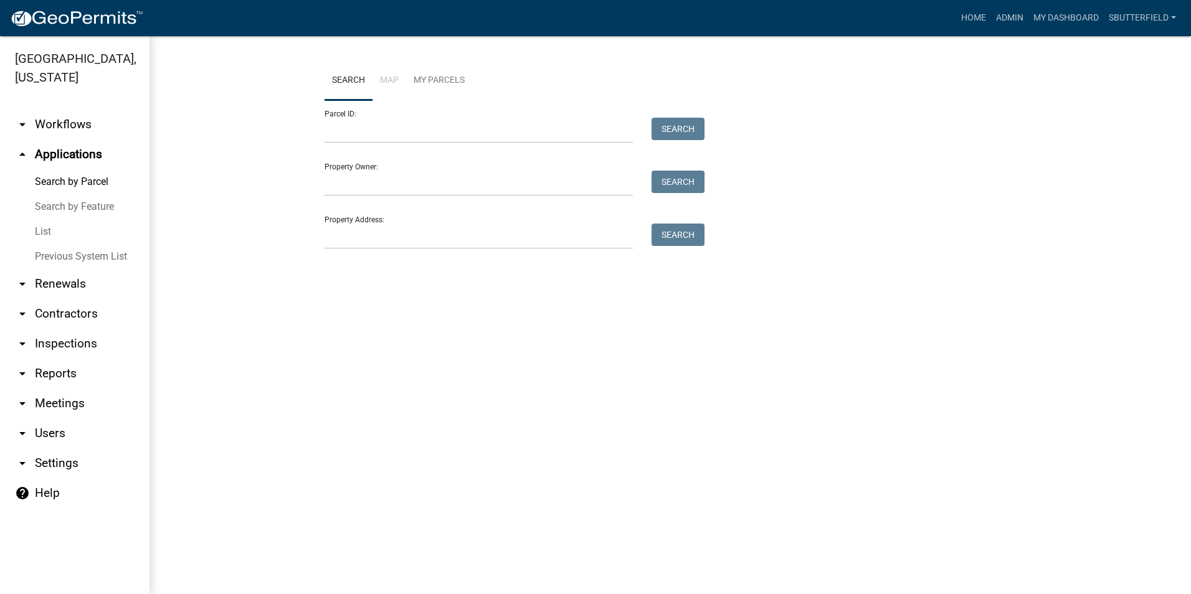
click at [37, 233] on link "List" at bounding box center [75, 231] width 150 height 25
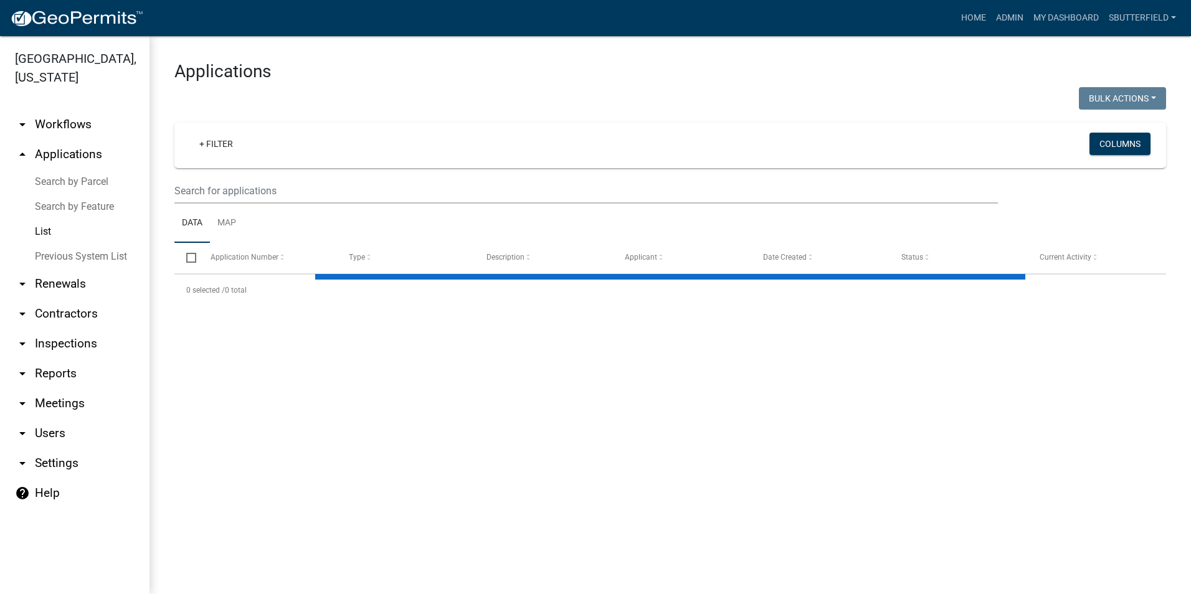
select select "1: 25"
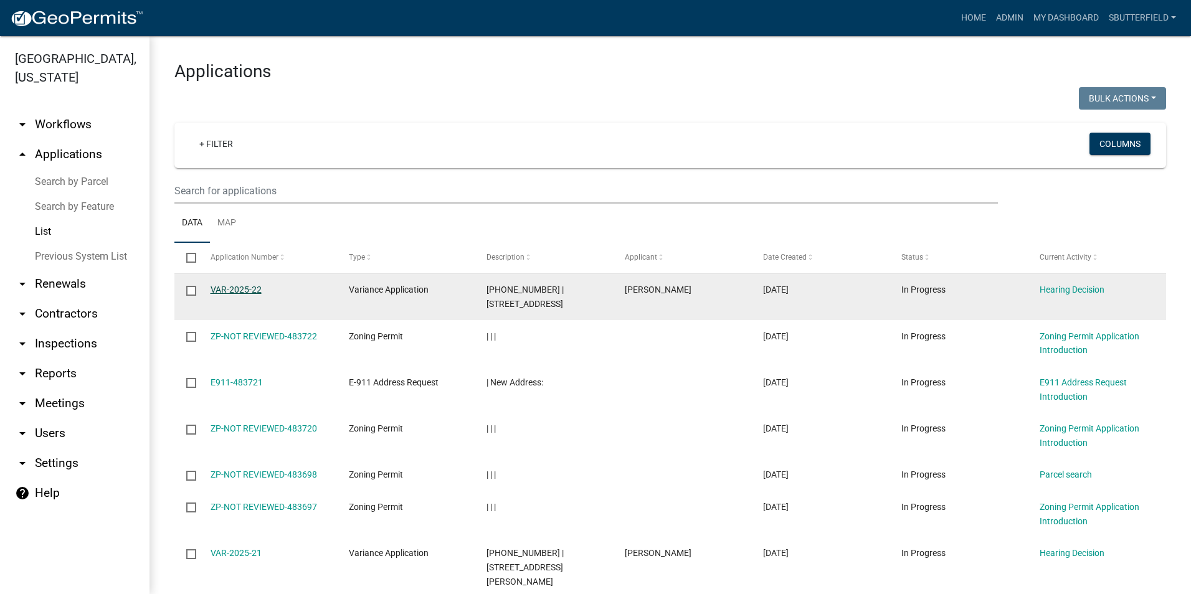
click at [234, 287] on link "VAR-2025-22" at bounding box center [236, 290] width 51 height 10
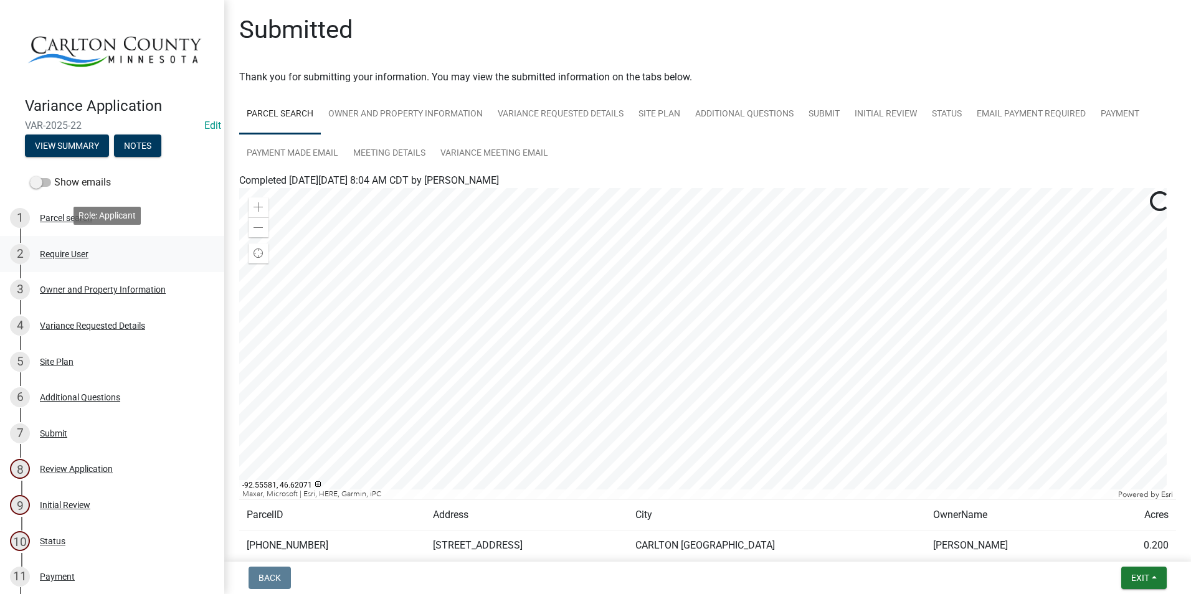
click at [74, 252] on div "Require User" at bounding box center [64, 254] width 49 height 9
